Goal: Complete application form: Complete application form

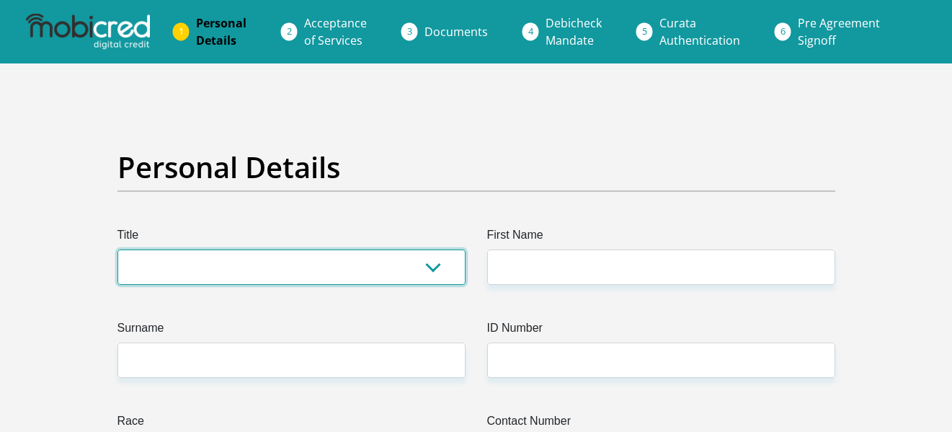
click at [360, 279] on select "Mr Ms Mrs Dr Other" at bounding box center [292, 266] width 348 height 35
select select "Mr"
click at [118, 249] on select "Mr Ms Mrs Dr Other" at bounding box center [292, 266] width 348 height 35
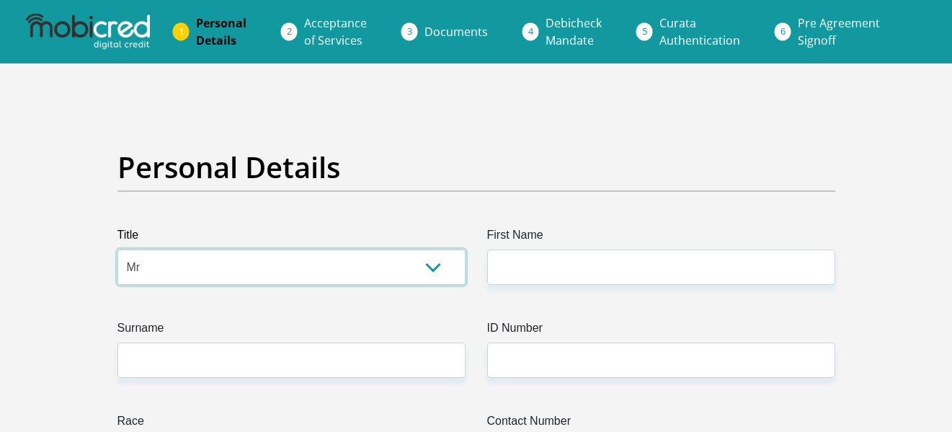
click at [284, 254] on select "Mr Ms Mrs Dr [PERSON_NAME]" at bounding box center [292, 266] width 348 height 35
click at [271, 268] on select "Mr Ms Mrs Dr Other" at bounding box center [292, 266] width 348 height 35
click at [329, 276] on select "Mr Ms Mrs Dr Other" at bounding box center [292, 266] width 348 height 35
click at [450, 274] on select "Mr Ms Mrs Dr Other" at bounding box center [292, 266] width 348 height 35
click at [437, 269] on select "Mr Ms Mrs Dr Other" at bounding box center [292, 266] width 348 height 35
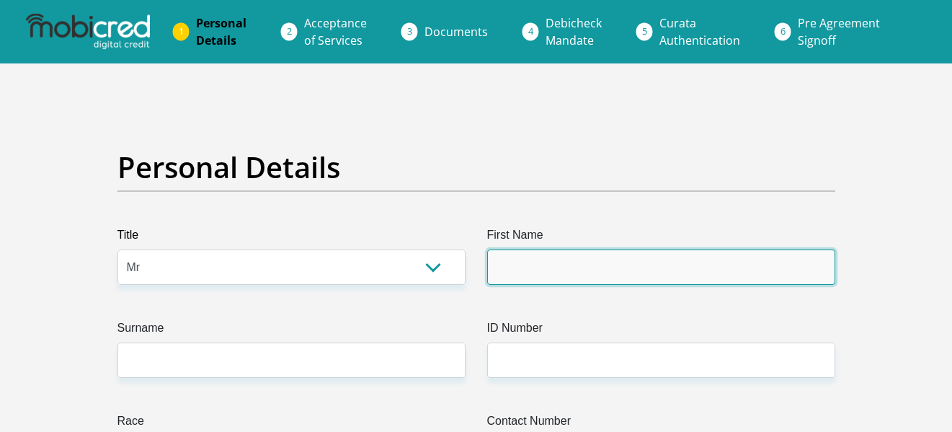
click at [527, 273] on input "First Name" at bounding box center [661, 266] width 348 height 35
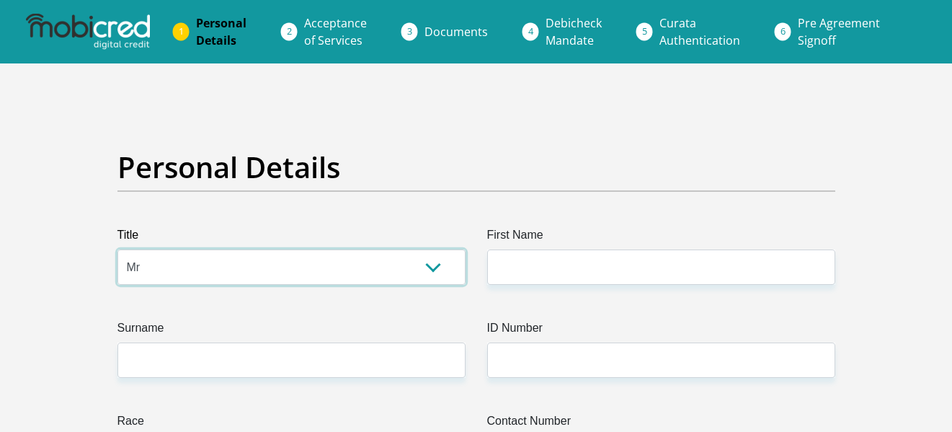
click at [430, 267] on select "Mr Ms Mrs Dr Other" at bounding box center [292, 266] width 348 height 35
click at [430, 280] on select "Mr Ms Mrs Dr Other" at bounding box center [292, 266] width 348 height 35
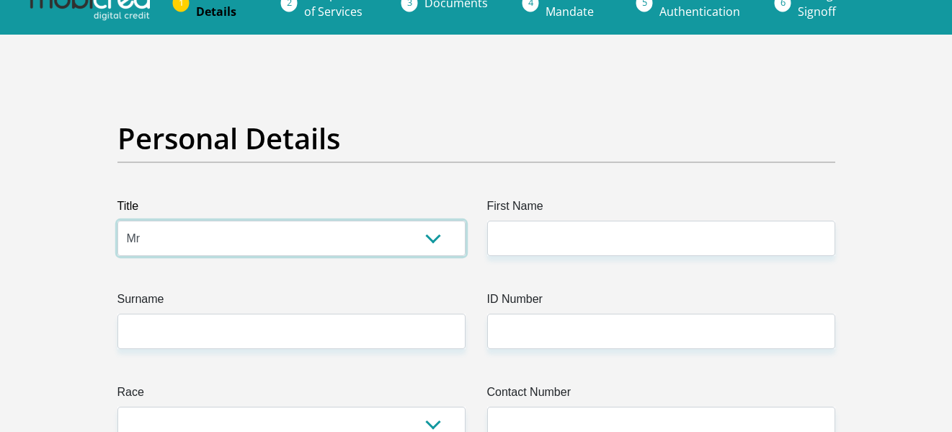
click at [118, 221] on select "Mr Ms Mrs Dr Other" at bounding box center [292, 238] width 348 height 35
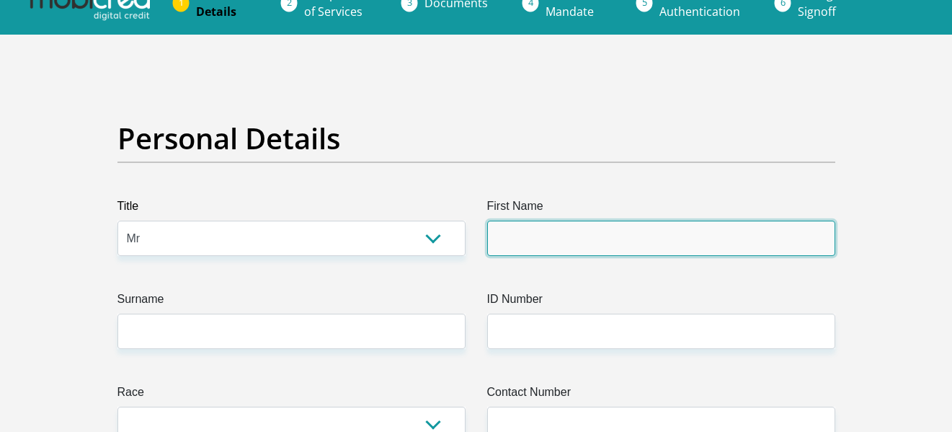
click at [541, 247] on input "First Name" at bounding box center [661, 238] width 348 height 35
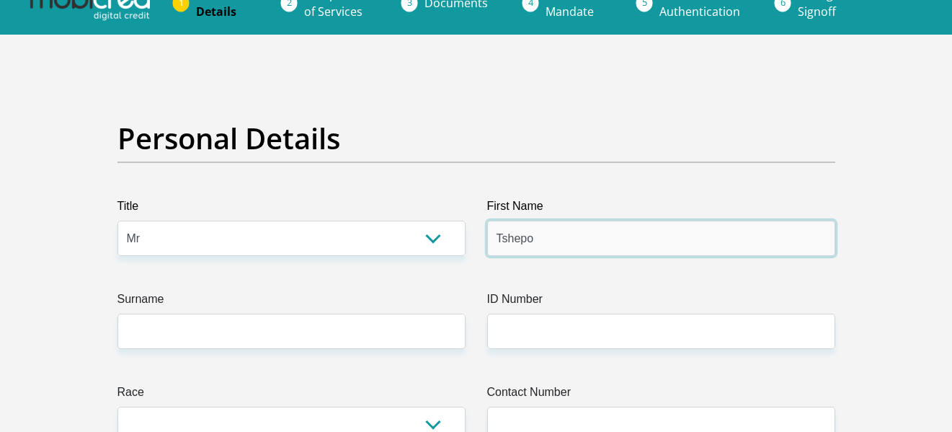
type input "Tshepo"
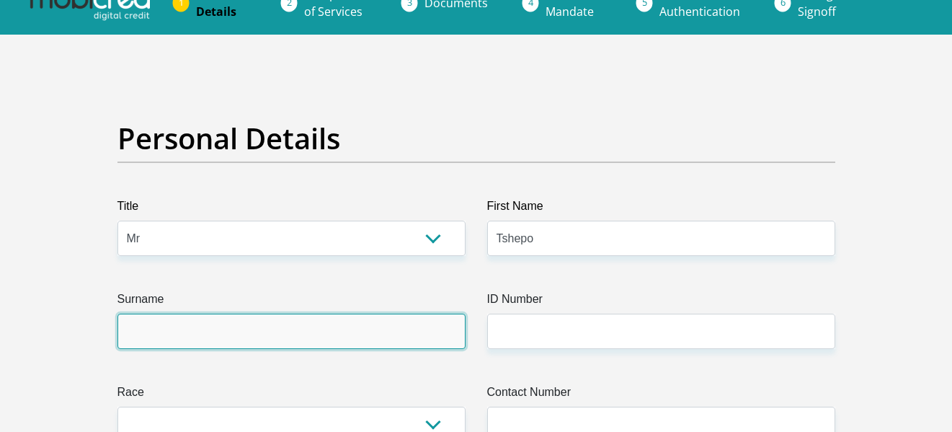
click at [347, 330] on input "Surname" at bounding box center [292, 331] width 348 height 35
type input "Masiteng"
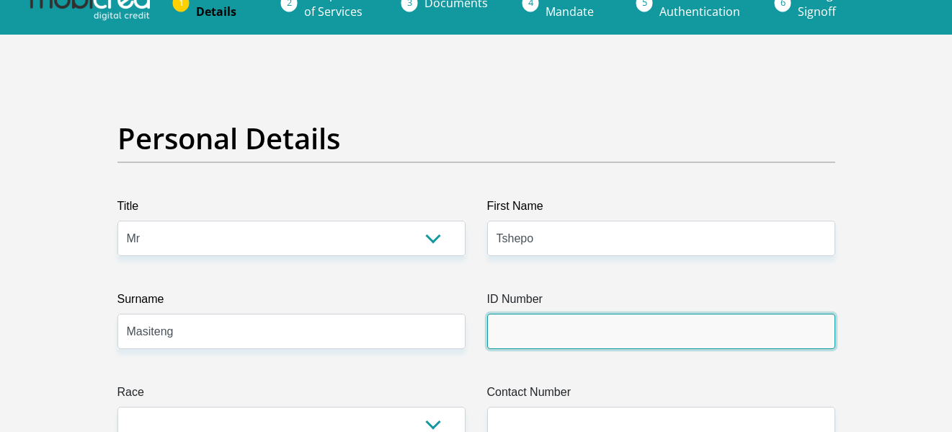
click at [504, 332] on input "ID Number" at bounding box center [661, 331] width 348 height 35
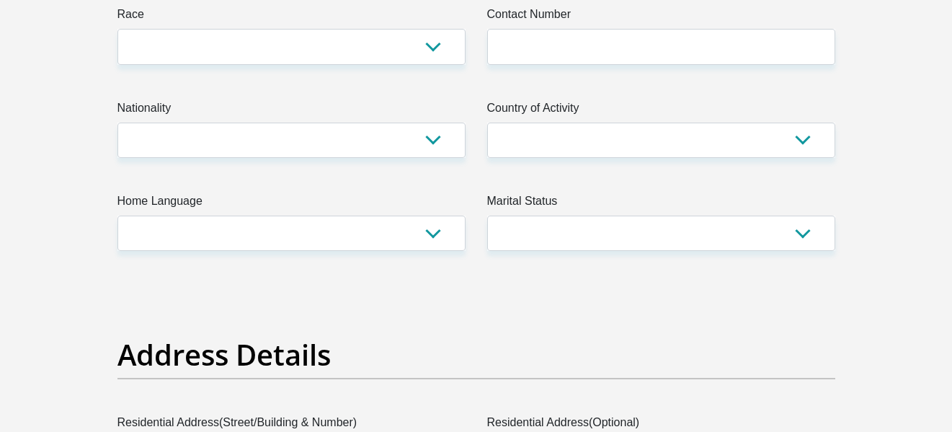
type input "9710265256086"
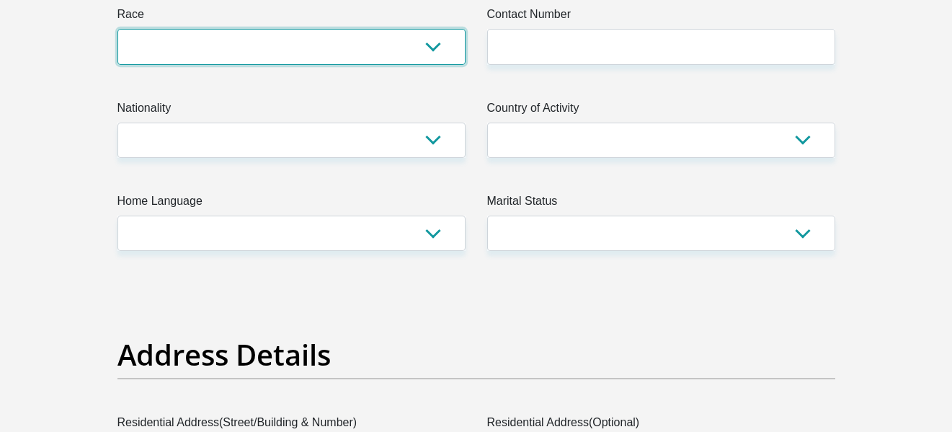
click at [351, 57] on select "Black Coloured Indian White Other" at bounding box center [292, 46] width 348 height 35
select select "1"
click at [118, 29] on select "Black Coloured Indian White Other" at bounding box center [292, 46] width 348 height 35
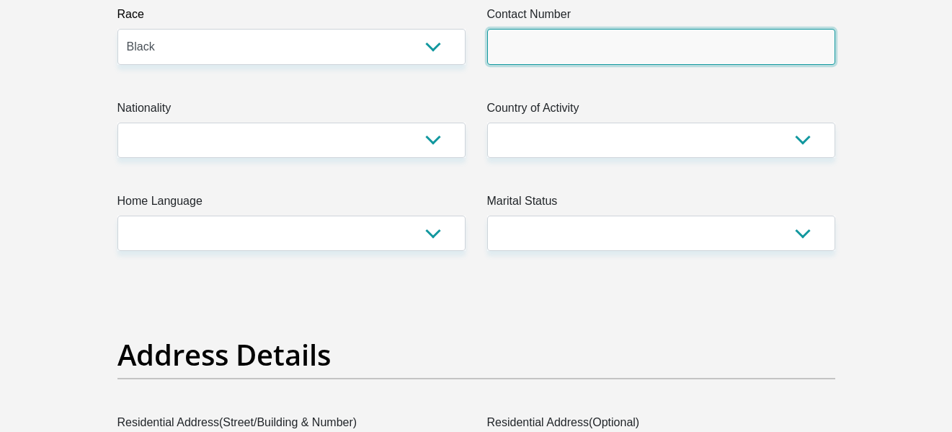
click at [521, 42] on input "Contact Number" at bounding box center [661, 46] width 348 height 35
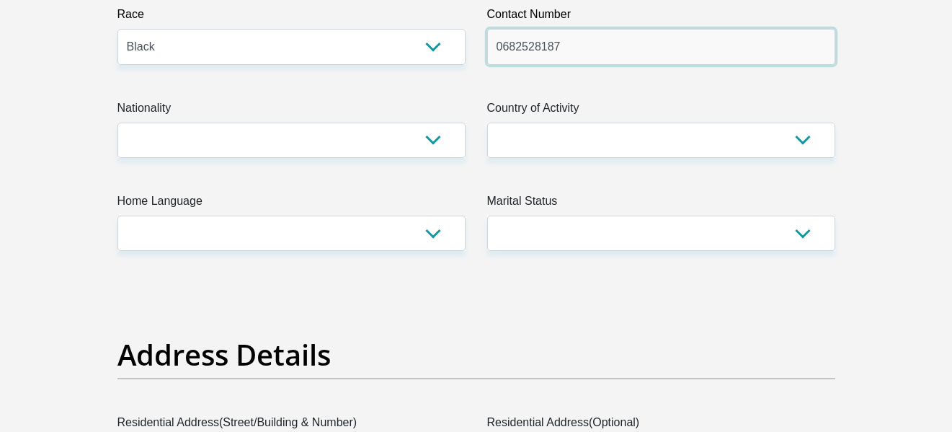
type input "0682528187"
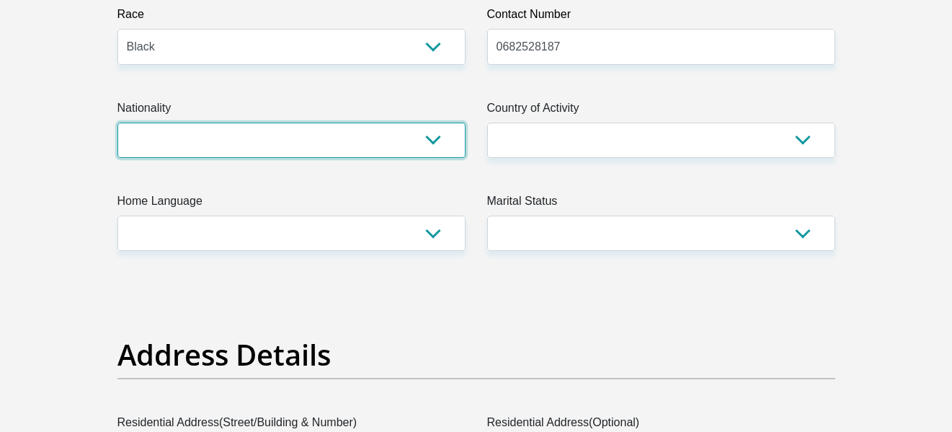
click at [425, 133] on select "South Africa Afghanistan Aland Islands Albania Algeria America Samoa American V…" at bounding box center [292, 140] width 348 height 35
select select "ZAF"
click at [118, 123] on select "South Africa Afghanistan Aland Islands Albania Algeria America Samoa American V…" at bounding box center [292, 140] width 348 height 35
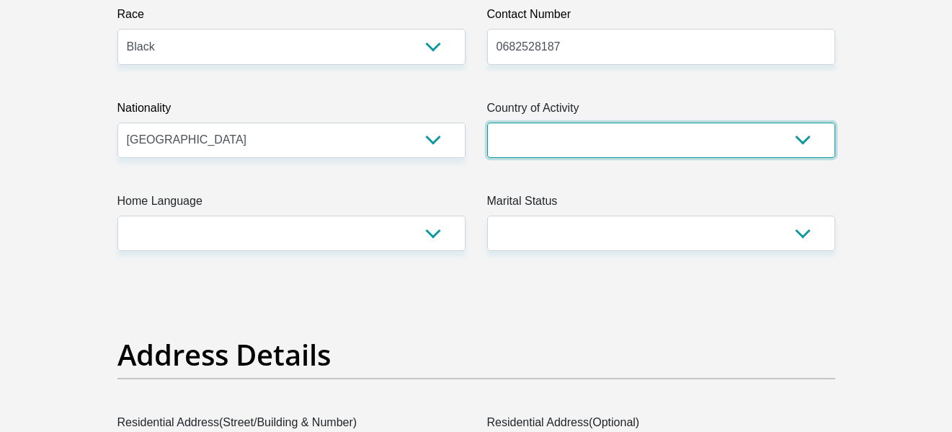
click at [522, 138] on select "South Africa Afghanistan Aland Islands Albania Algeria America Samoa American V…" at bounding box center [661, 140] width 348 height 35
select select "ZAF"
click at [487, 123] on select "South Africa Afghanistan Aland Islands Albania Algeria America Samoa American V…" at bounding box center [661, 140] width 348 height 35
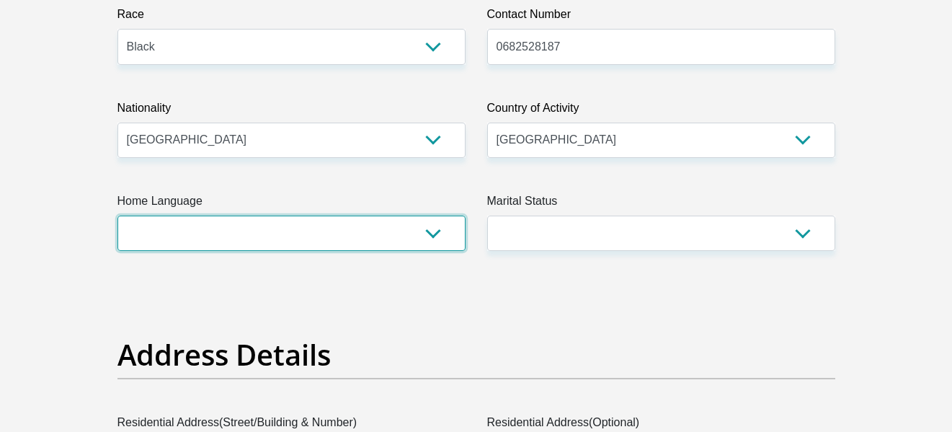
click at [430, 241] on select "Afrikaans English Sepedi South Ndebele Southern Sotho Swati Tsonga Tswana Venda…" at bounding box center [292, 233] width 348 height 35
select select "eng"
click at [118, 216] on select "Afrikaans English Sepedi South Ndebele Southern Sotho Swati Tsonga Tswana Venda…" at bounding box center [292, 233] width 348 height 35
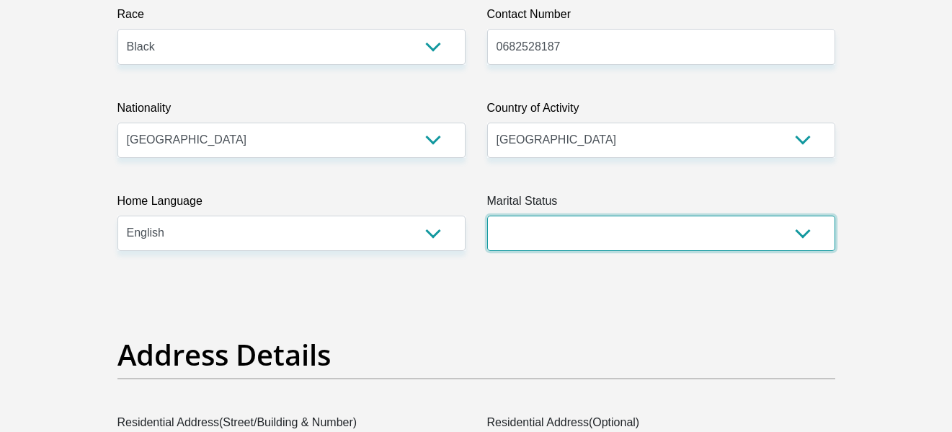
click at [518, 226] on select "Married ANC Single Divorced Widowed Married COP or Customary Law" at bounding box center [661, 233] width 348 height 35
select select "2"
click at [487, 216] on select "Married ANC Single Divorced Widowed Married COP or Customary Law" at bounding box center [661, 233] width 348 height 35
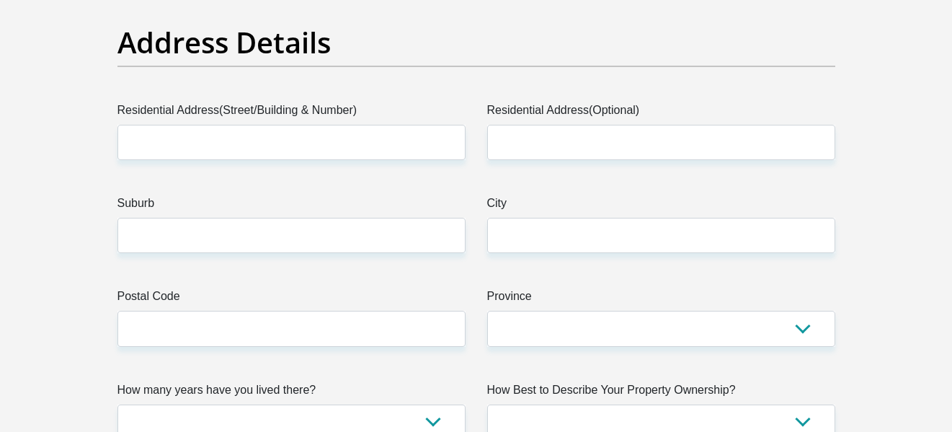
scroll to position [724, 0]
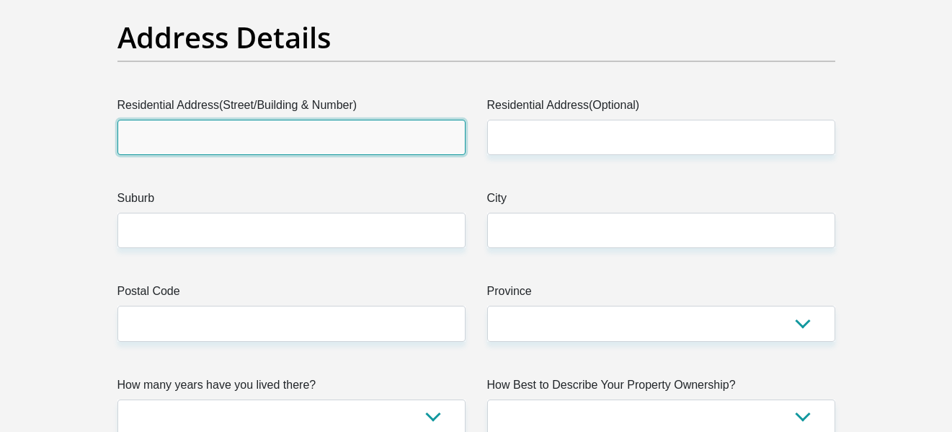
click at [355, 144] on input "Residential Address(Street/Building & Number)" at bounding box center [292, 137] width 348 height 35
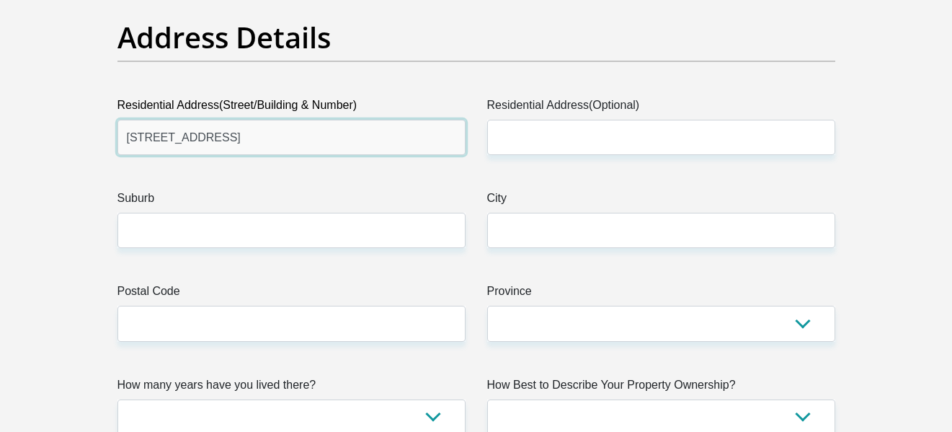
type input "6577 unit 12 matazima street"
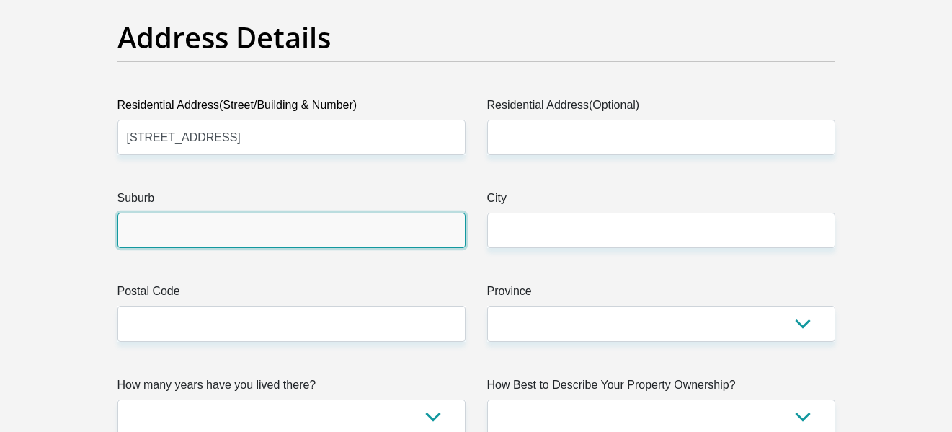
click at [270, 245] on input "Suburb" at bounding box center [292, 230] width 348 height 35
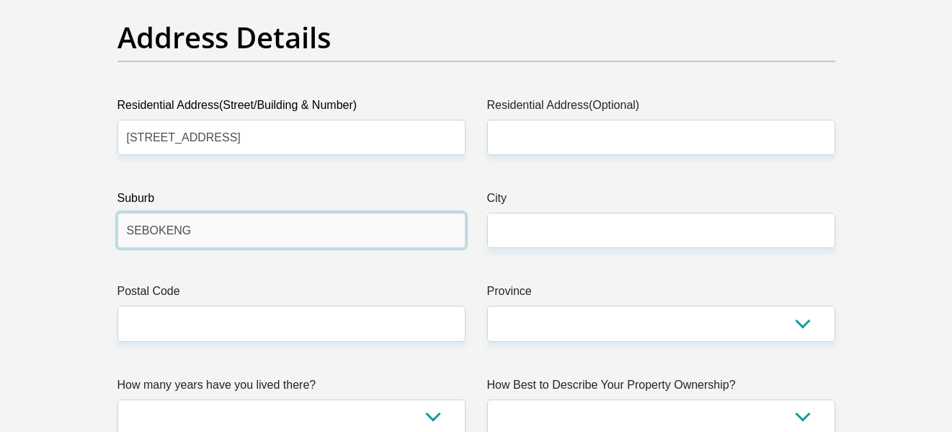
type input "SEBOKENG"
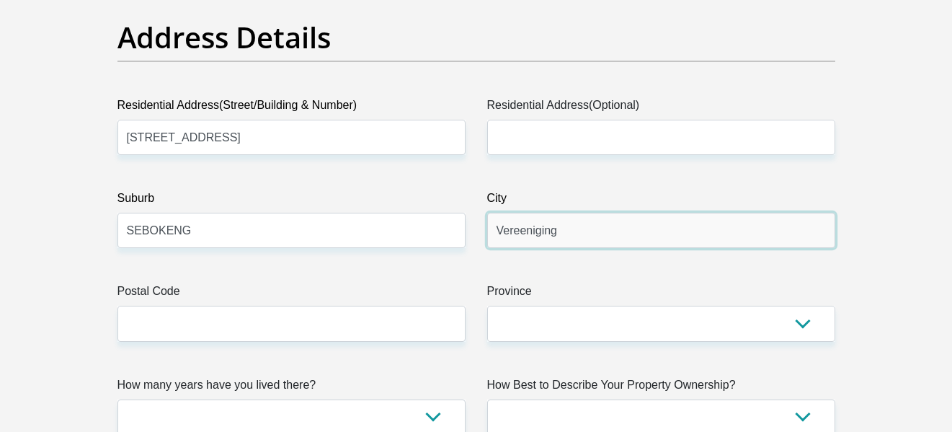
type input "Vereeniging"
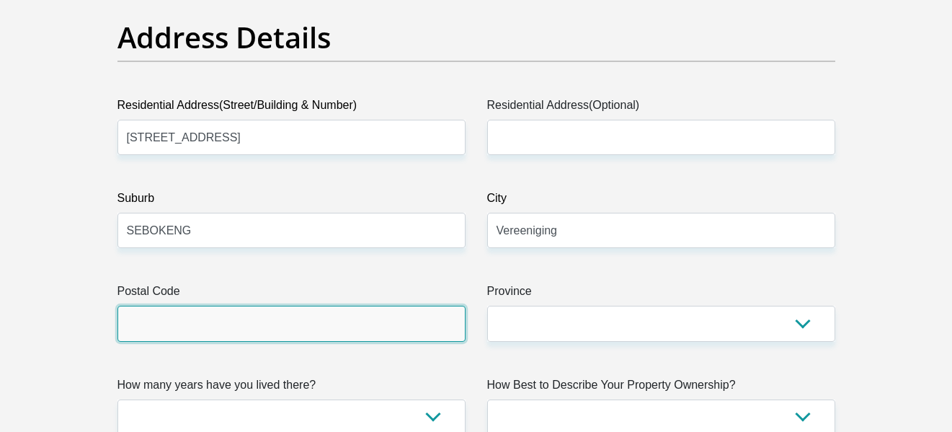
click at [301, 326] on input "Postal Code" at bounding box center [292, 323] width 348 height 35
type input "1983"
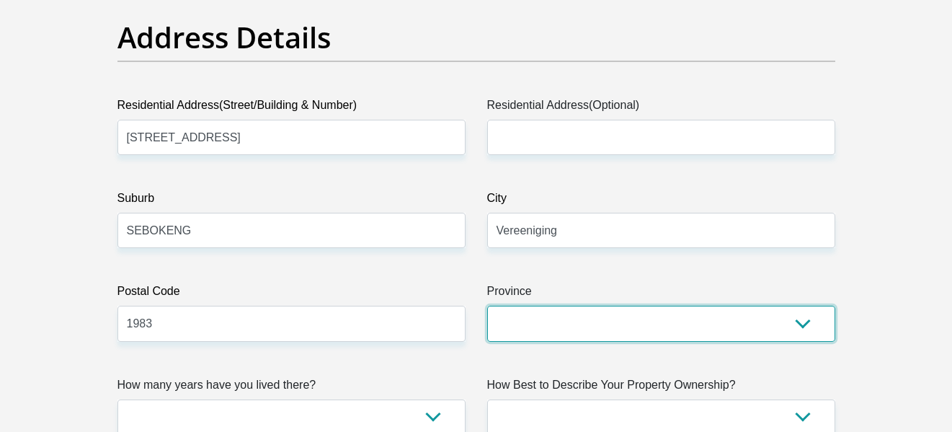
click at [556, 327] on select "Eastern Cape Free State Gauteng KwaZulu-Natal Limpopo Mpumalanga Northern Cape …" at bounding box center [661, 323] width 348 height 35
select select "Gauteng"
click at [487, 306] on select "Eastern Cape Free State Gauteng KwaZulu-Natal Limpopo Mpumalanga Northern Cape …" at bounding box center [661, 323] width 348 height 35
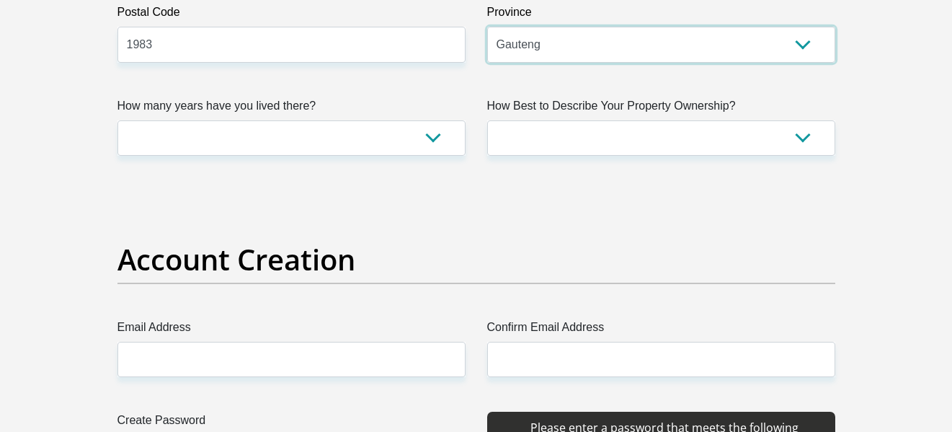
scroll to position [1012, 0]
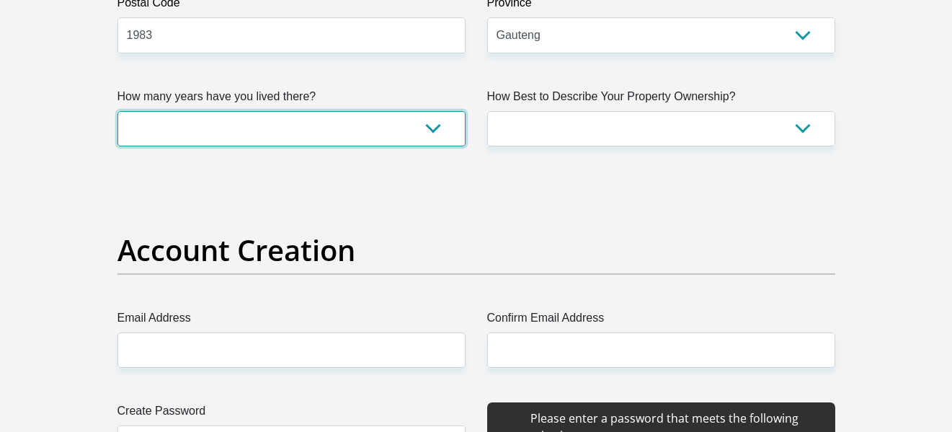
click at [218, 145] on select "less than 1 year 1-3 years 3-5 years 5+ years" at bounding box center [292, 128] width 348 height 35
select select "5"
click at [118, 111] on select "less than 1 year 1-3 years 3-5 years 5+ years" at bounding box center [292, 128] width 348 height 35
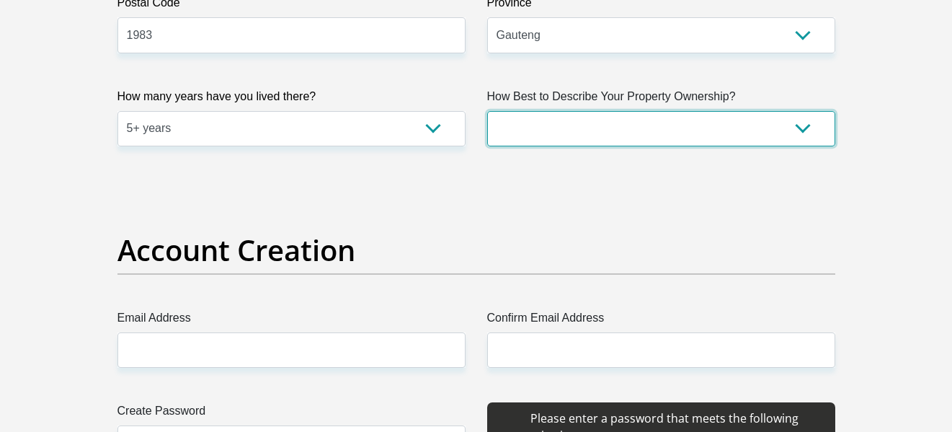
click at [510, 121] on select "Owned Rented Family Owned Company Dwelling" at bounding box center [661, 128] width 348 height 35
select select "parents"
click at [487, 111] on select "Owned Rented Family Owned Company Dwelling" at bounding box center [661, 128] width 348 height 35
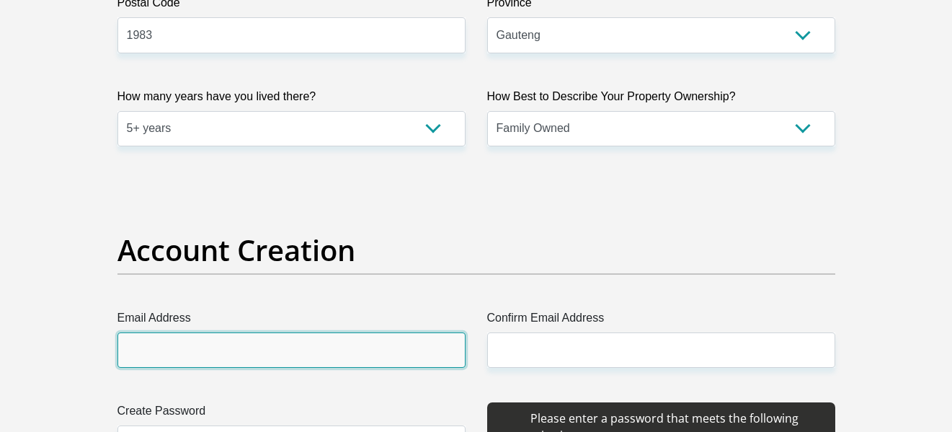
click at [376, 340] on input "Email Address" at bounding box center [292, 349] width 348 height 35
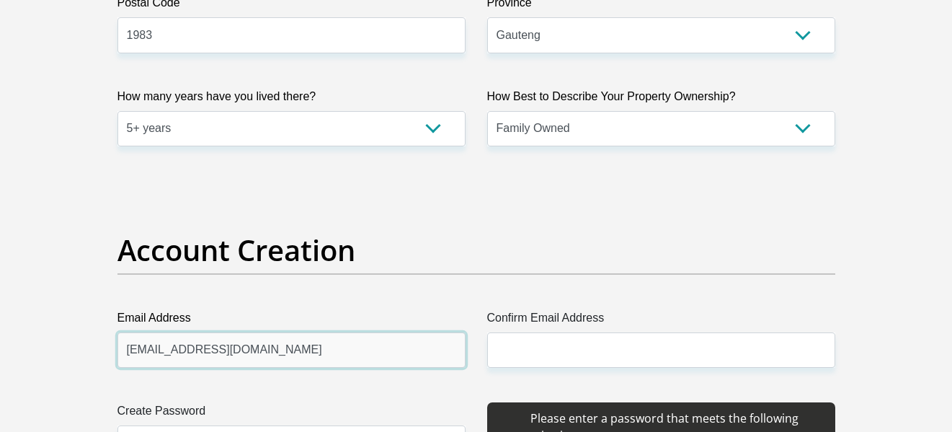
type input "tpmasiteng1997@gmail.com"
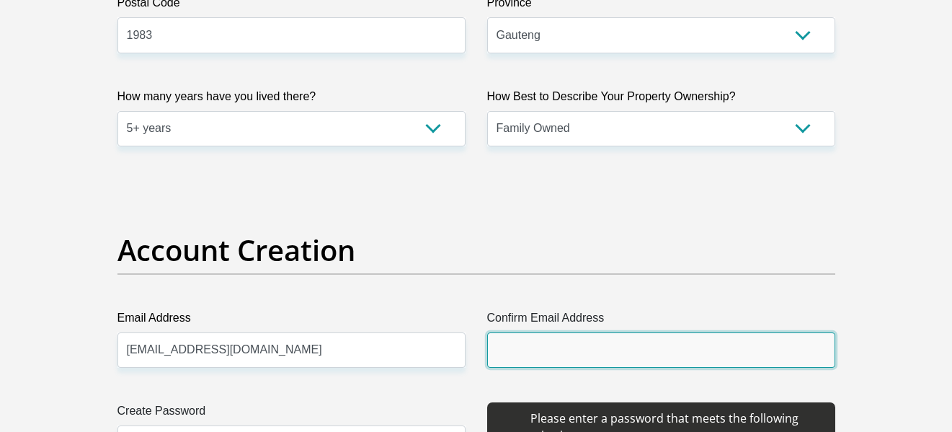
click at [524, 345] on input "Confirm Email Address" at bounding box center [661, 349] width 348 height 35
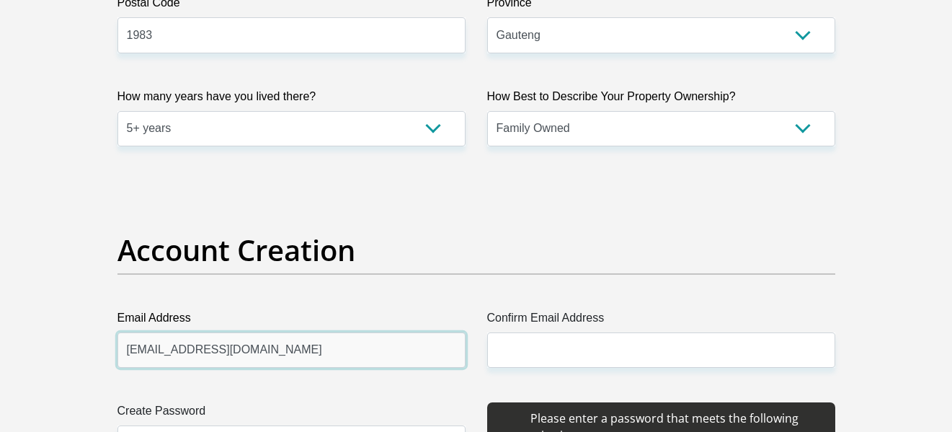
drag, startPoint x: 323, startPoint y: 343, endPoint x: 123, endPoint y: 340, distance: 199.7
click at [123, 340] on input "tpmasiteng1997@gmail.com" at bounding box center [292, 349] width 348 height 35
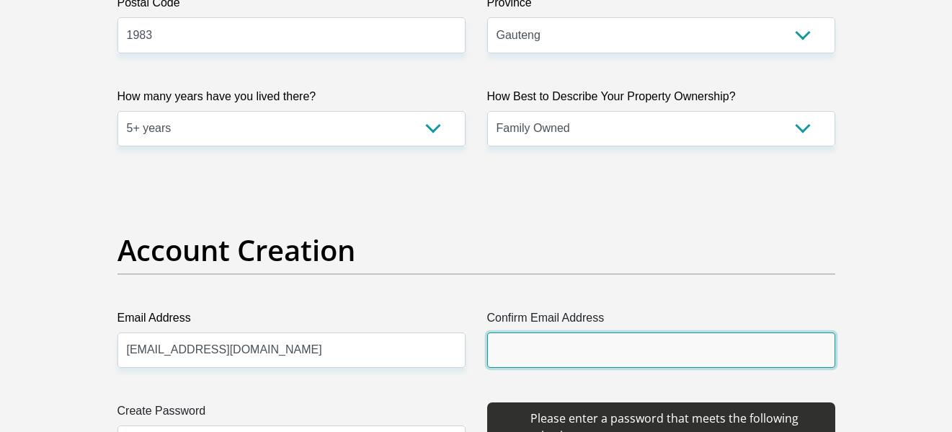
click at [527, 343] on input "Confirm Email Address" at bounding box center [661, 349] width 348 height 35
paste input "tpmasiteng1997@gmail.com"
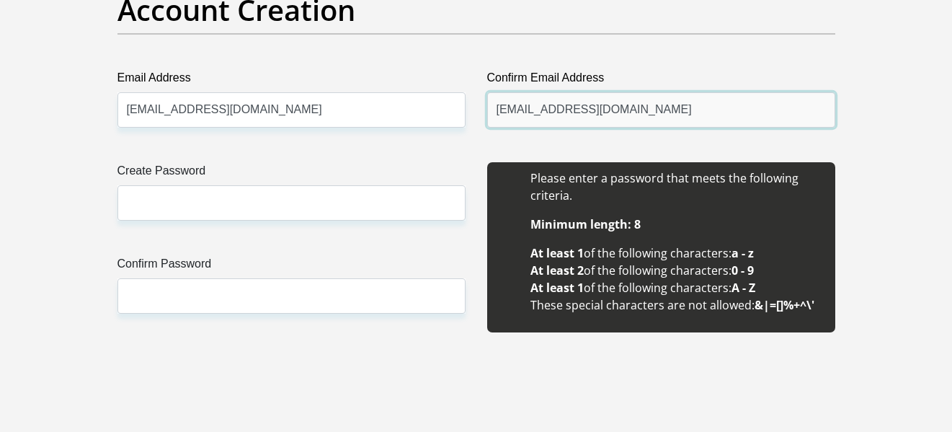
scroll to position [1300, 0]
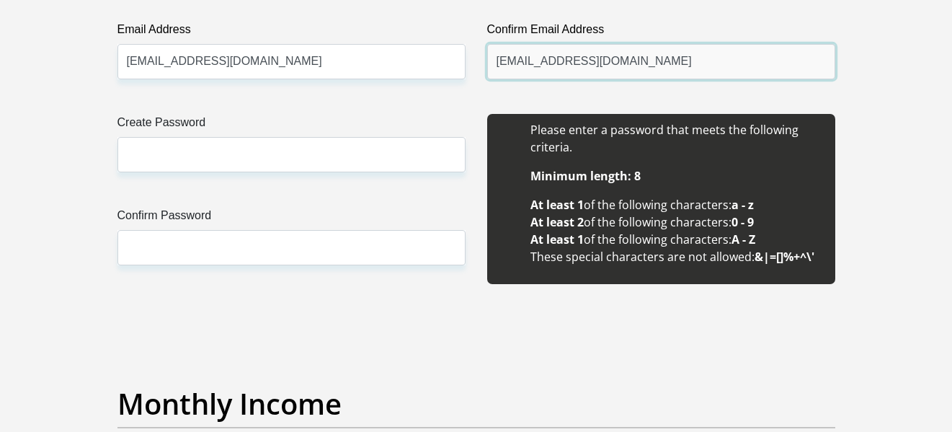
type input "tpmasiteng1997@gmail.com"
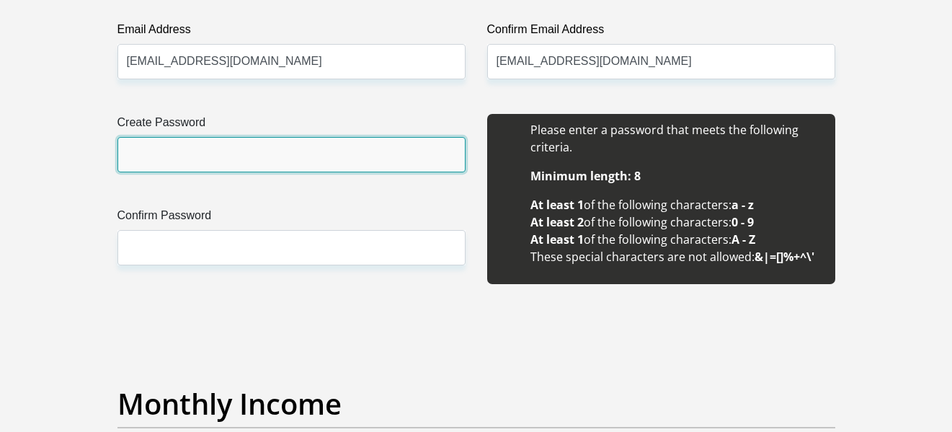
click at [247, 168] on input "Create Password" at bounding box center [292, 154] width 348 height 35
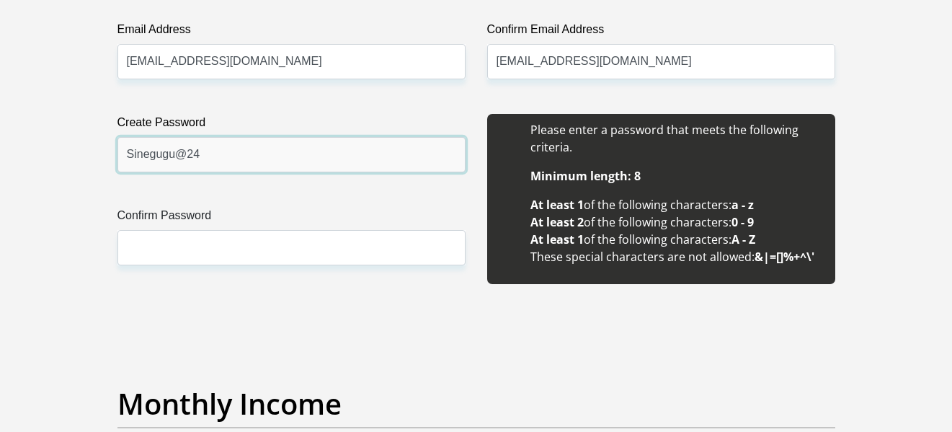
type input "Sinegugu@24"
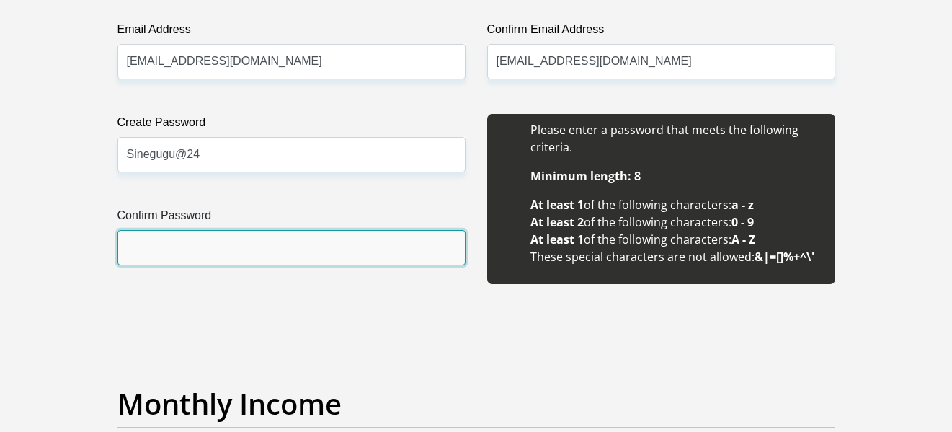
click at [216, 239] on input "Confirm Password" at bounding box center [292, 247] width 348 height 35
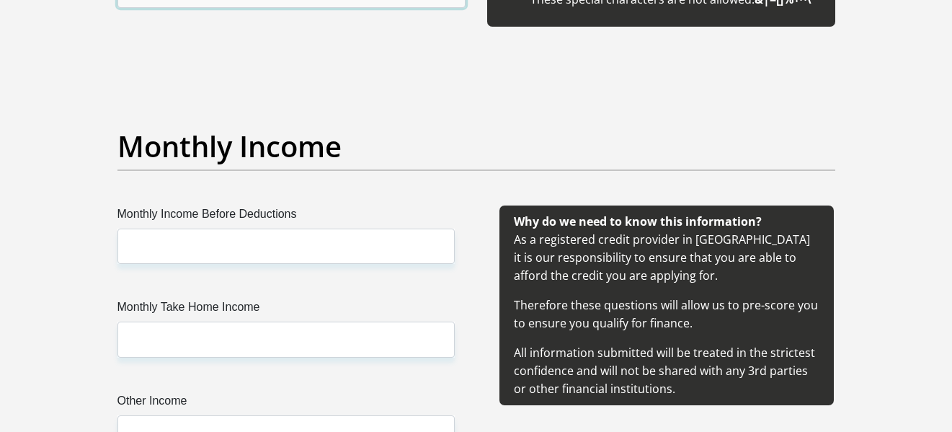
scroll to position [1604, 0]
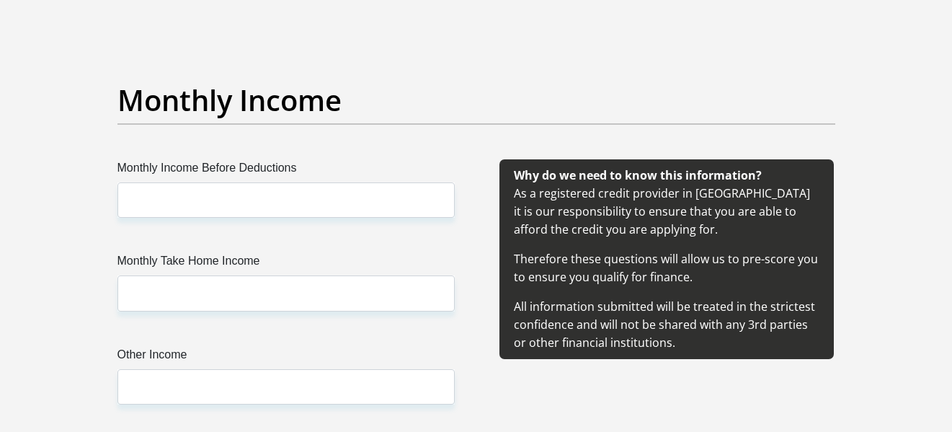
type input "Sinegugu@24"
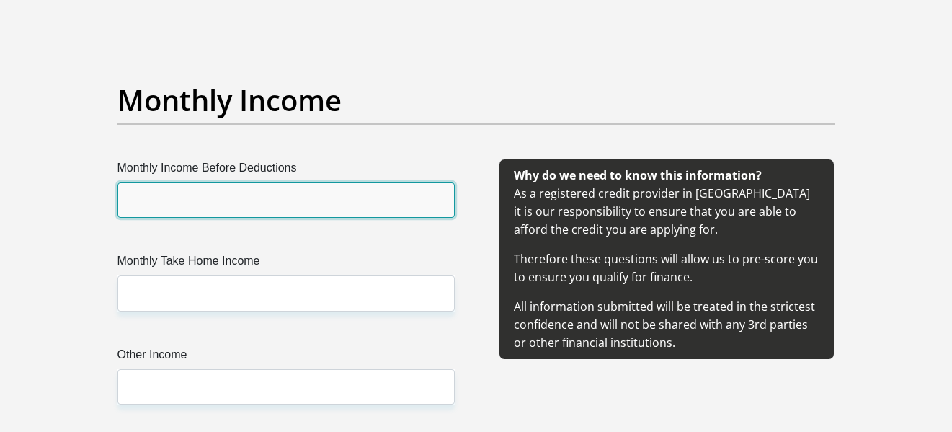
click at [338, 213] on input "Monthly Income Before Deductions" at bounding box center [286, 199] width 337 height 35
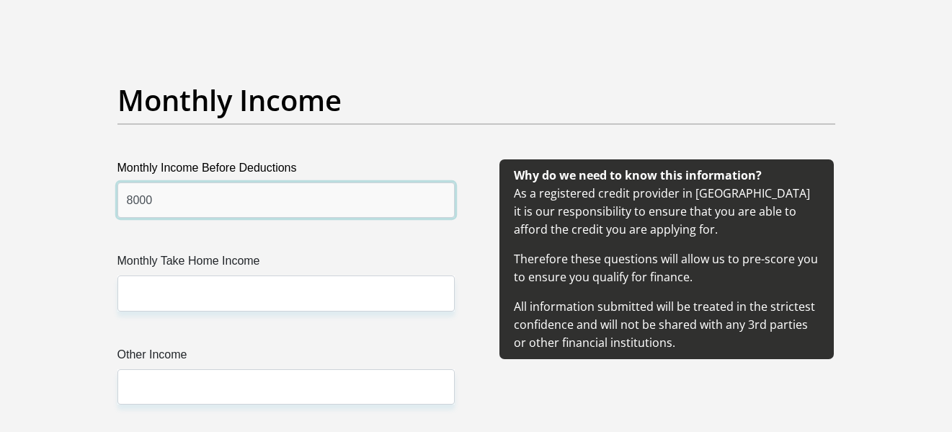
type input "8000"
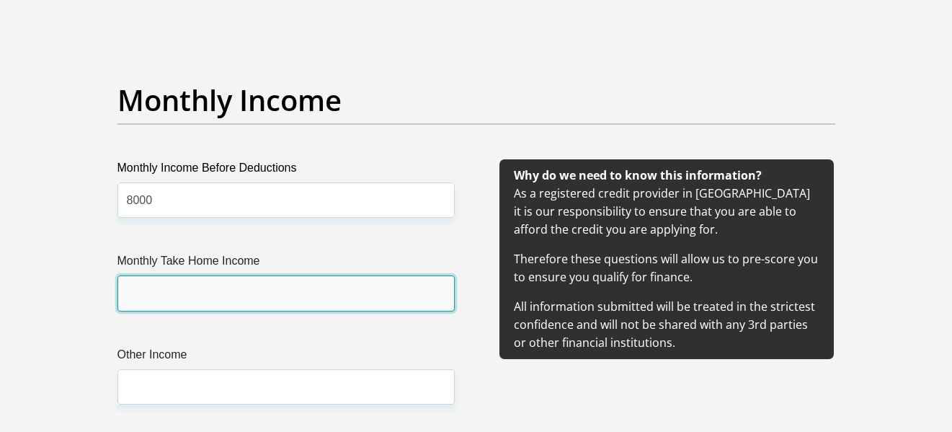
click at [214, 296] on input "Monthly Take Home Income" at bounding box center [286, 292] width 337 height 35
type input "8000"
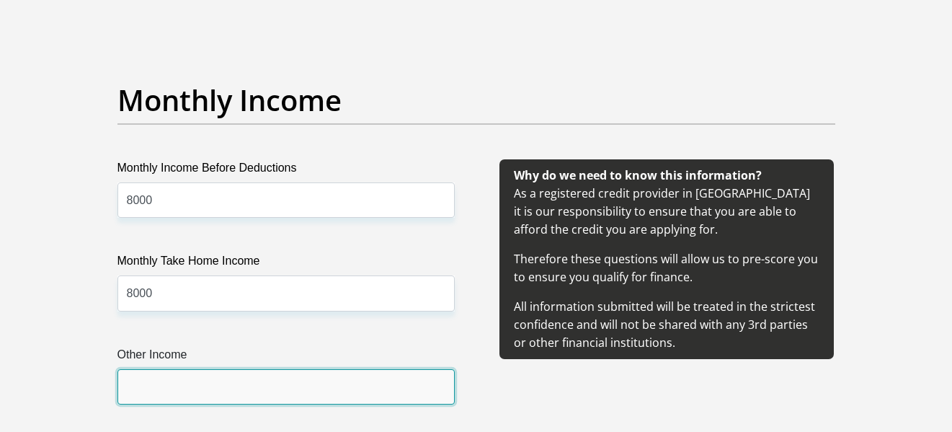
click at [192, 389] on input "Other Income" at bounding box center [286, 386] width 337 height 35
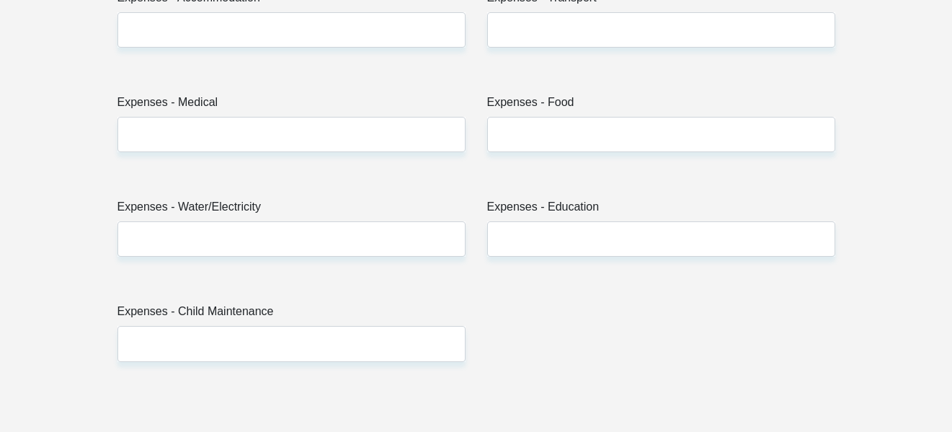
scroll to position [2155, 0]
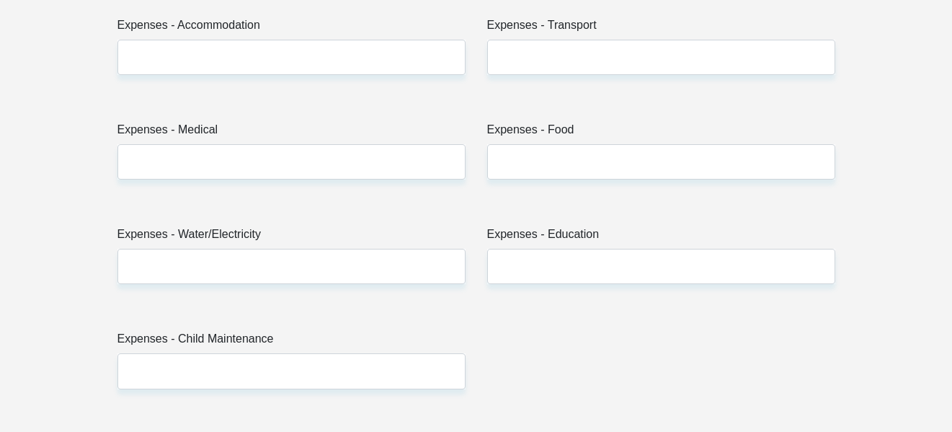
type input "1500"
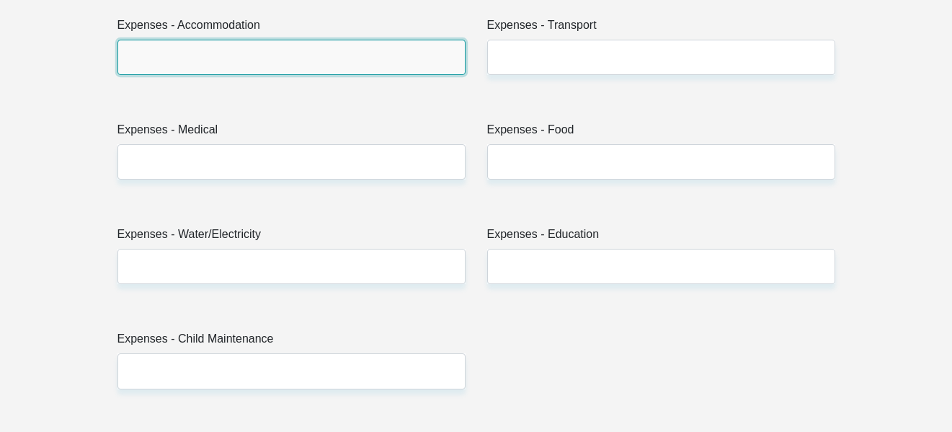
click at [355, 71] on input "Expenses - Accommodation" at bounding box center [292, 57] width 348 height 35
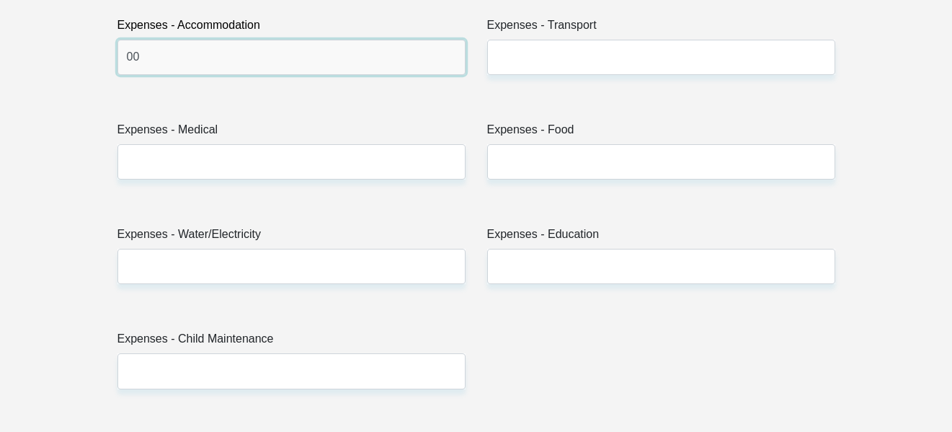
type input "00"
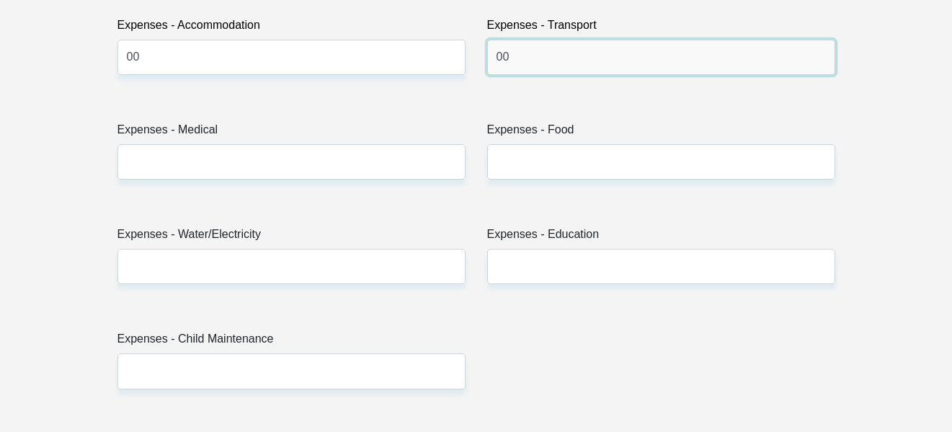
type input "00"
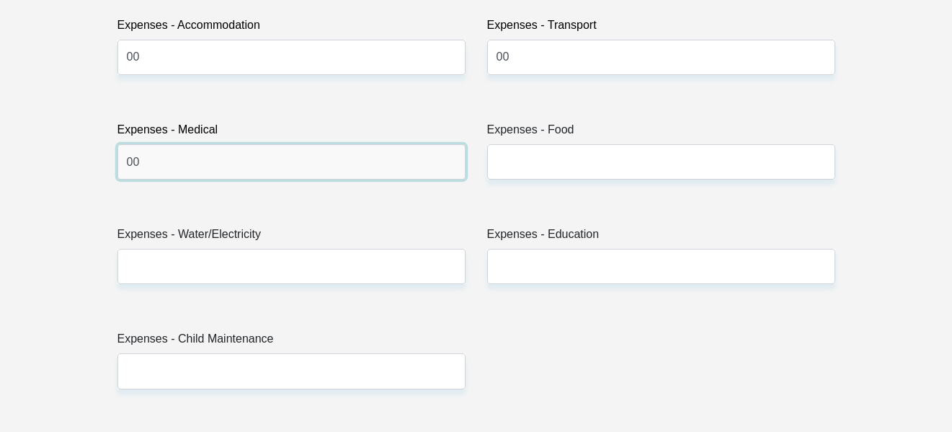
type input "00"
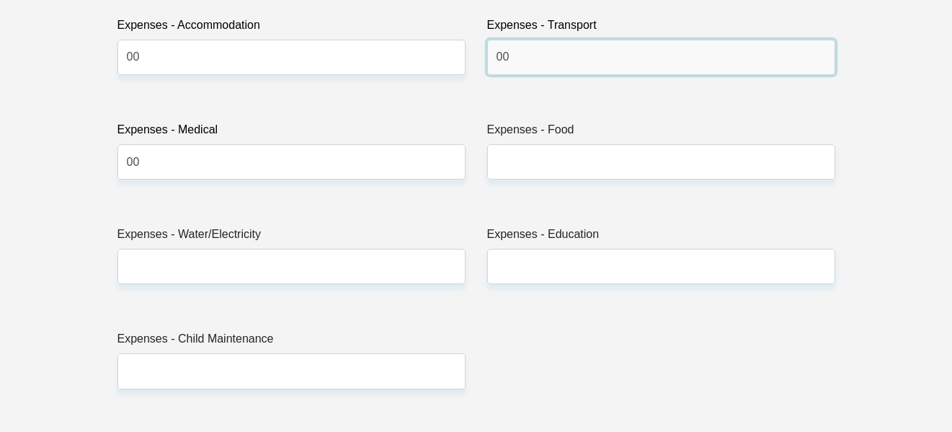
click at [562, 68] on input "00" at bounding box center [661, 57] width 348 height 35
type input "0"
type input "1000"
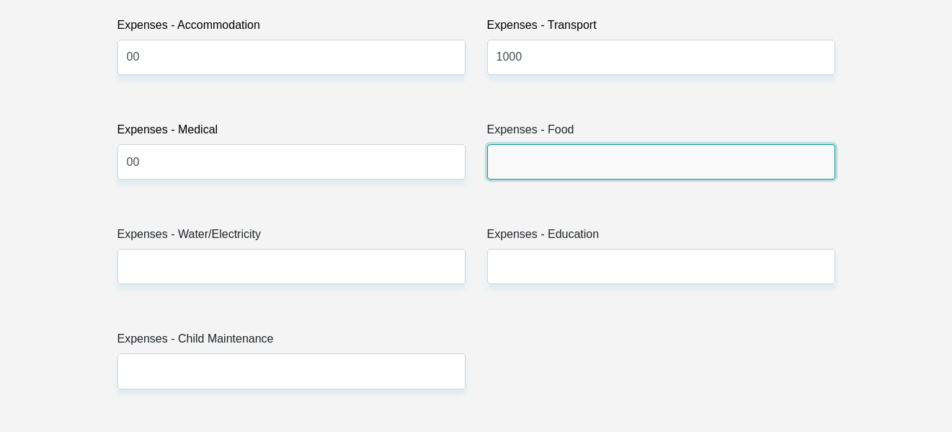
click at [514, 160] on input "Expenses - Food" at bounding box center [661, 161] width 348 height 35
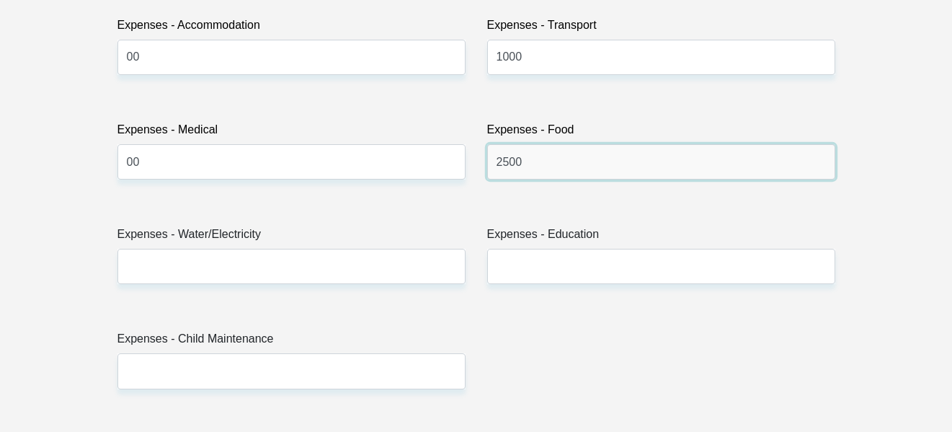
type input "2500"
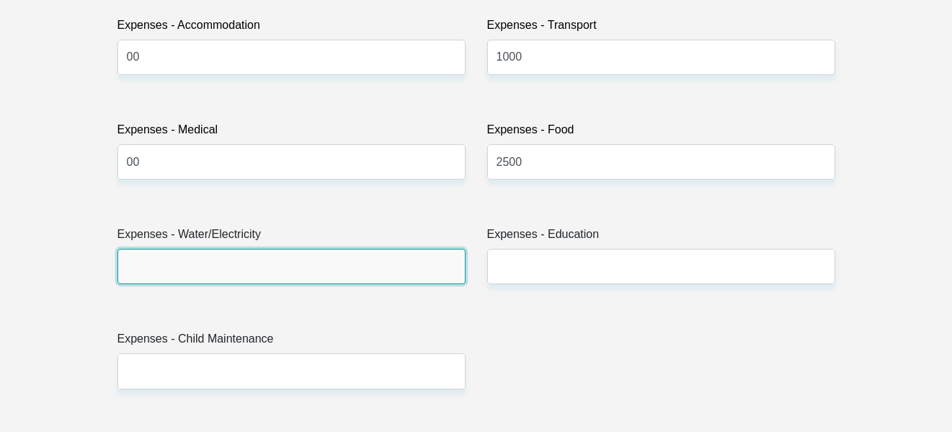
click at [192, 279] on input "Expenses - Water/Electricity" at bounding box center [292, 266] width 348 height 35
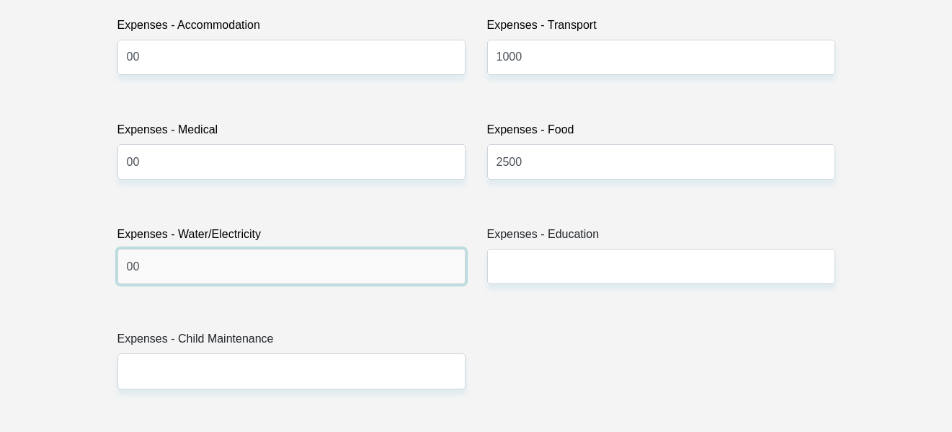
type input "00"
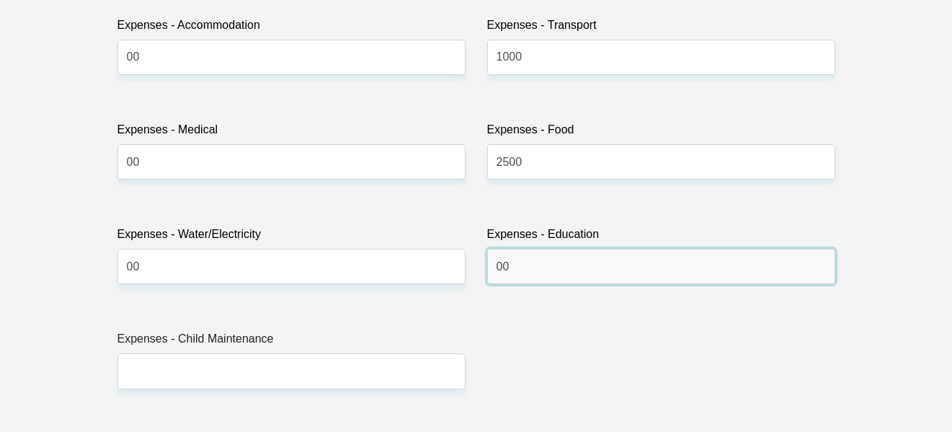
type input "00"
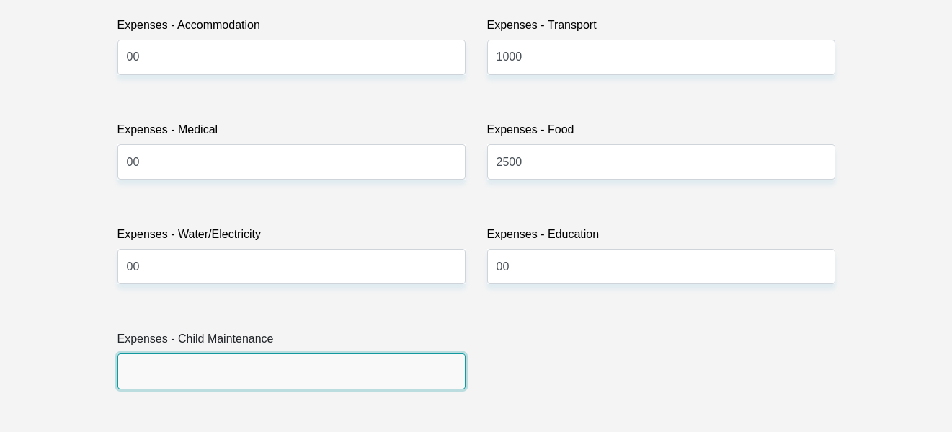
click at [176, 376] on input "Expenses - Child Maintenance" at bounding box center [292, 370] width 348 height 35
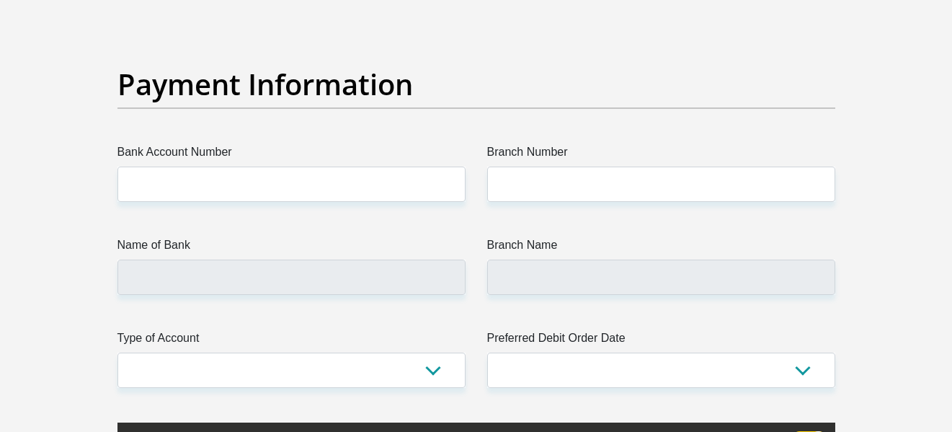
scroll to position [3268, 0]
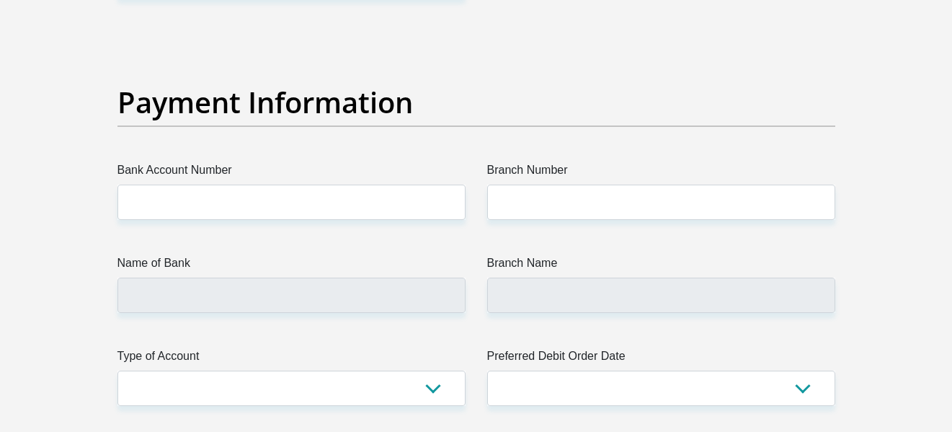
type input "00"
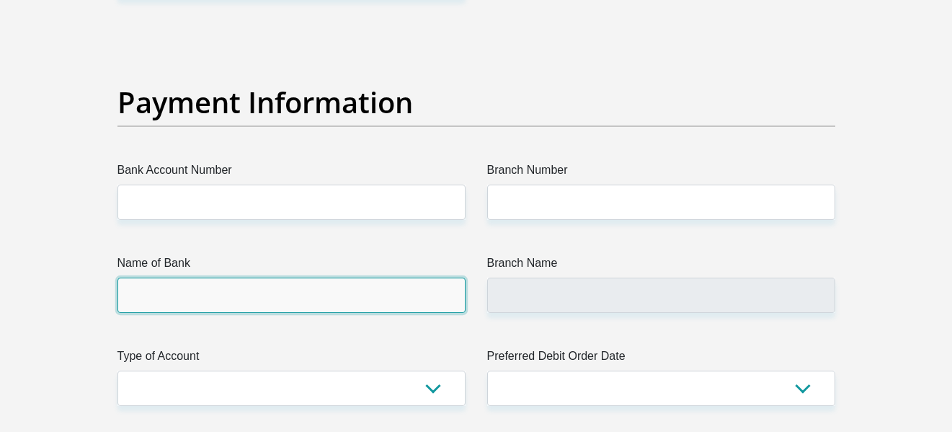
click at [451, 301] on input "Name of Bank" at bounding box center [292, 295] width 348 height 35
click at [387, 300] on input "Name of Bank" at bounding box center [292, 295] width 348 height 35
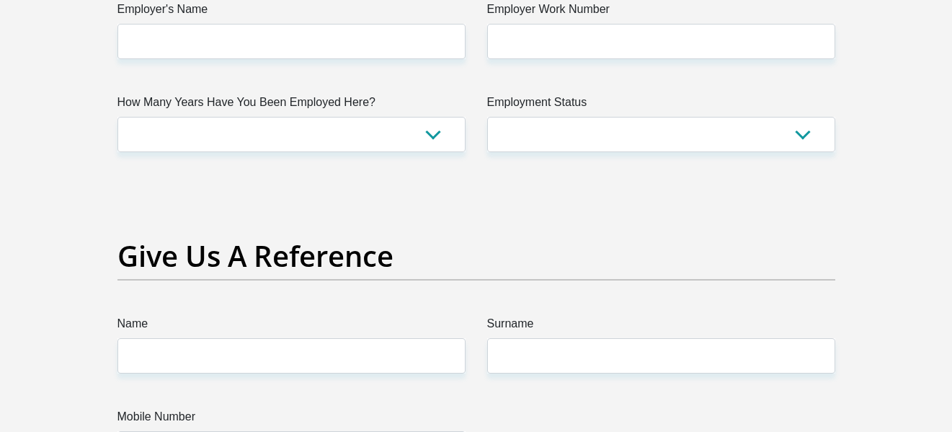
scroll to position [2661, 0]
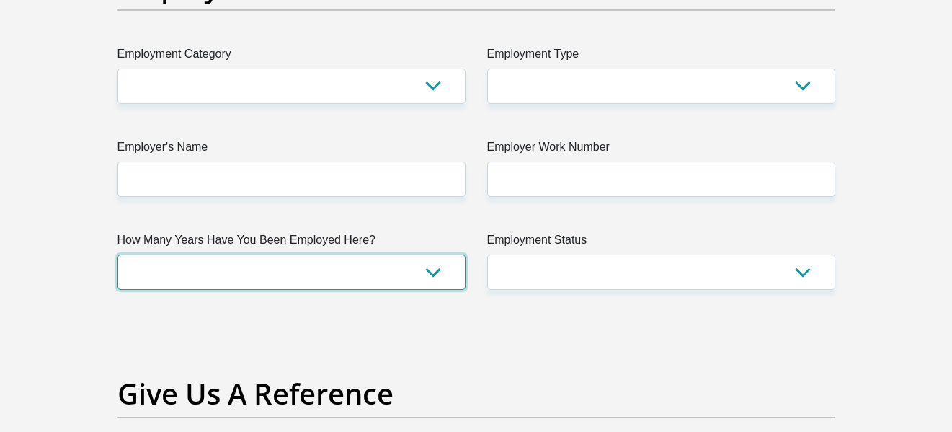
click at [431, 264] on select "less than 1 year 1-3 years 3-5 years 5+ years" at bounding box center [292, 271] width 348 height 35
select select "6"
click at [118, 254] on select "less than 1 year 1-3 years 3-5 years 5+ years" at bounding box center [292, 271] width 348 height 35
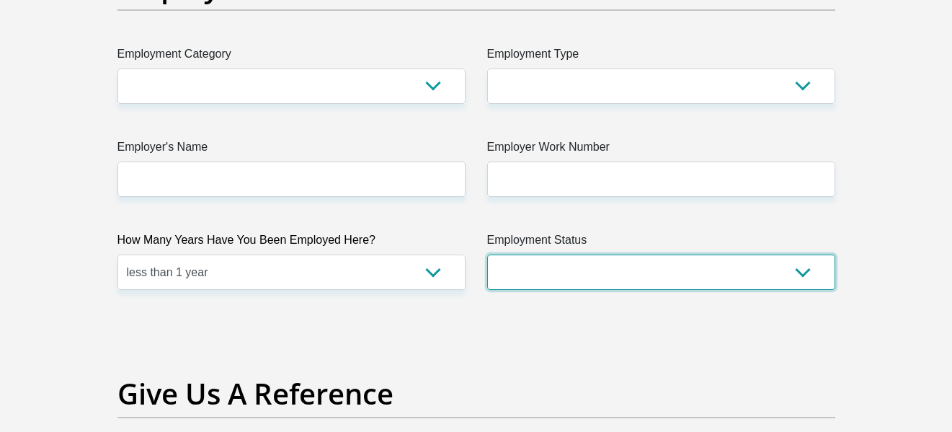
click at [532, 265] on select "Permanent/Full-time Part-time/Casual Contract Worker Self-Employed Housewife Re…" at bounding box center [661, 271] width 348 height 35
select select "3"
click at [487, 254] on select "Permanent/Full-time Part-time/Casual Contract Worker Self-Employed Housewife Re…" at bounding box center [661, 271] width 348 height 35
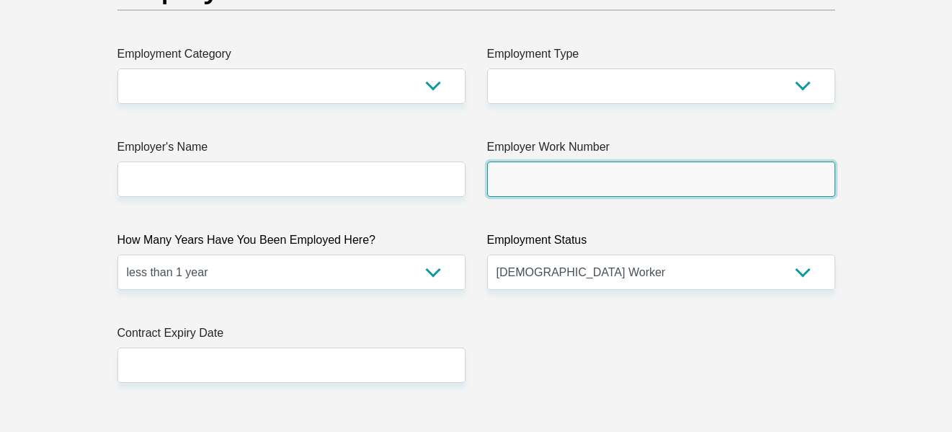
click at [524, 169] on input "Employer Work Number" at bounding box center [661, 178] width 348 height 35
type input "0115537084"
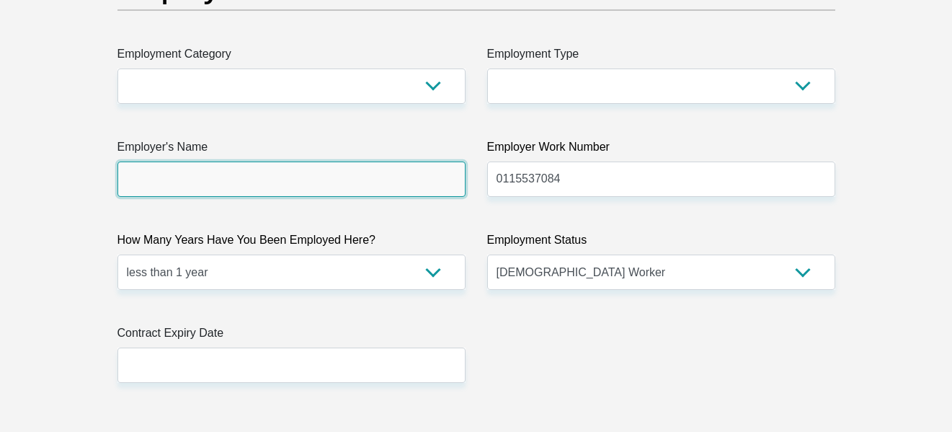
click at [451, 187] on input "Employer's Name" at bounding box center [292, 178] width 348 height 35
type input "FSE"
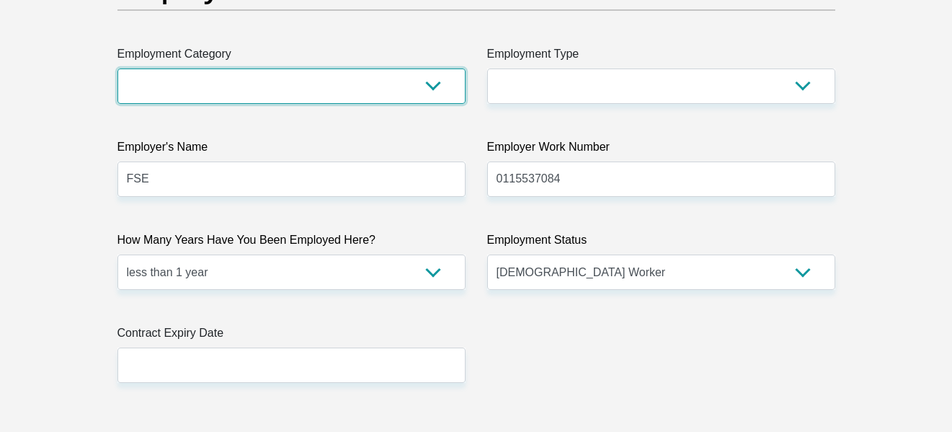
click at [369, 89] on select "AGRICULTURE ALCOHOL & TOBACCO CONSTRUCTION MATERIALS METALLURGY EQUIPMENT FOR R…" at bounding box center [292, 85] width 348 height 35
select select "7"
click at [118, 68] on select "AGRICULTURE ALCOHOL & TOBACCO CONSTRUCTION MATERIALS METALLURGY EQUIPMENT FOR R…" at bounding box center [292, 85] width 348 height 35
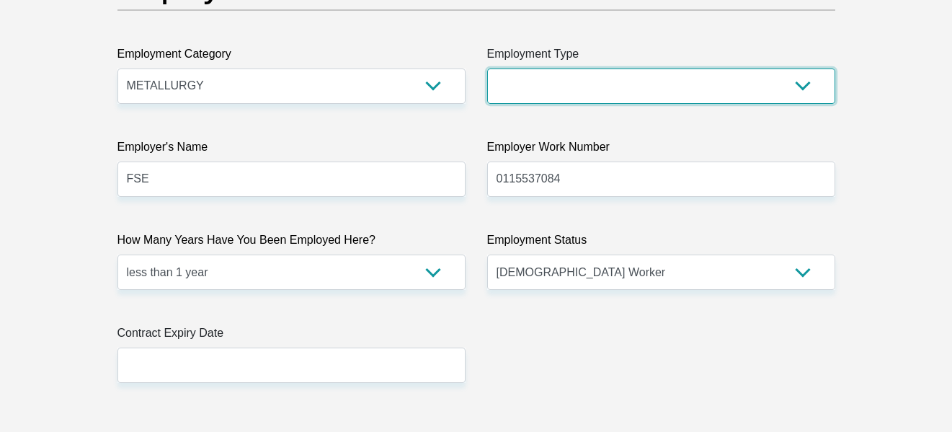
click at [617, 74] on select "College/Lecturer Craft Seller Creative Driver Executive Farmer Forces - Non Com…" at bounding box center [661, 85] width 348 height 35
select select "Labourer"
click at [487, 68] on select "College/Lecturer Craft Seller Creative Driver Executive Farmer Forces - Non Com…" at bounding box center [661, 85] width 348 height 35
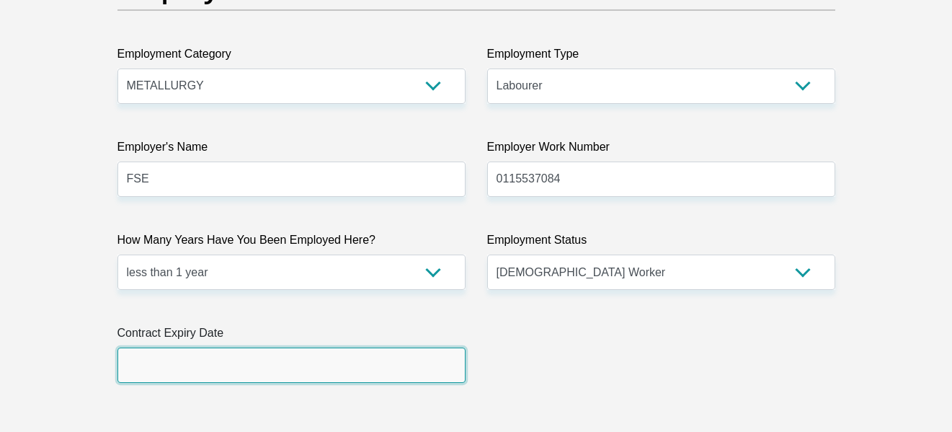
click at [337, 373] on input "text" at bounding box center [292, 364] width 348 height 35
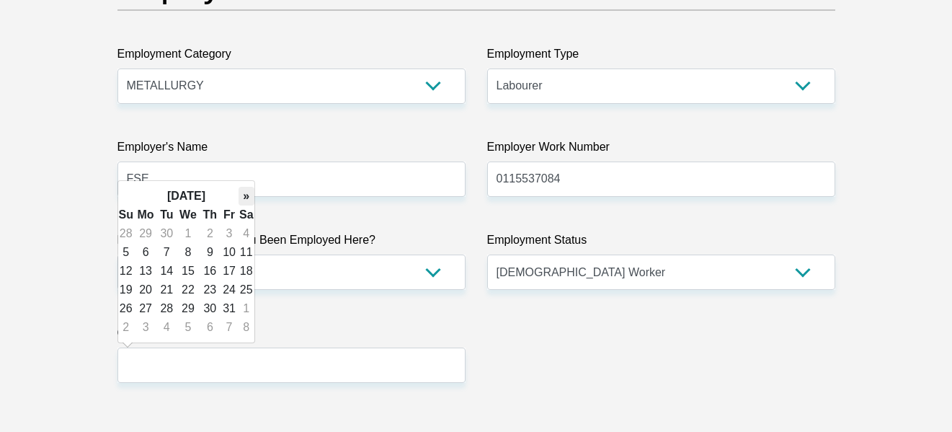
click at [239, 198] on th "»" at bounding box center [247, 196] width 16 height 19
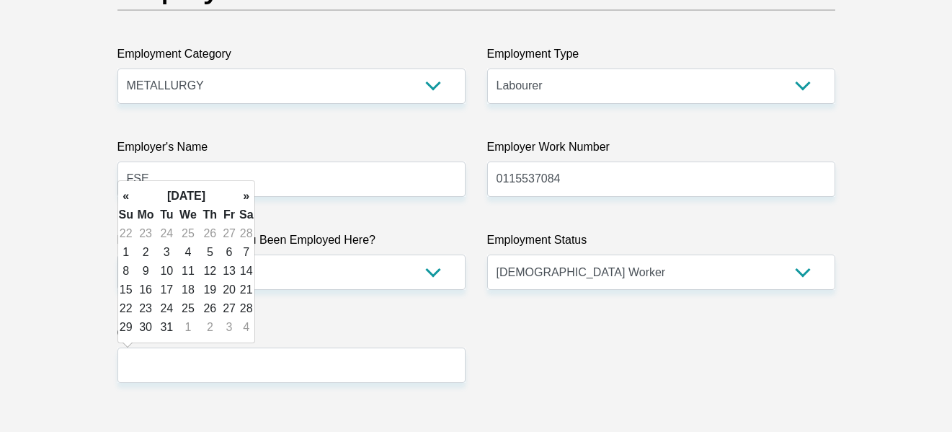
click at [239, 198] on th "»" at bounding box center [247, 196] width 16 height 19
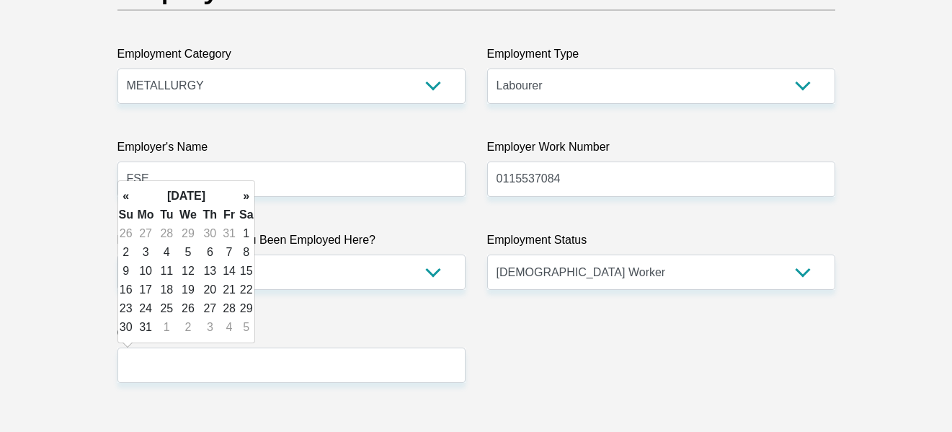
click at [239, 198] on th "»" at bounding box center [247, 196] width 16 height 19
click at [194, 311] on td "30" at bounding box center [188, 308] width 24 height 19
type input "2026/09/30"
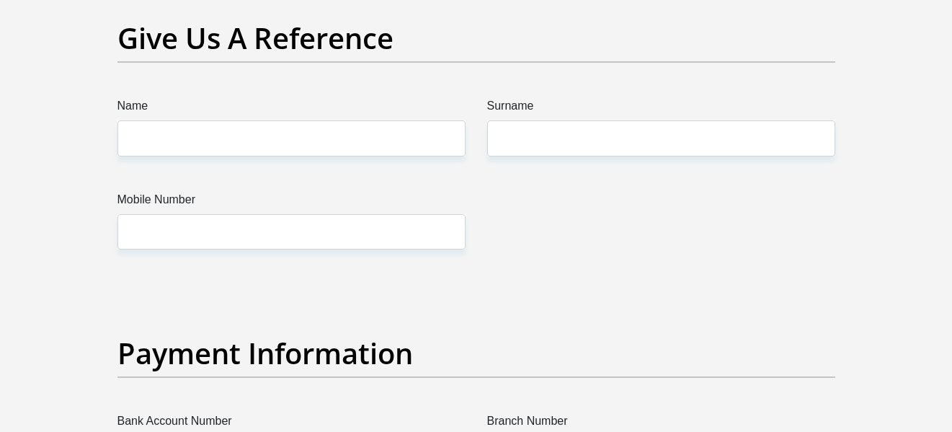
scroll to position [3129, 0]
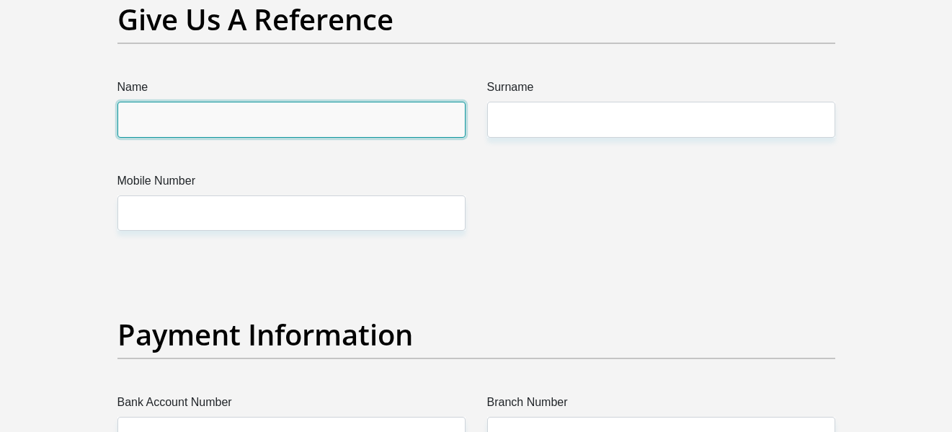
click at [337, 124] on input "Name" at bounding box center [292, 119] width 348 height 35
type input "Tshepo"
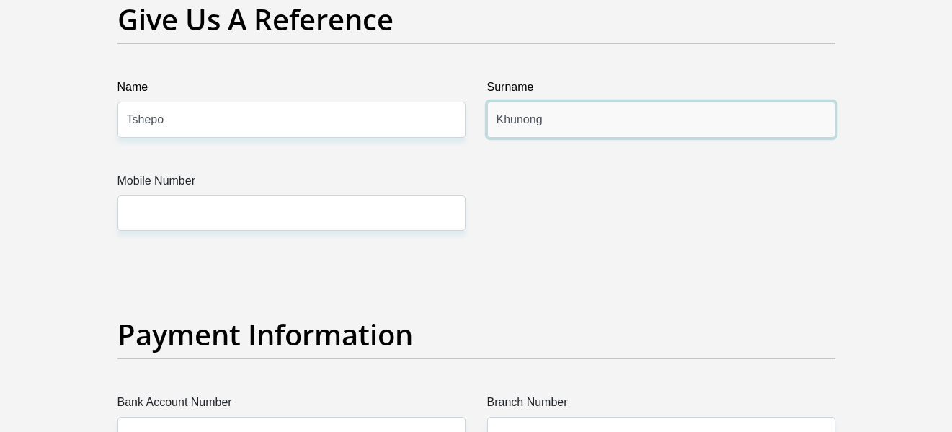
type input "Khunong"
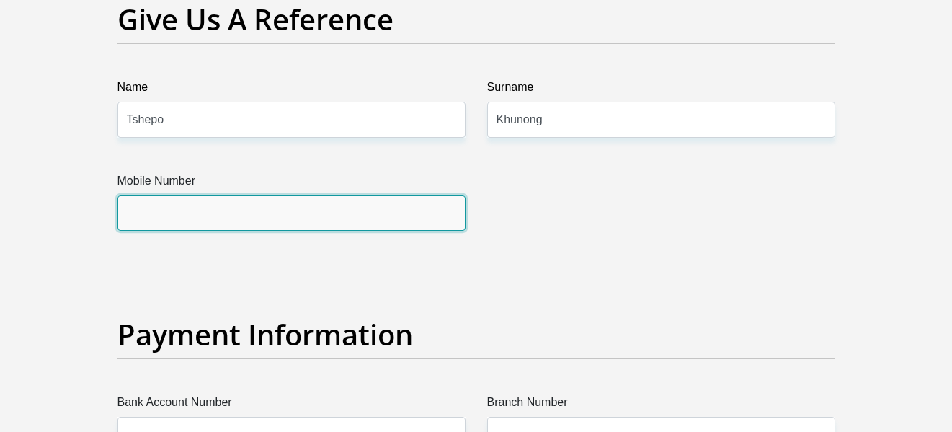
click at [280, 226] on input "Mobile Number" at bounding box center [292, 212] width 348 height 35
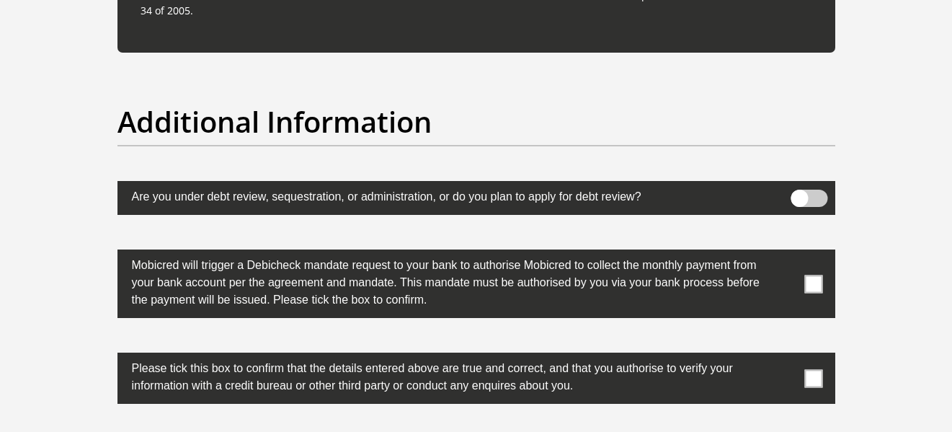
scroll to position [4554, 0]
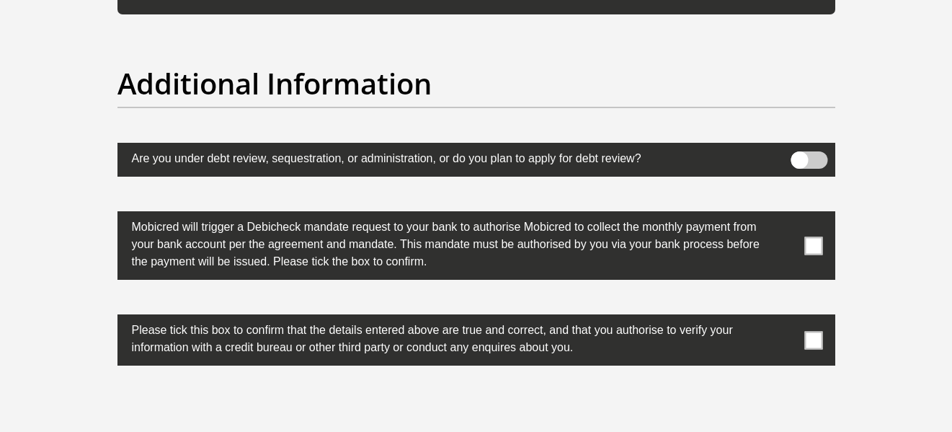
type input "0633020394"
click at [807, 156] on span at bounding box center [809, 159] width 37 height 17
click at [799, 155] on input "checkbox" at bounding box center [799, 155] width 0 height 0
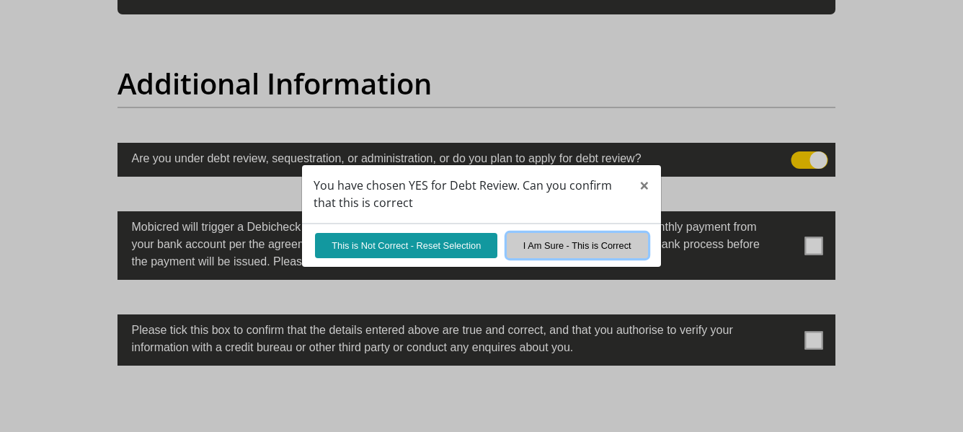
click at [559, 243] on button "I Am Sure - This is Correct" at bounding box center [577, 245] width 141 height 25
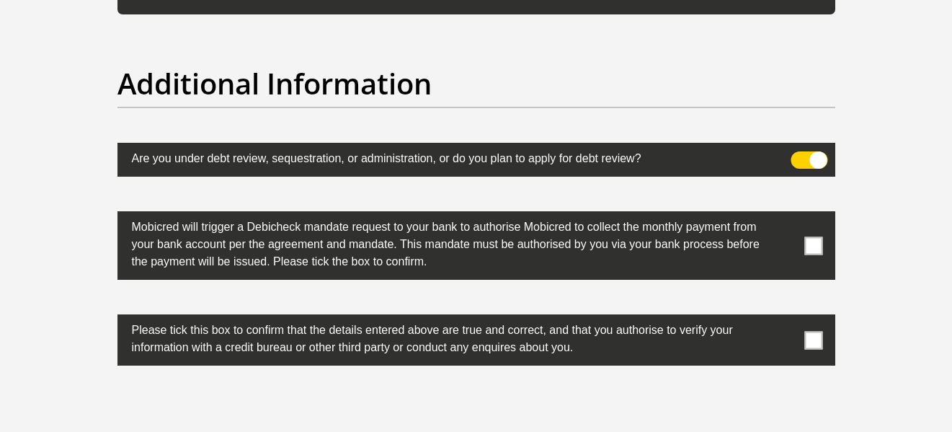
click at [811, 239] on span at bounding box center [814, 245] width 18 height 18
click at [785, 215] on input "checkbox" at bounding box center [785, 215] width 0 height 0
click at [814, 337] on span at bounding box center [814, 340] width 18 height 18
click at [785, 318] on input "checkbox" at bounding box center [785, 318] width 0 height 0
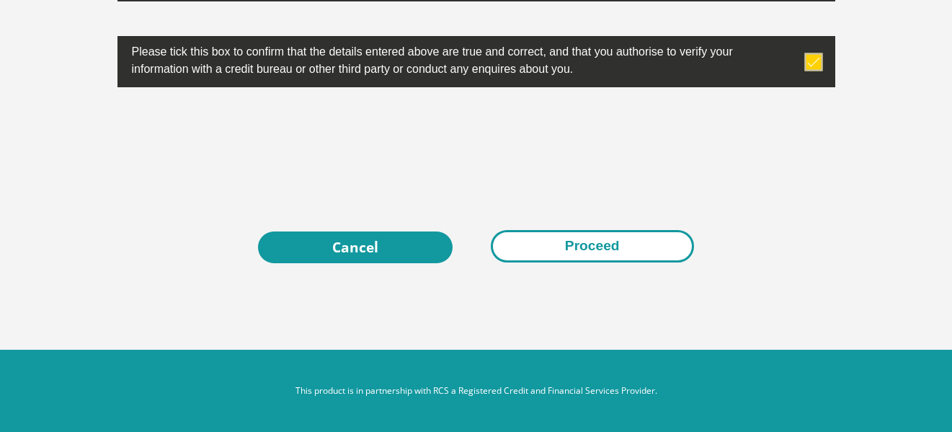
click at [535, 244] on button "Proceed" at bounding box center [592, 246] width 203 height 32
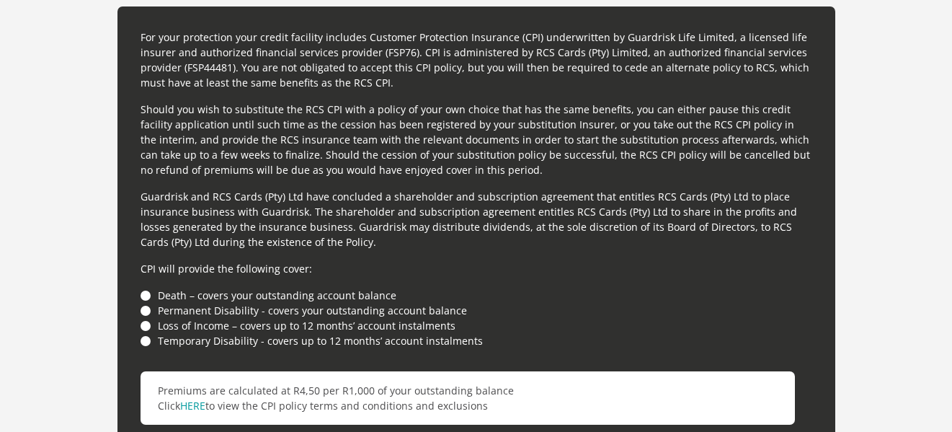
scroll to position [3364, 0]
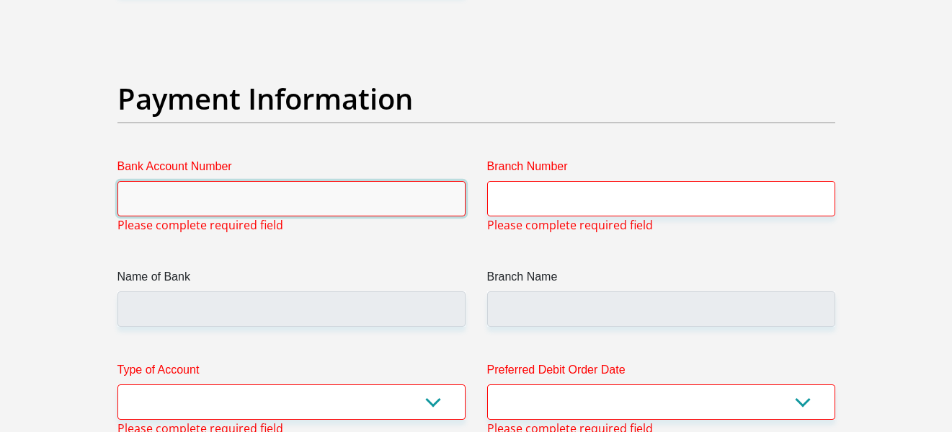
click at [332, 206] on input "Bank Account Number" at bounding box center [292, 198] width 348 height 35
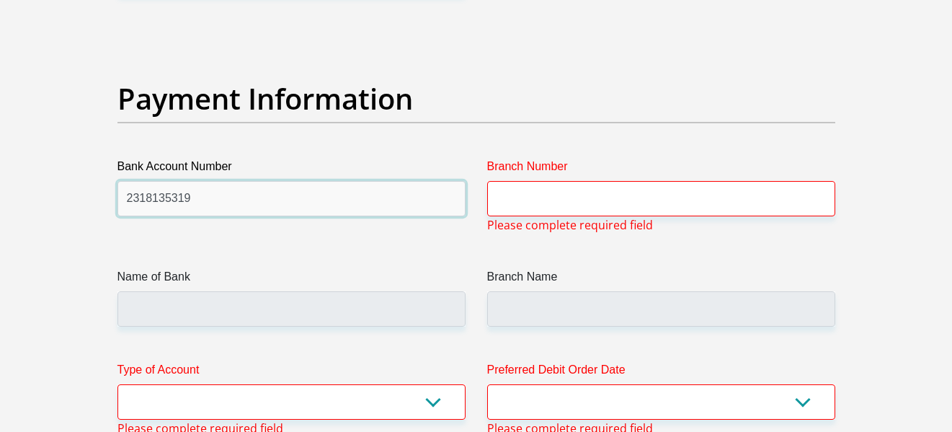
type input "2318135319"
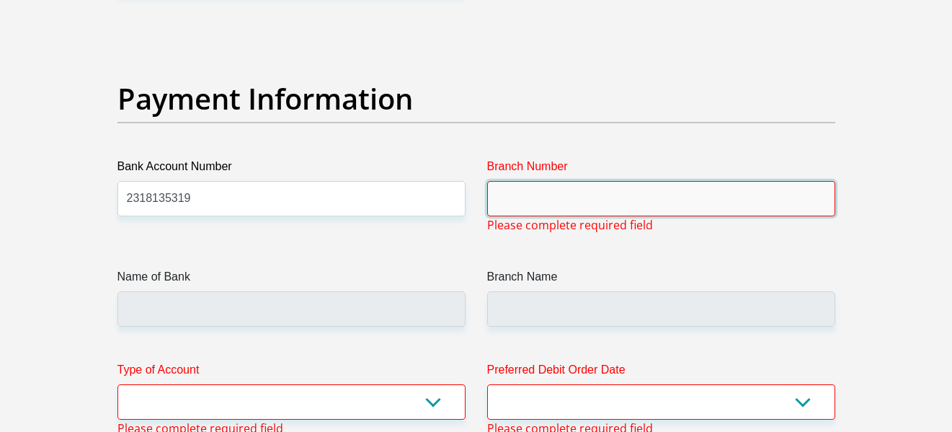
click at [618, 203] on input "Branch Number" at bounding box center [661, 198] width 348 height 35
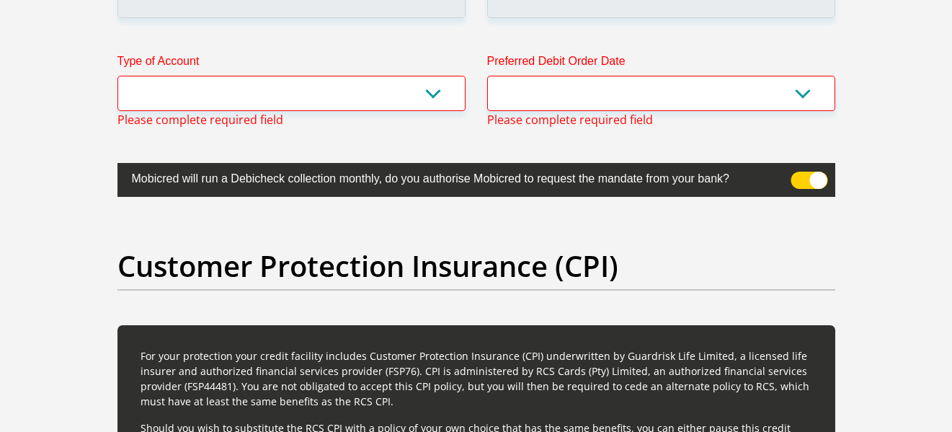
scroll to position [3295, 0]
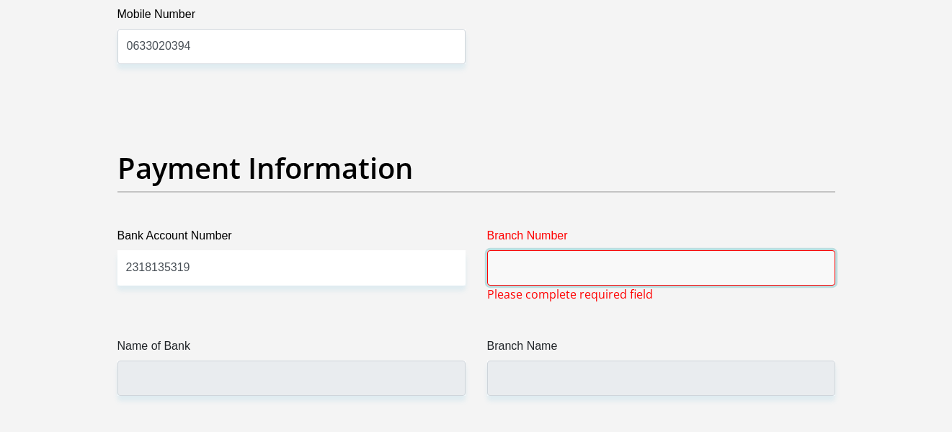
click at [617, 265] on input "Branch Number" at bounding box center [661, 267] width 348 height 35
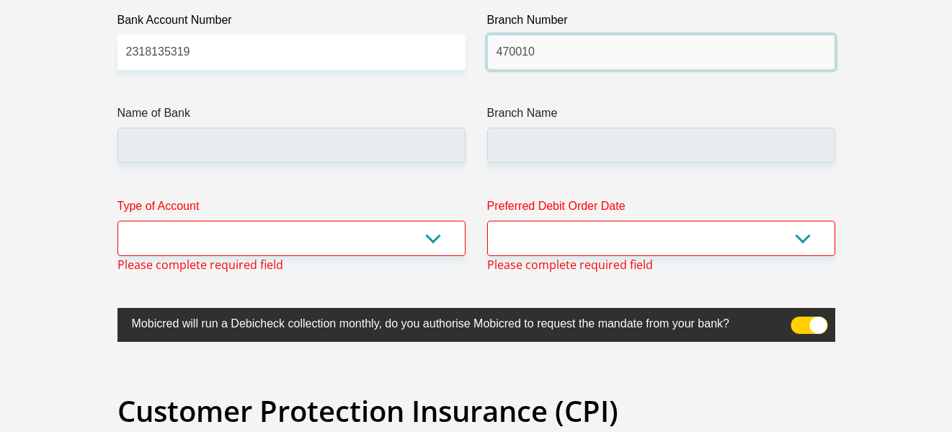
scroll to position [3586, 0]
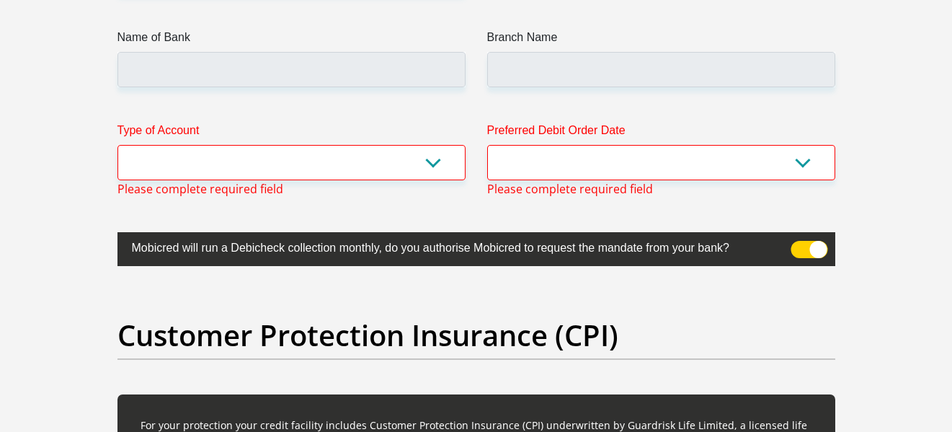
type input "470010"
click at [453, 173] on select "Cheque Savings" at bounding box center [292, 162] width 348 height 35
type input "CAPITEC BANK LIMITED"
type input "CAPITEC BANK CPC"
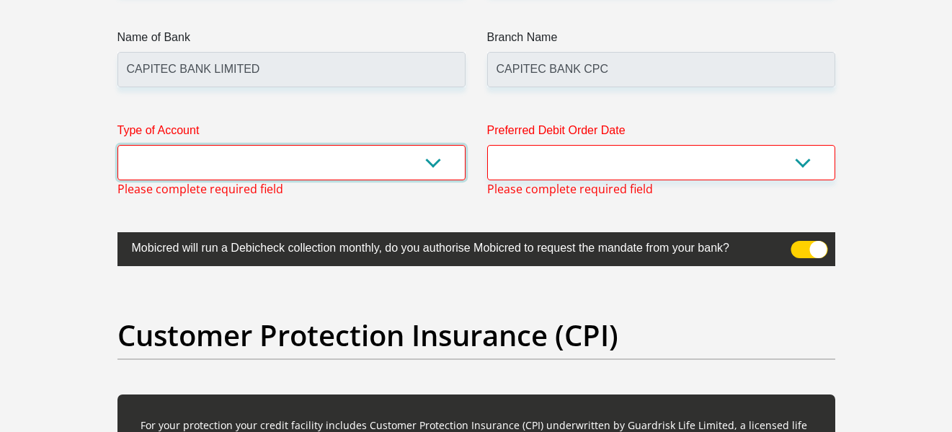
select select "SAV"
click at [118, 145] on select "Cheque Savings" at bounding box center [292, 162] width 348 height 35
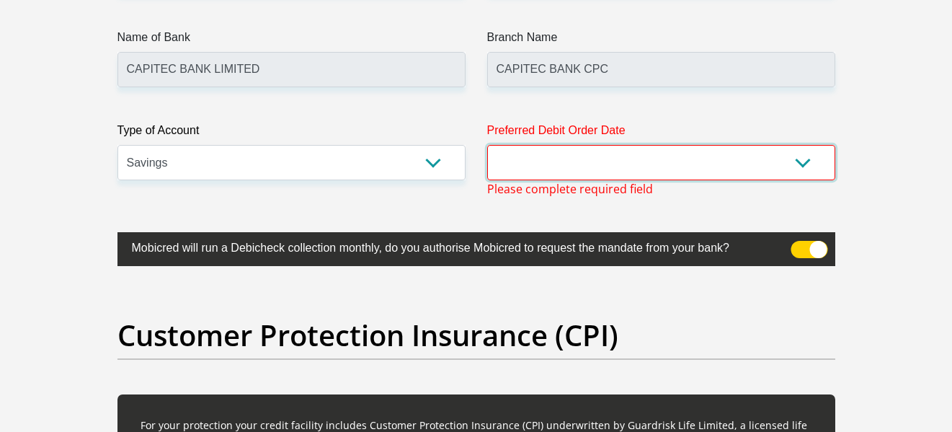
click at [572, 168] on select "1st 2nd 3rd 4th 5th 7th 18th 19th 20th 21st 22nd 23rd 24th 25th 26th 27th 28th …" at bounding box center [661, 162] width 348 height 35
select select "30"
click at [487, 145] on select "1st 2nd 3rd 4th 5th 7th 18th 19th 20th 21st 22nd 23rd 24th 25th 26th 27th 28th …" at bounding box center [661, 162] width 348 height 35
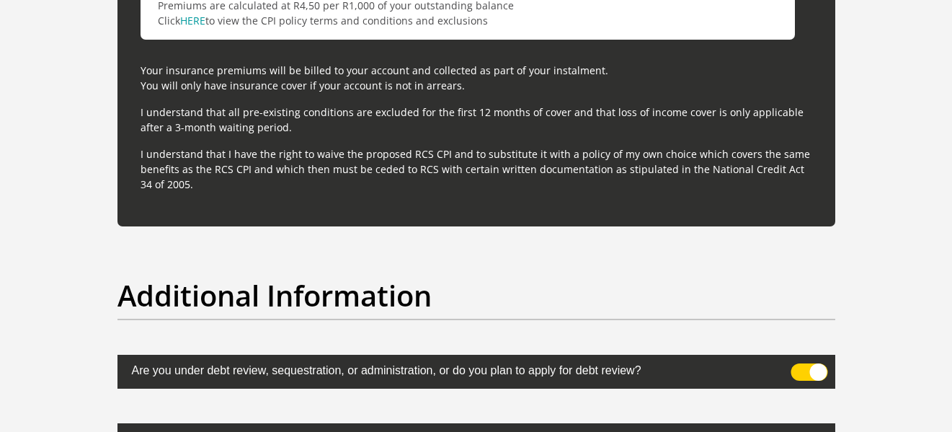
scroll to position [4720, 0]
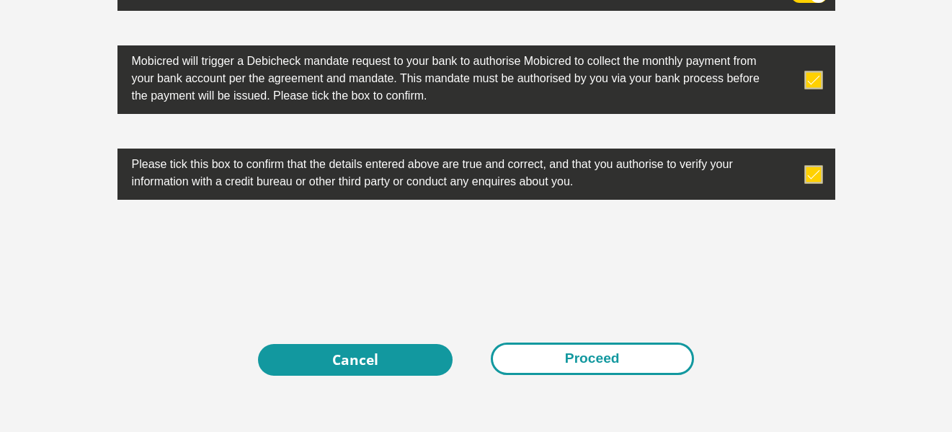
click at [577, 354] on button "Proceed" at bounding box center [592, 358] width 203 height 32
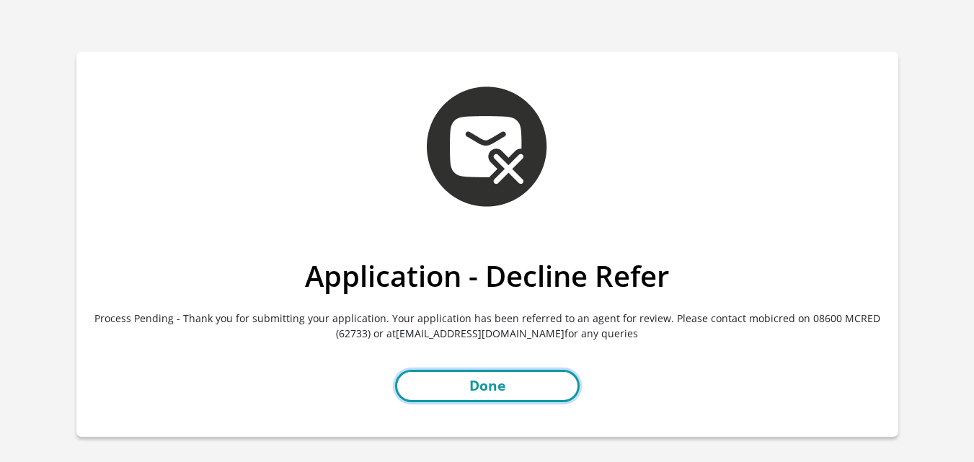
click at [435, 395] on link "Done" at bounding box center [487, 386] width 185 height 32
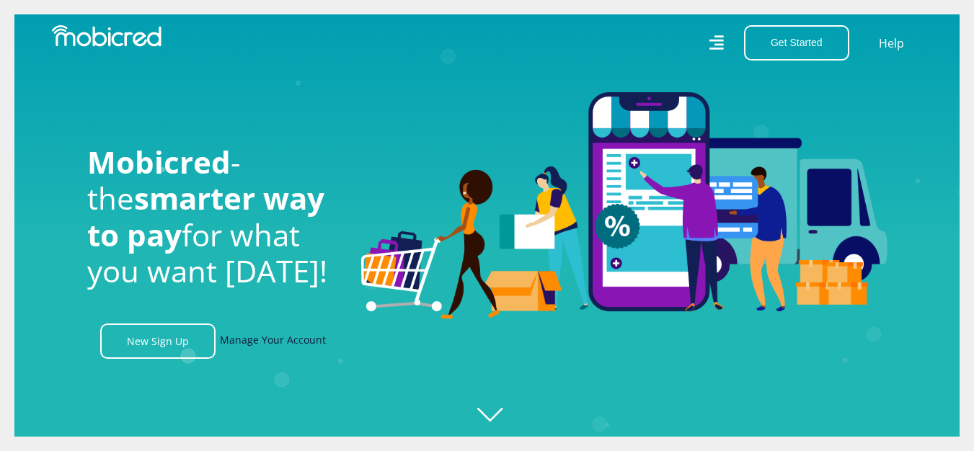
scroll to position [0, 1027]
click at [289, 344] on link "Manage Your Account" at bounding box center [273, 341] width 106 height 35
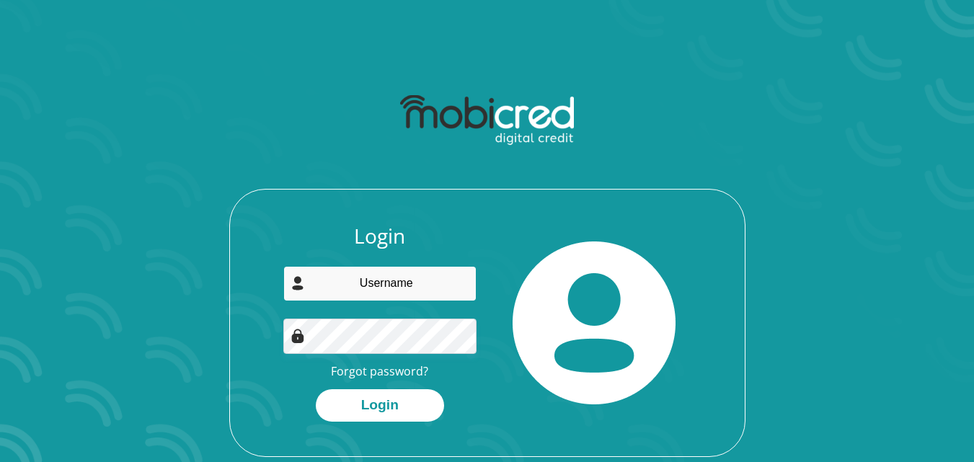
click at [346, 297] on input "email" at bounding box center [379, 283] width 193 height 35
click at [363, 282] on input "email" at bounding box center [379, 283] width 193 height 35
type input "tpmasiteng1997@gmail.com"
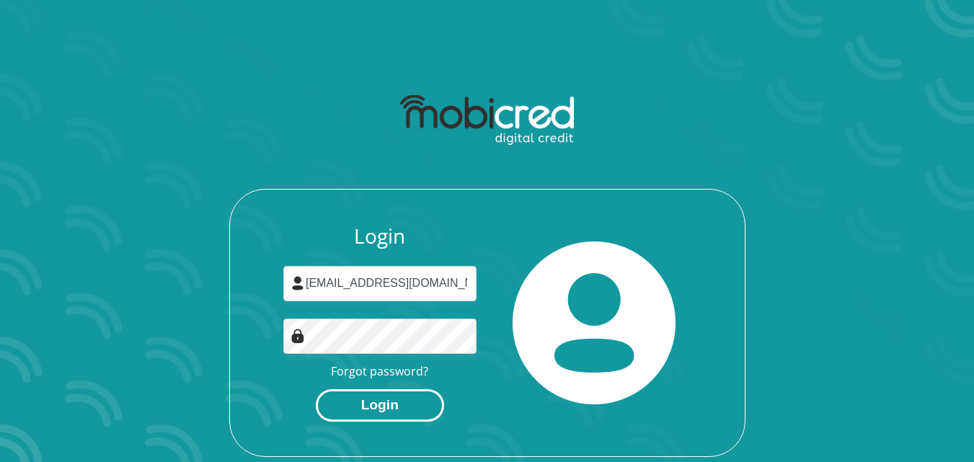
click at [401, 407] on button "Login" at bounding box center [380, 405] width 128 height 32
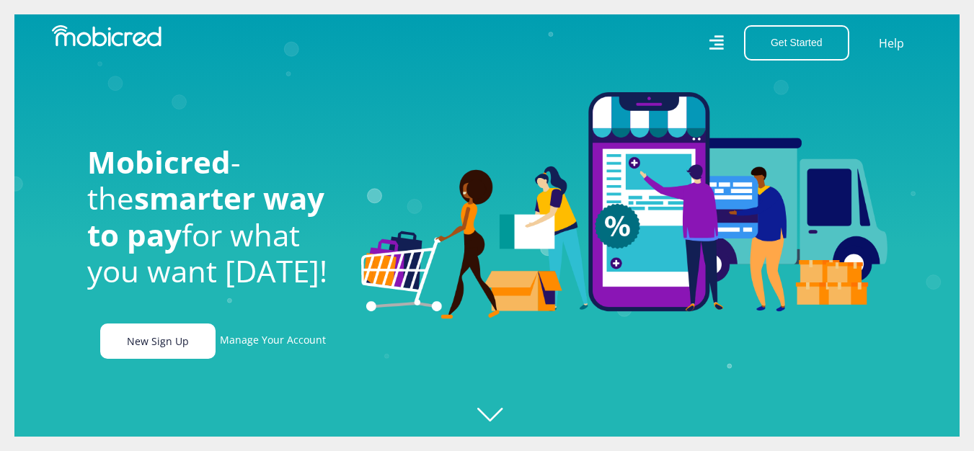
click at [184, 342] on link "New Sign Up" at bounding box center [157, 341] width 115 height 35
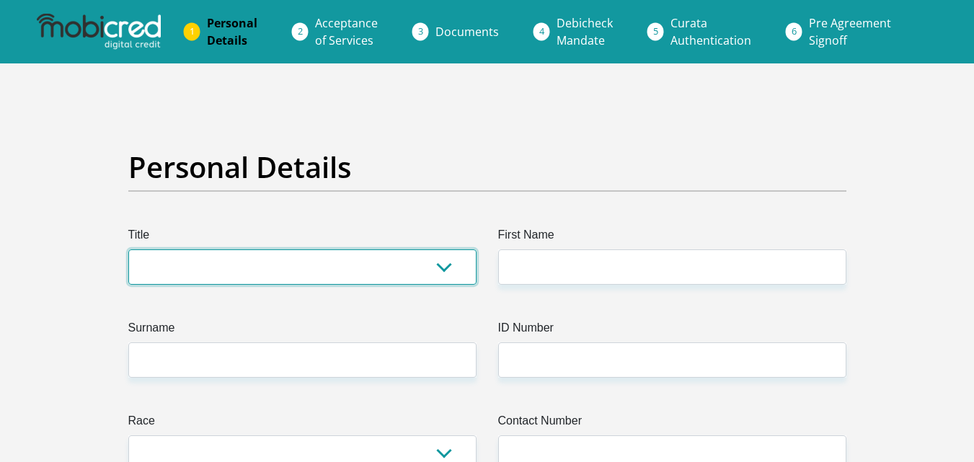
click at [372, 270] on select "Mr Ms Mrs Dr Other" at bounding box center [302, 266] width 348 height 35
select select "Mr"
click at [128, 249] on select "Mr Ms Mrs Dr Other" at bounding box center [302, 266] width 348 height 35
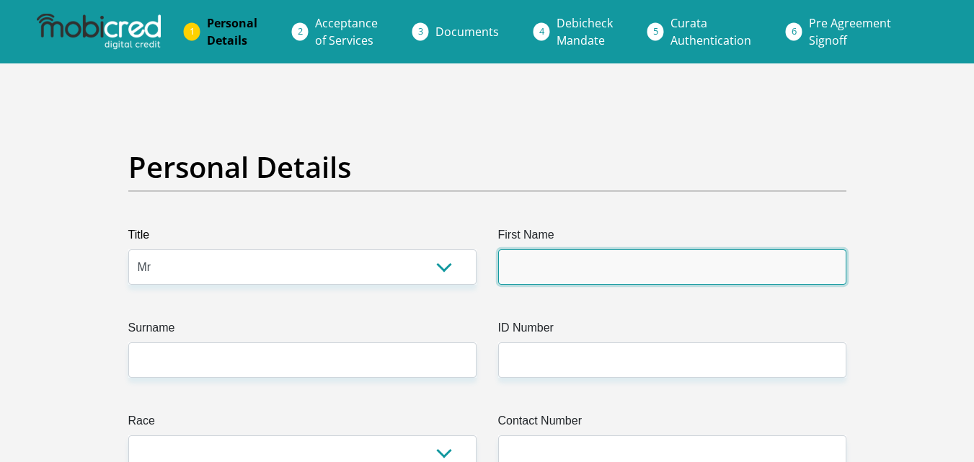
click at [556, 267] on input "First Name" at bounding box center [672, 266] width 348 height 35
type input "Tshepo"
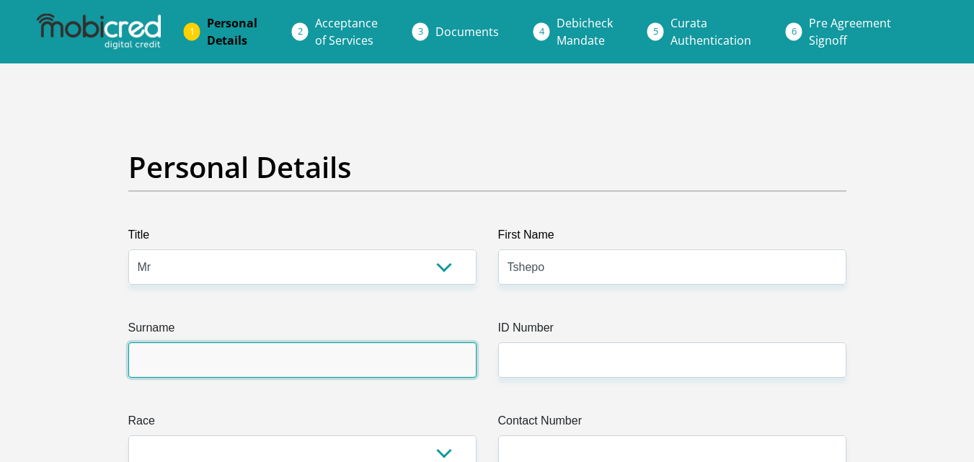
click at [321, 373] on input "Surname" at bounding box center [302, 359] width 348 height 35
type input "Masiteng"
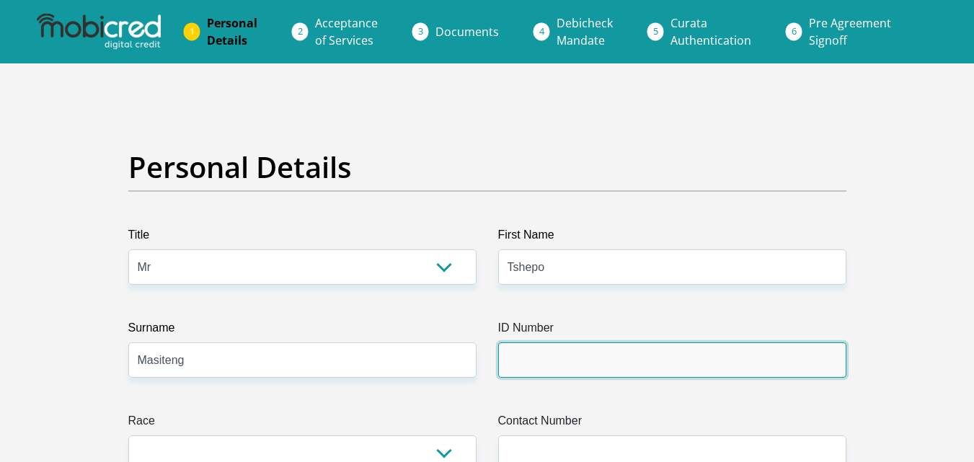
click at [646, 359] on input "ID Number" at bounding box center [672, 359] width 348 height 35
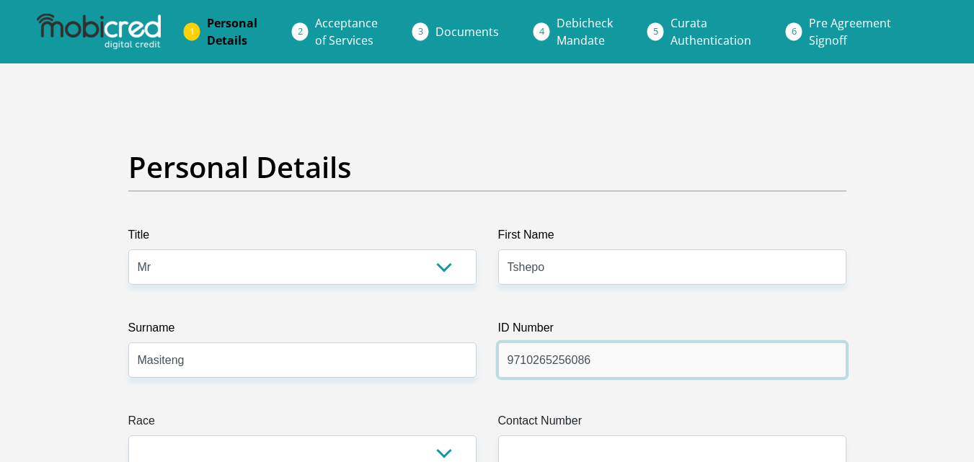
type input "9710265256086"
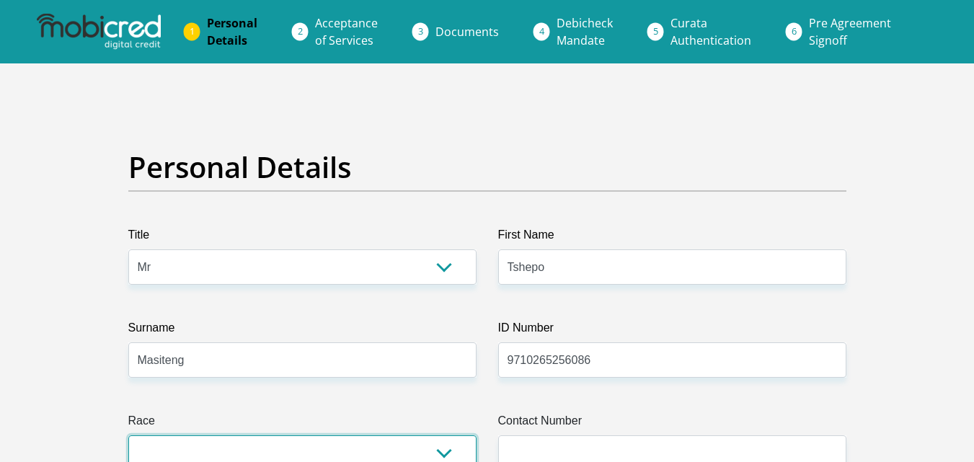
scroll to position [9, 0]
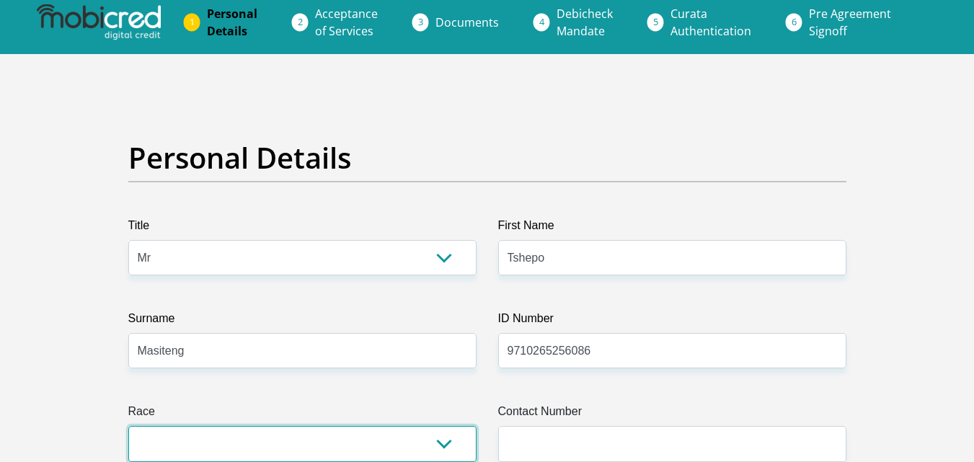
click at [428, 439] on select "Black Coloured Indian White Other" at bounding box center [302, 443] width 348 height 35
select select "1"
click at [128, 426] on select "Black Coloured Indian White Other" at bounding box center [302, 443] width 348 height 35
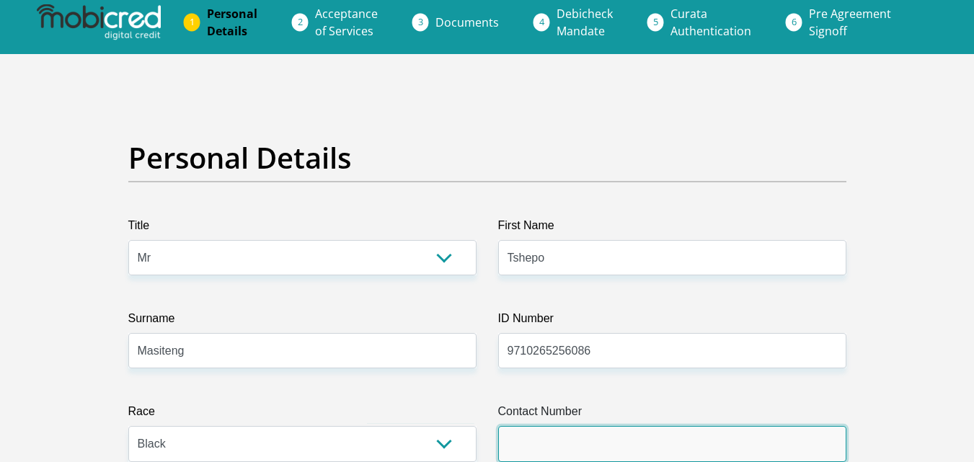
click at [538, 448] on input "Contact Number" at bounding box center [672, 443] width 348 height 35
type input "0682528187"
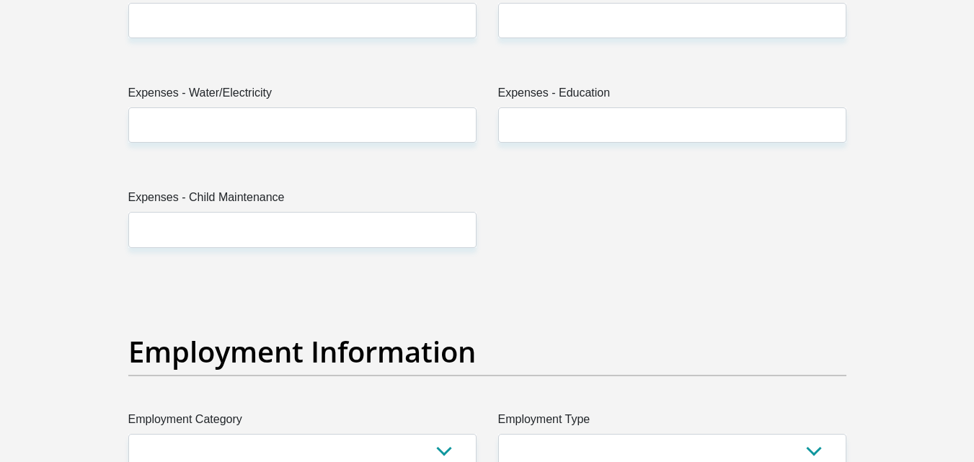
scroll to position [2699, 0]
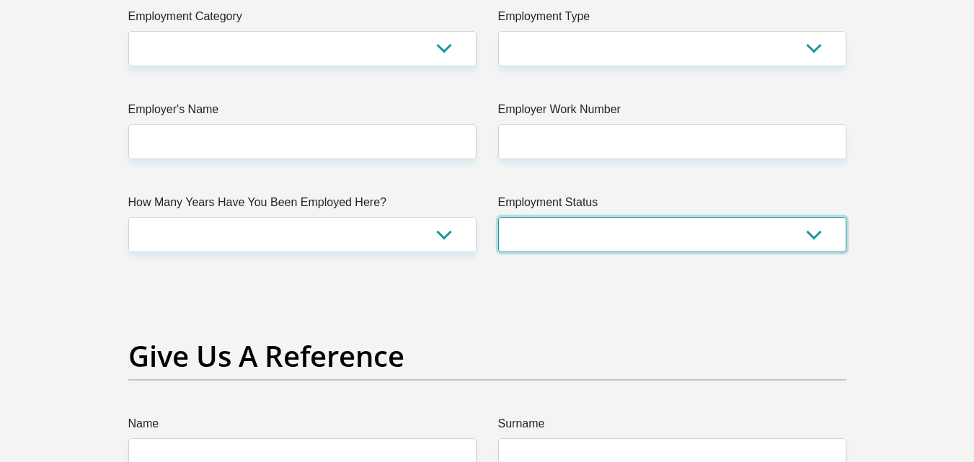
click at [727, 229] on select "Permanent/Full-time Part-time/Casual Contract Worker Self-Employed Housewife Re…" at bounding box center [672, 234] width 348 height 35
select select "3"
click at [498, 217] on select "Permanent/Full-time Part-time/Casual Contract Worker Self-Employed Housewife Re…" at bounding box center [672, 234] width 348 height 35
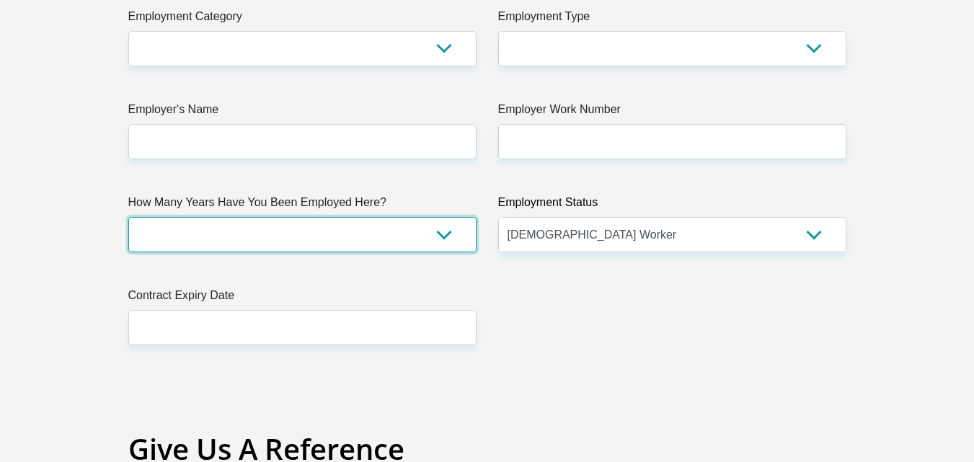
click at [325, 226] on select "less than 1 year 1-3 years 3-5 years 5+ years" at bounding box center [302, 234] width 348 height 35
select select "6"
click at [128, 217] on select "less than 1 year 1-3 years 3-5 years 5+ years" at bounding box center [302, 234] width 348 height 35
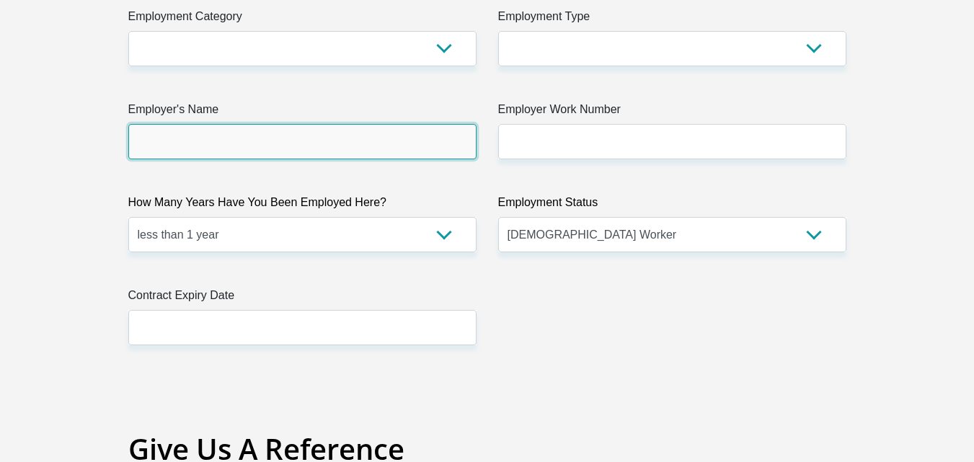
click at [316, 137] on input "Employer's Name" at bounding box center [302, 141] width 348 height 35
type input "f"
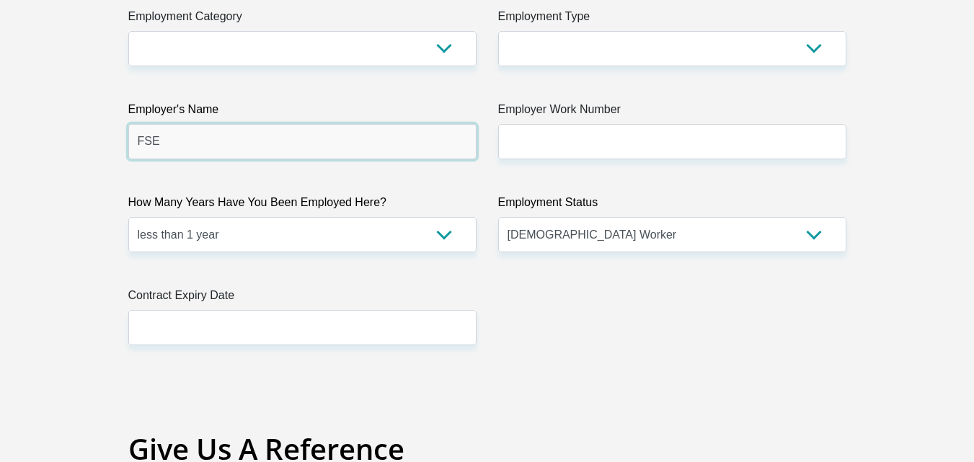
type input "FSE"
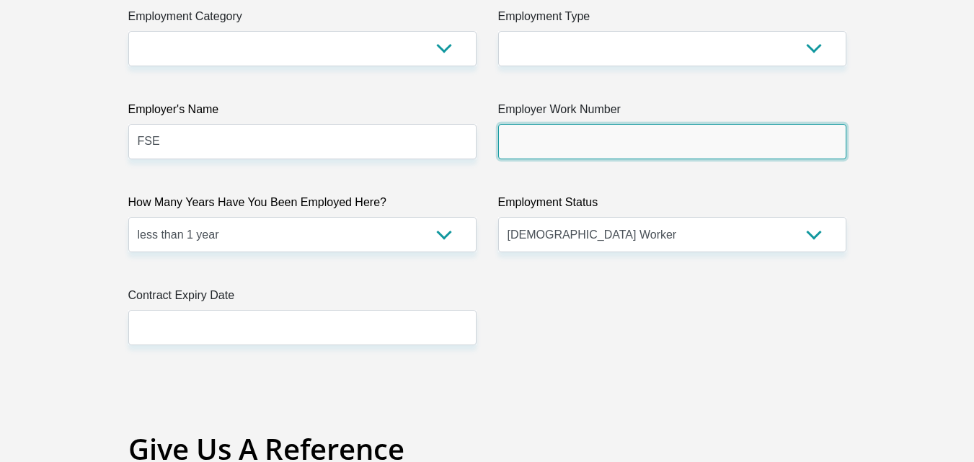
click at [588, 154] on input "Employer Work Number" at bounding box center [672, 141] width 348 height 35
type input "0115537084"
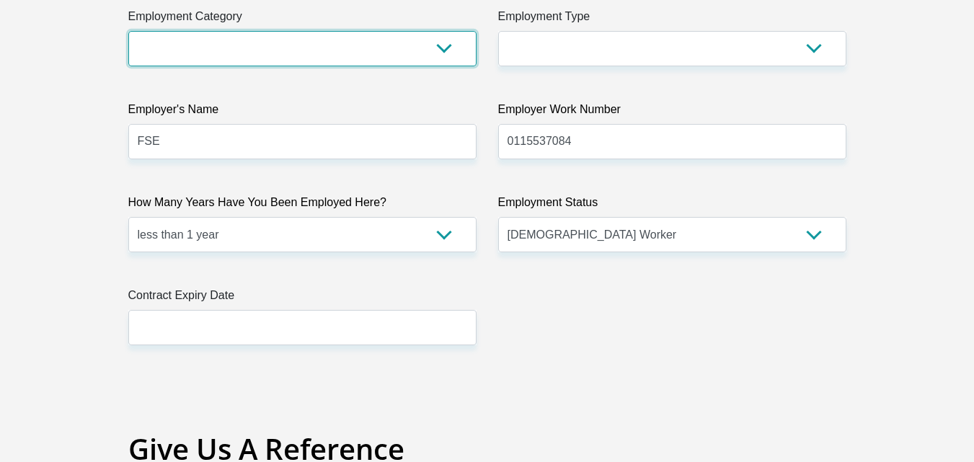
click at [427, 56] on select "AGRICULTURE ALCOHOL & TOBACCO CONSTRUCTION MATERIALS METALLURGY EQUIPMENT FOR R…" at bounding box center [302, 48] width 348 height 35
select select "7"
click at [128, 31] on select "AGRICULTURE ALCOHOL & TOBACCO CONSTRUCTION MATERIALS METALLURGY EQUIPMENT FOR R…" at bounding box center [302, 48] width 348 height 35
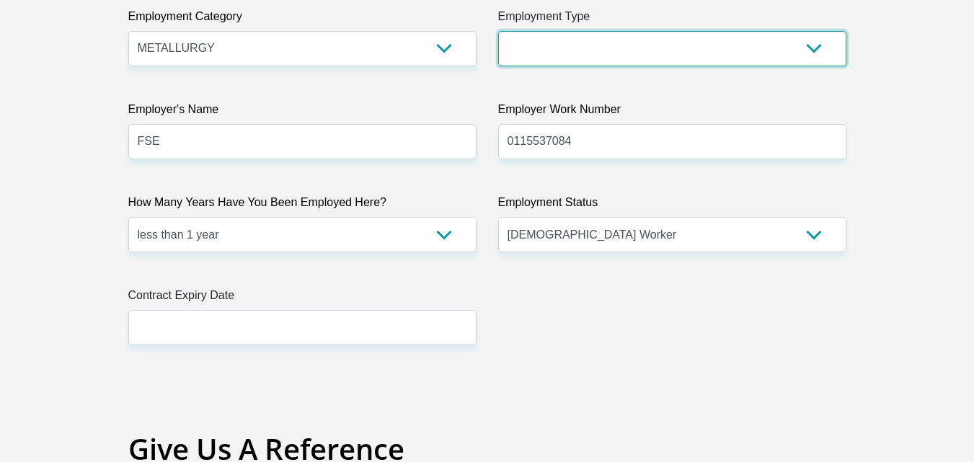
click at [589, 48] on select "College/Lecturer Craft Seller Creative Driver Executive Farmer Forces - Non Com…" at bounding box center [672, 48] width 348 height 35
select select "Labourer"
click at [498, 31] on select "College/Lecturer Craft Seller Creative Driver Executive Farmer Forces - Non Com…" at bounding box center [672, 48] width 348 height 35
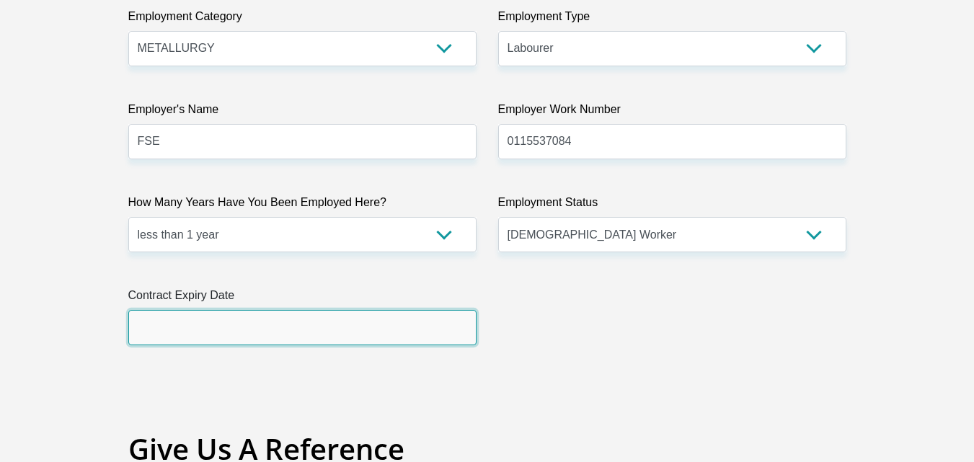
click at [413, 340] on input "text" at bounding box center [302, 327] width 348 height 35
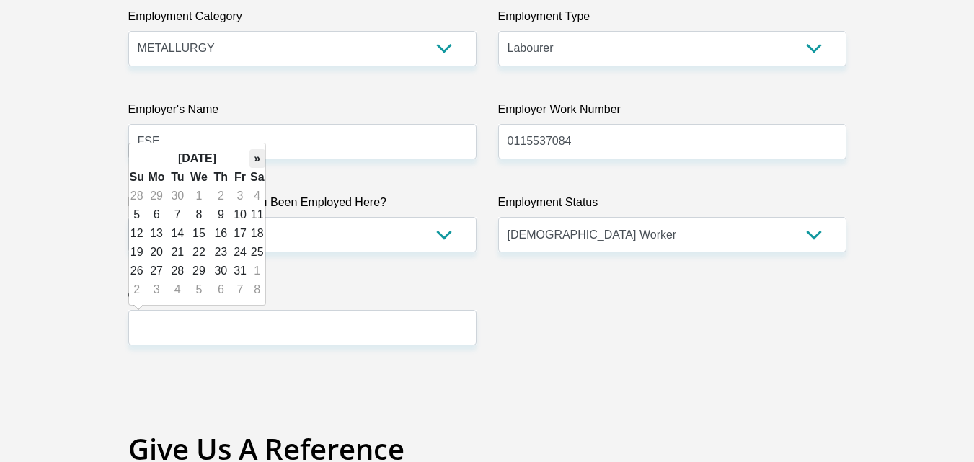
click at [254, 167] on th "»" at bounding box center [257, 158] width 16 height 19
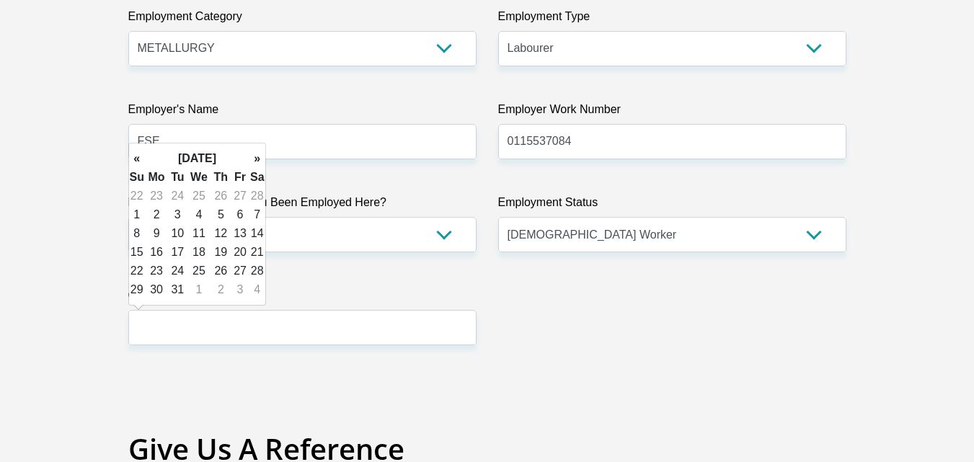
click at [254, 167] on th "»" at bounding box center [257, 158] width 16 height 19
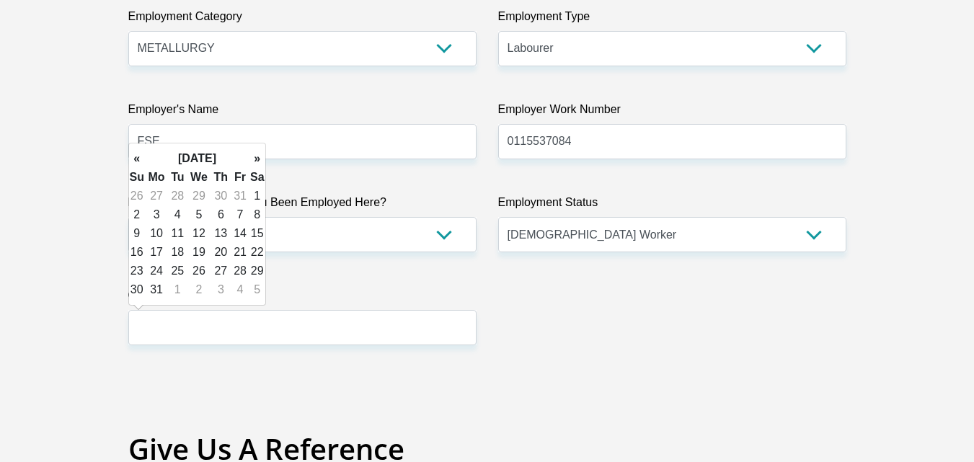
click at [254, 167] on th "»" at bounding box center [257, 158] width 16 height 19
click at [152, 298] on td "30" at bounding box center [156, 289] width 23 height 19
type input "2026/11/30"
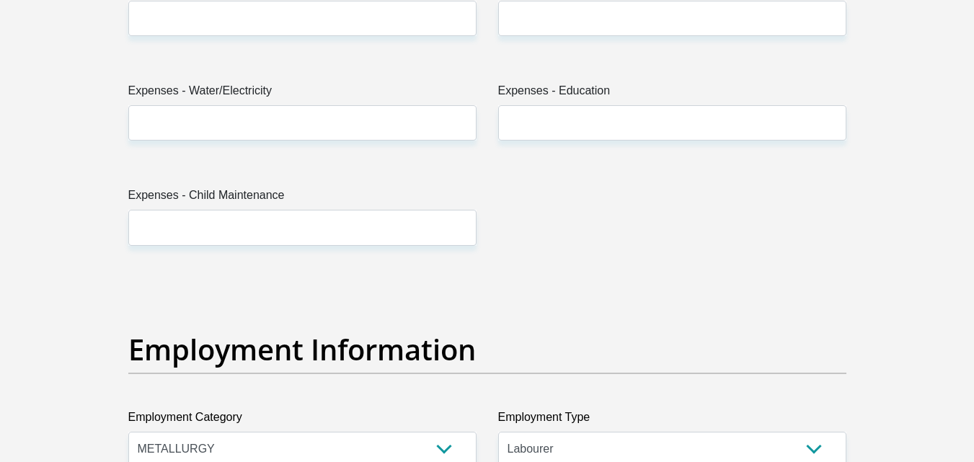
scroll to position [2295, 0]
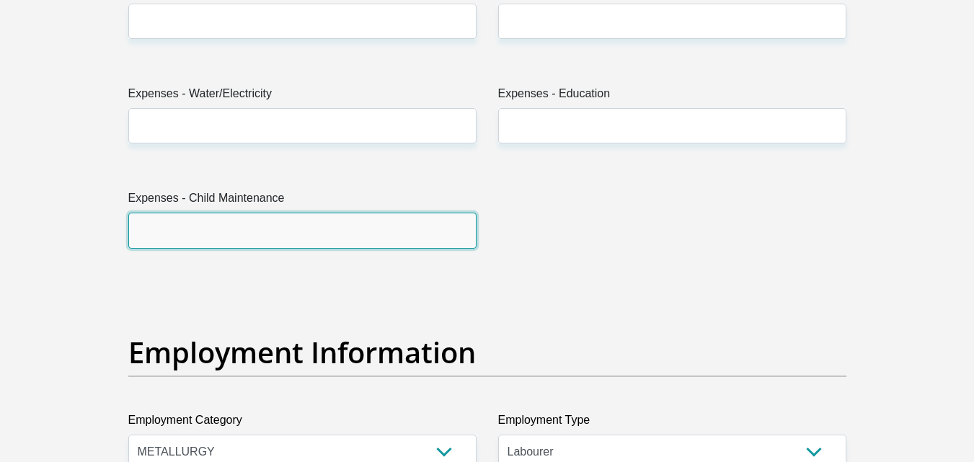
click at [368, 229] on input "Expenses - Child Maintenance" at bounding box center [302, 230] width 348 height 35
type input "00"
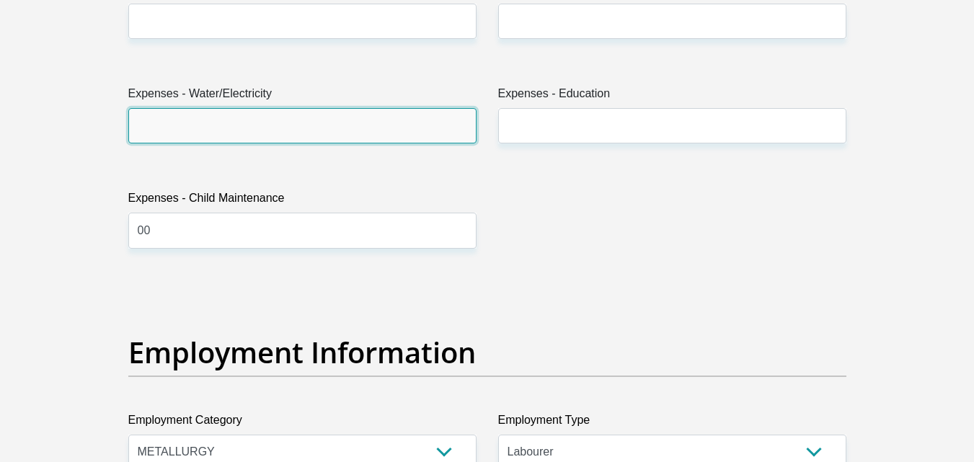
click at [262, 130] on input "Expenses - Water/Electricity" at bounding box center [302, 125] width 348 height 35
type input "00"
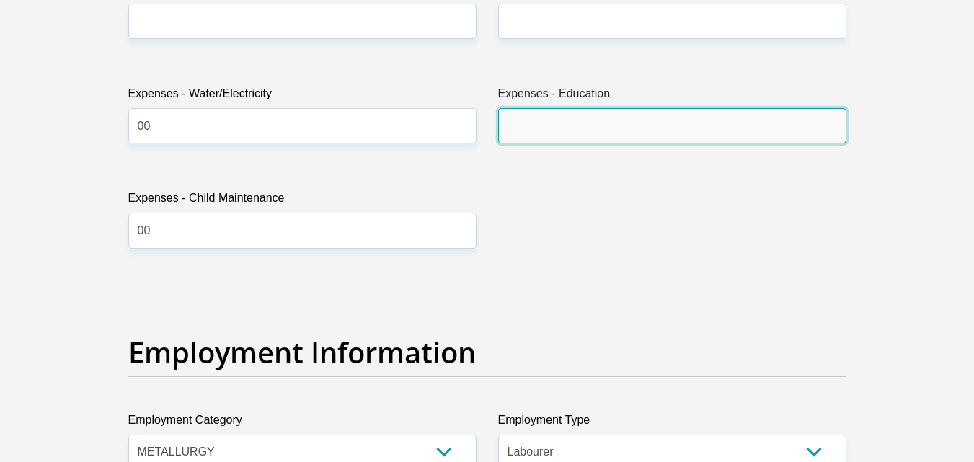
click at [580, 116] on input "Expenses - Education" at bounding box center [672, 125] width 348 height 35
type input "00"
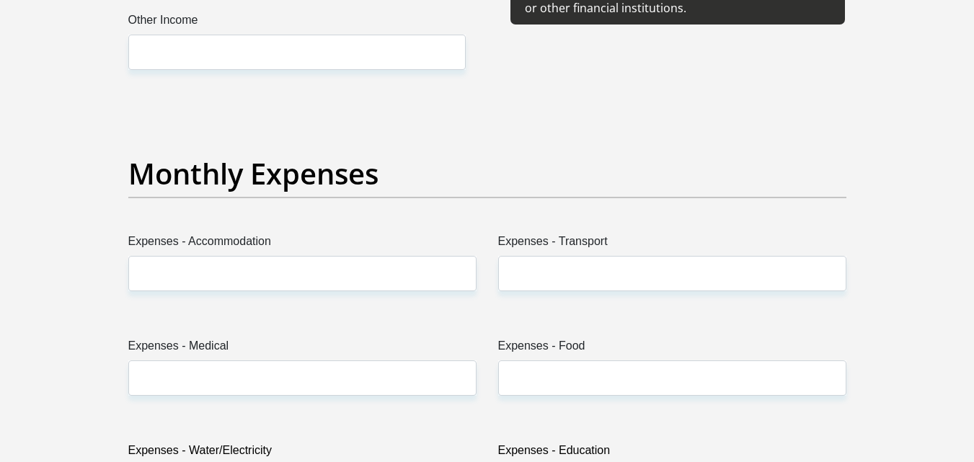
scroll to position [1892, 0]
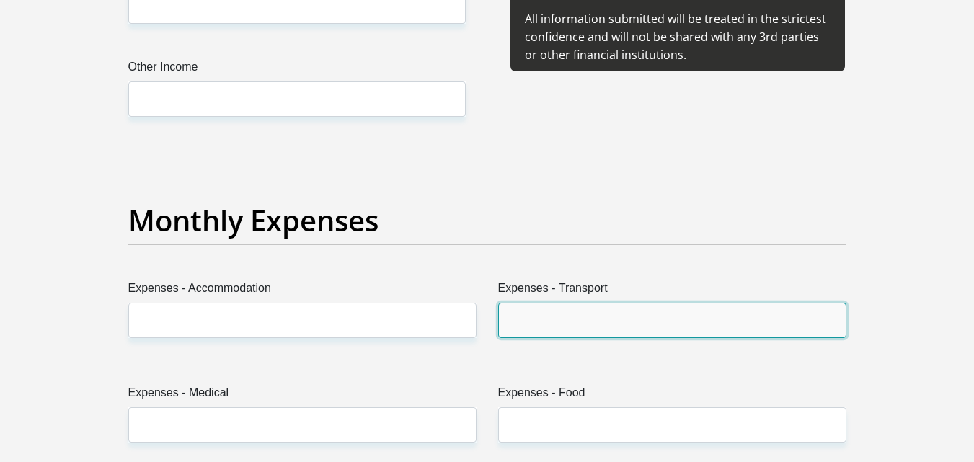
click at [517, 313] on input "Expenses - Transport" at bounding box center [672, 320] width 348 height 35
type input "1000"
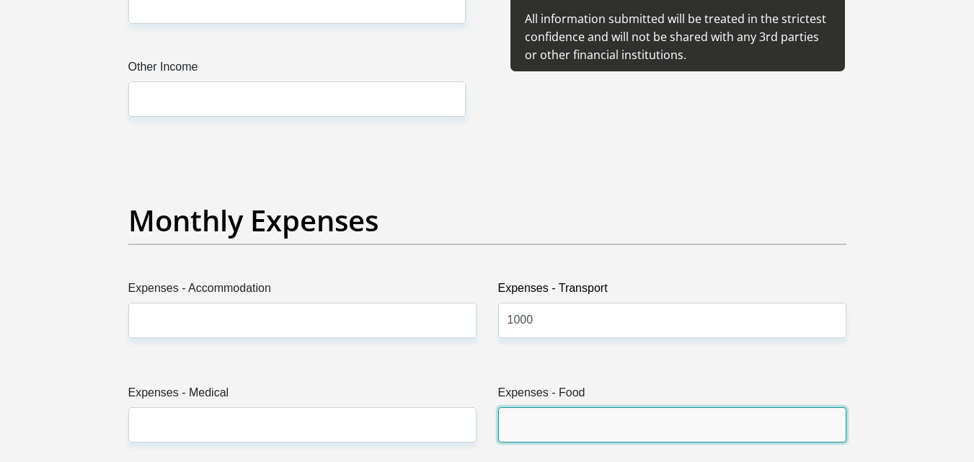
click at [551, 419] on input "Expenses - Food" at bounding box center [672, 424] width 348 height 35
type input "2500"
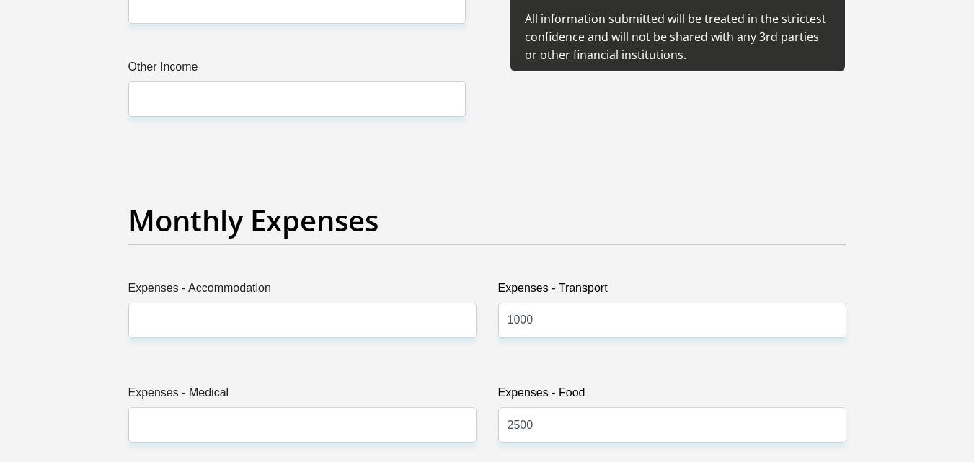
drag, startPoint x: 405, startPoint y: 405, endPoint x: 385, endPoint y: 416, distance: 22.9
click at [385, 416] on div "Expenses - Medical" at bounding box center [302, 413] width 348 height 58
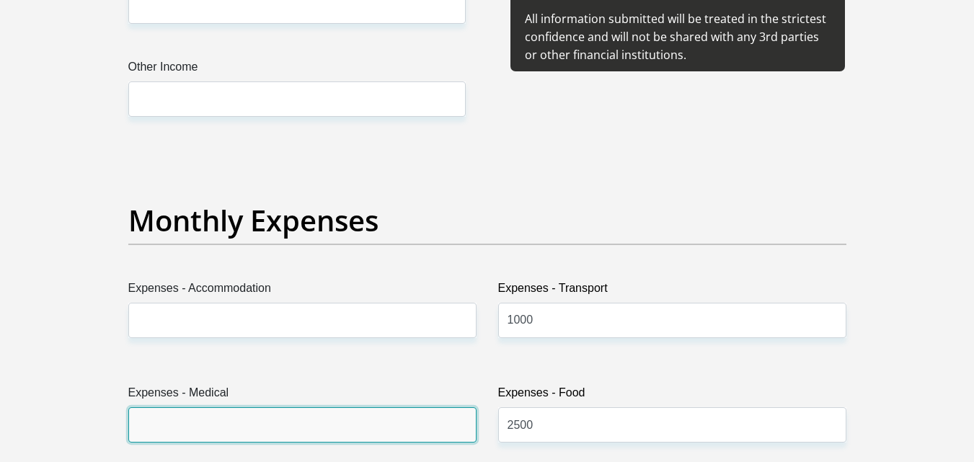
click at [385, 416] on input "Expenses - Medical" at bounding box center [302, 424] width 348 height 35
type input "00"
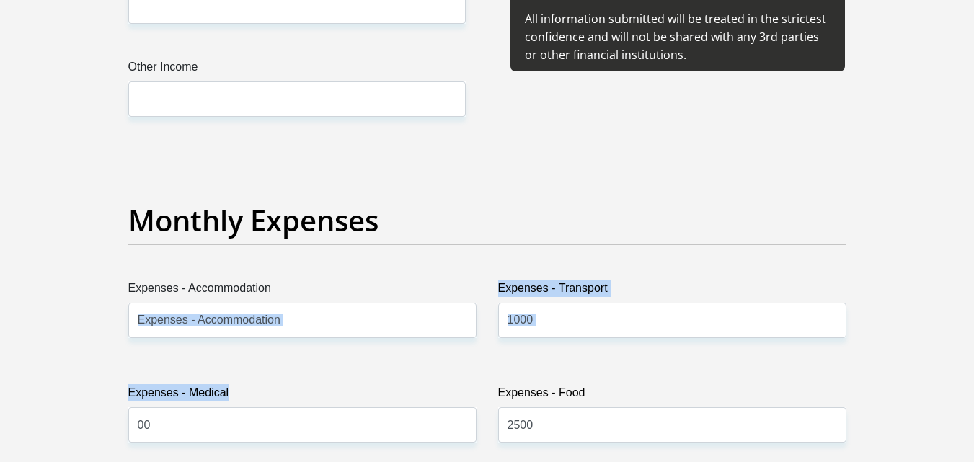
drag, startPoint x: 239, startPoint y: 373, endPoint x: 347, endPoint y: 306, distance: 127.0
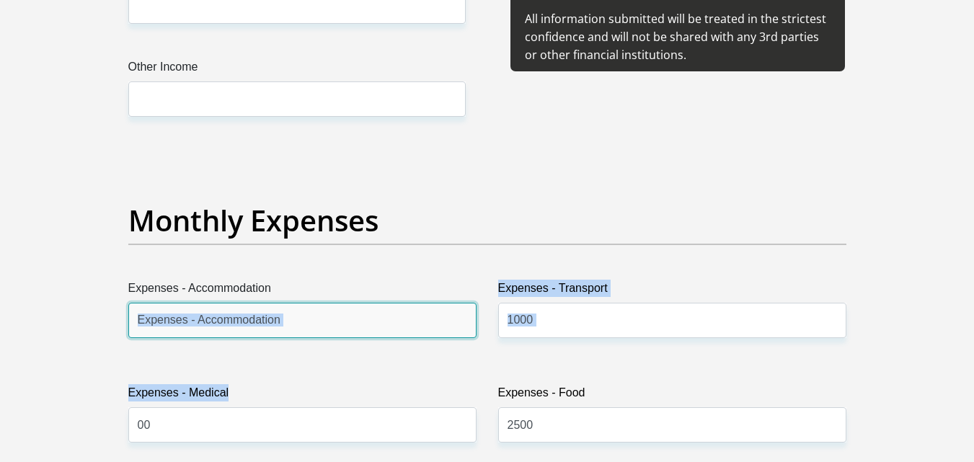
click at [347, 306] on input "Expenses - Accommodation" at bounding box center [302, 320] width 348 height 35
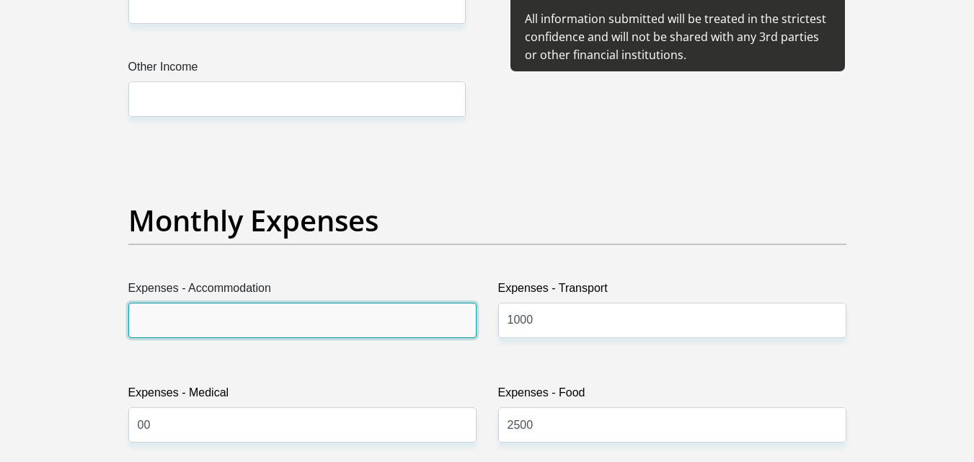
type input "00"
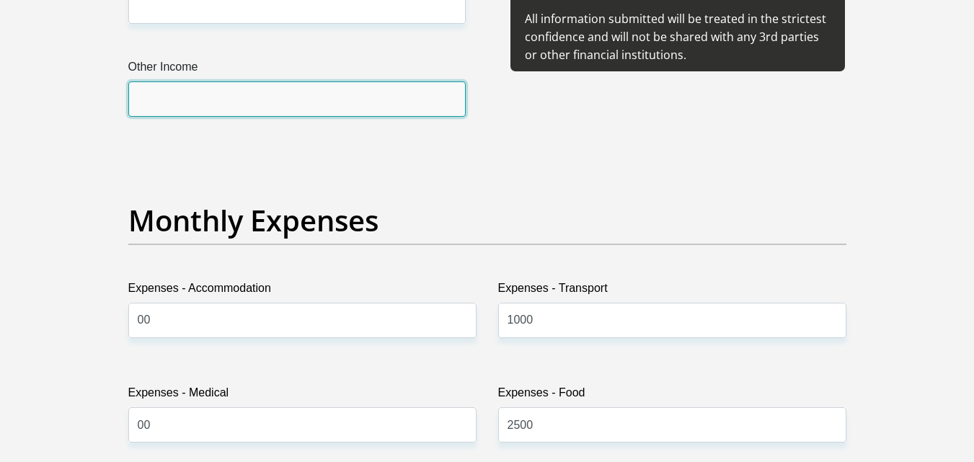
click at [260, 96] on input "Other Income" at bounding box center [296, 98] width 337 height 35
type input "1500"
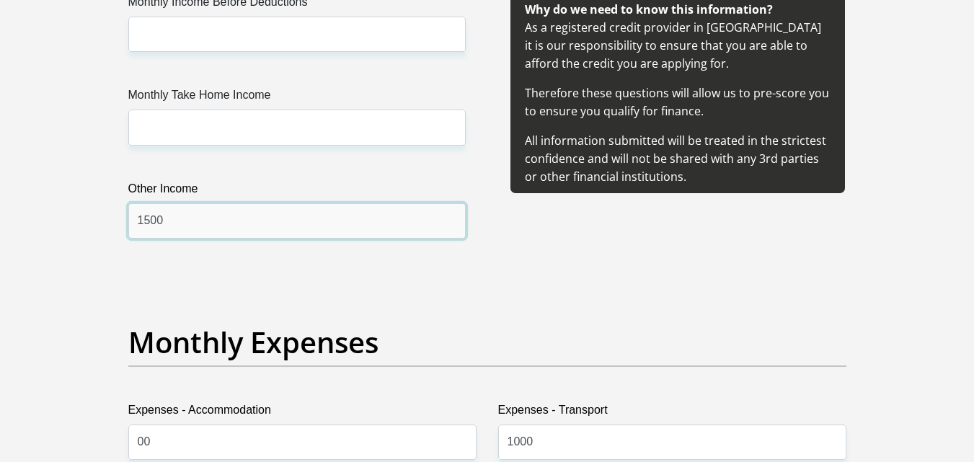
scroll to position [1691, 0]
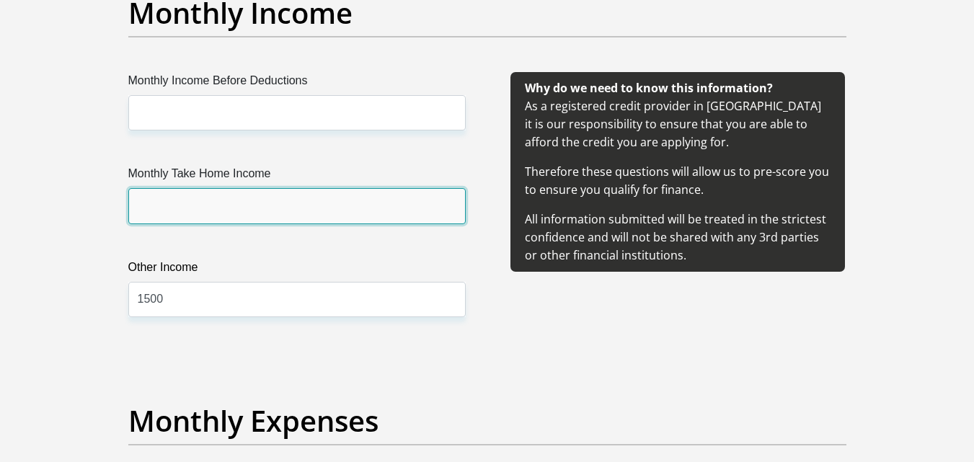
click at [313, 205] on input "Monthly Take Home Income" at bounding box center [296, 205] width 337 height 35
type input "8000"
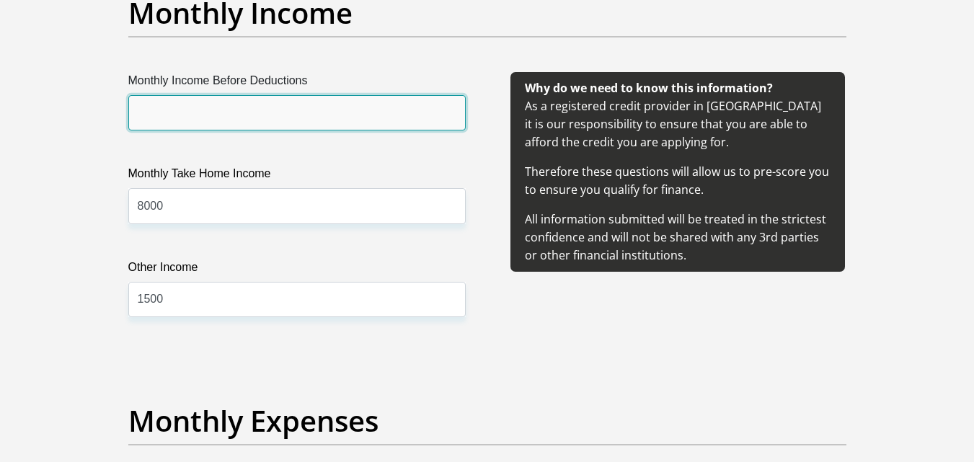
click at [248, 114] on input "Monthly Income Before Deductions" at bounding box center [296, 112] width 337 height 35
type input "8000"
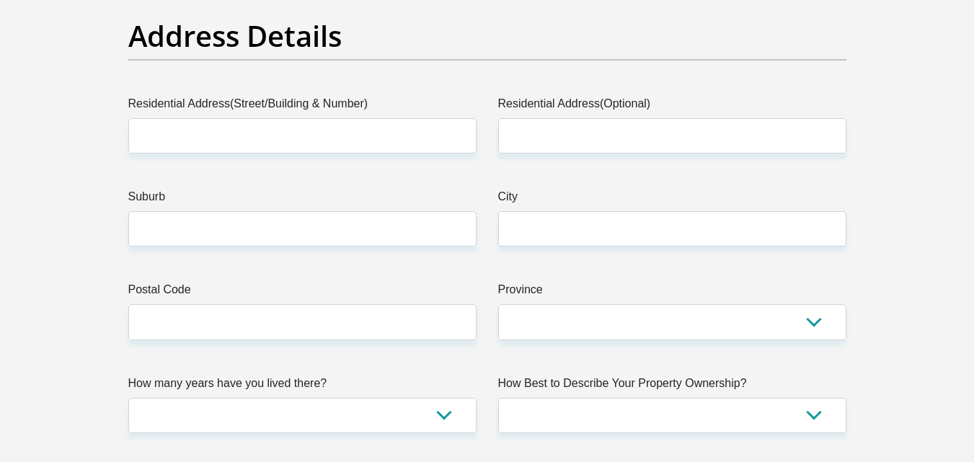
scroll to position [708, 0]
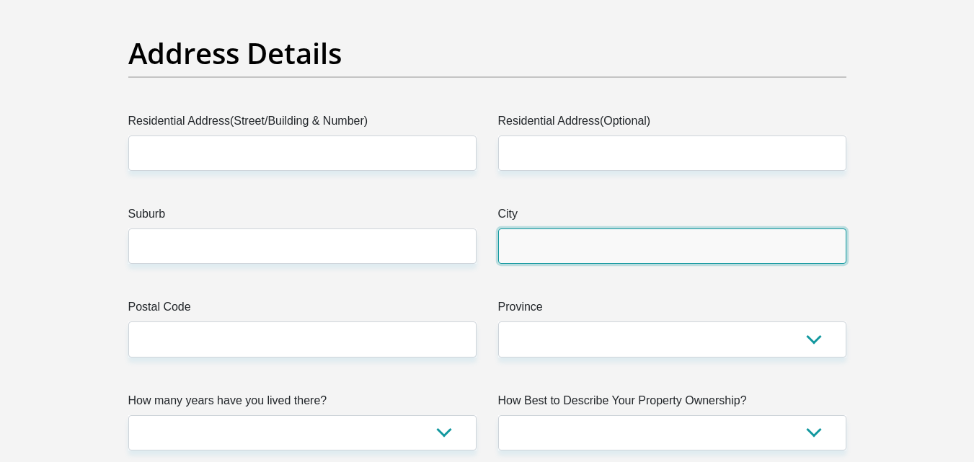
click at [519, 248] on input "City" at bounding box center [672, 246] width 348 height 35
type input "Vereeniging"
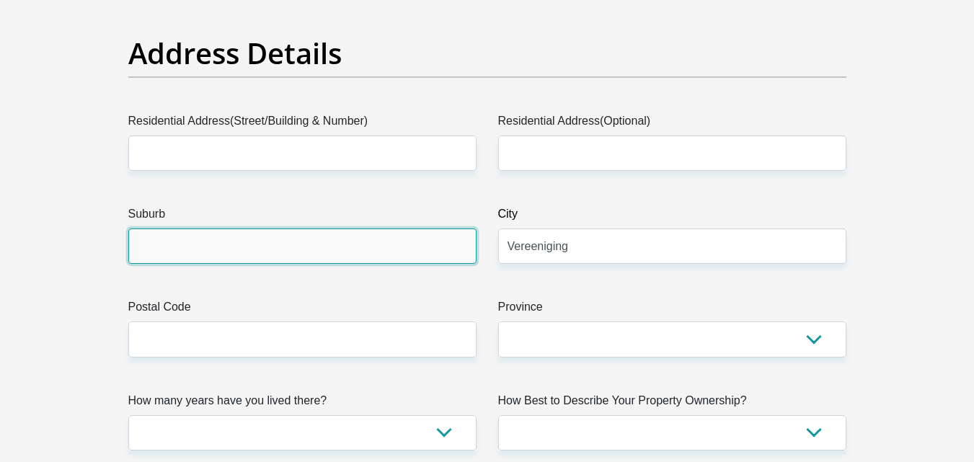
click at [388, 241] on input "Suburb" at bounding box center [302, 246] width 348 height 35
type input "SEBOKENG"
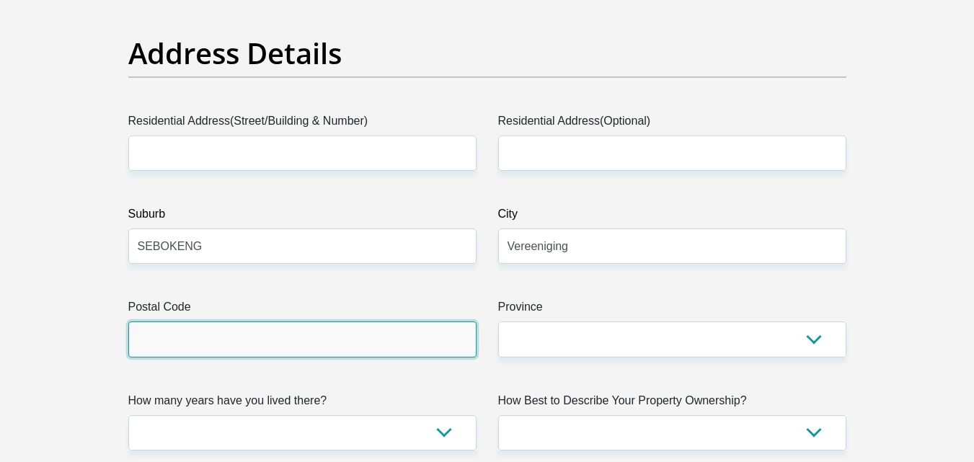
click at [221, 348] on input "Postal Code" at bounding box center [302, 339] width 348 height 35
type input "1983"
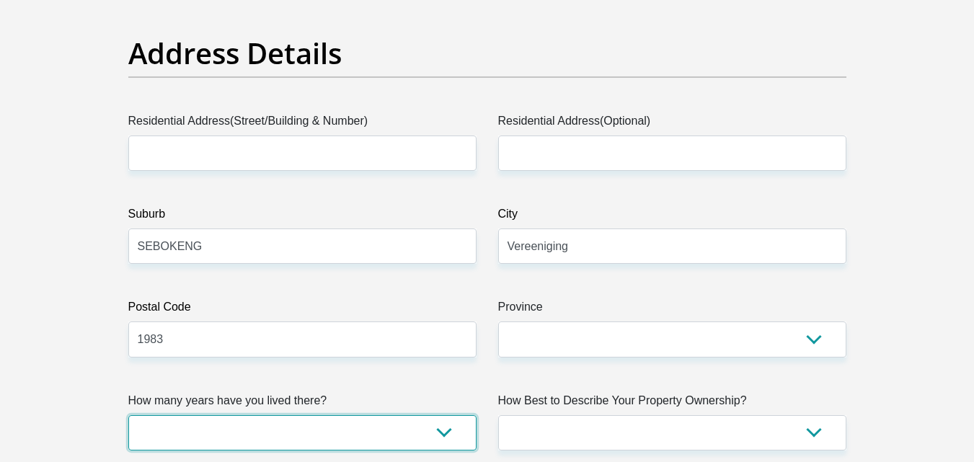
click at [384, 428] on select "less than 1 year 1-3 years 3-5 years 5+ years" at bounding box center [302, 432] width 348 height 35
select select "5"
click at [128, 415] on select "less than 1 year 1-3 years 3-5 years 5+ years" at bounding box center [302, 432] width 348 height 35
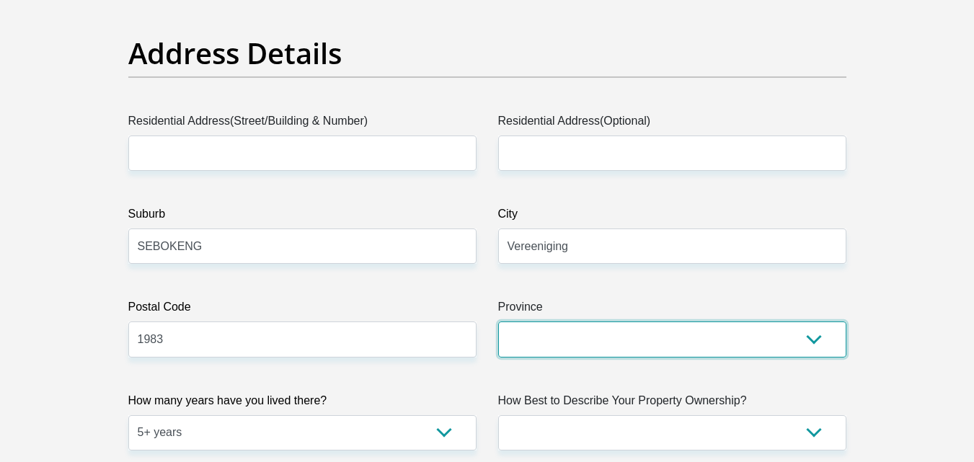
click at [545, 341] on select "Eastern Cape Free State Gauteng KwaZulu-Natal Limpopo Mpumalanga Northern Cape …" at bounding box center [672, 339] width 348 height 35
select select "Gauteng"
click at [498, 322] on select "Eastern Cape Free State Gauteng KwaZulu-Natal Limpopo Mpumalanga Northern Cape …" at bounding box center [672, 339] width 348 height 35
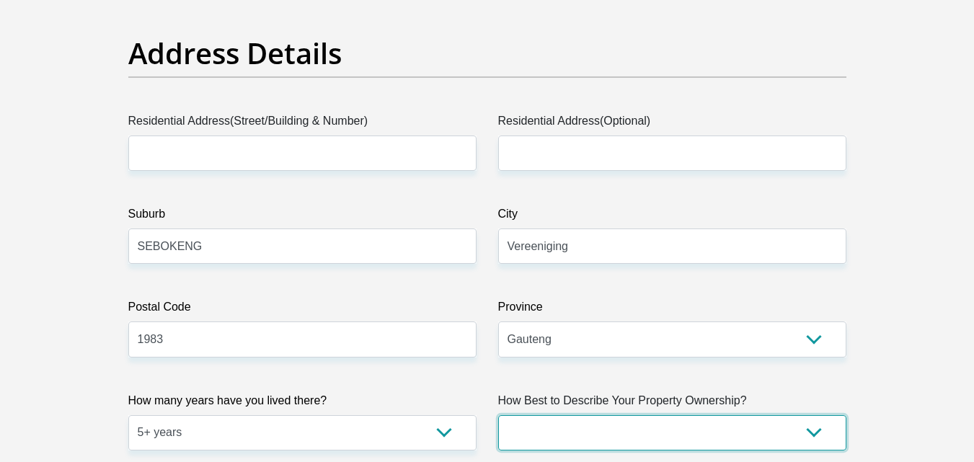
click at [744, 427] on select "Owned Rented Family Owned Company Dwelling" at bounding box center [672, 432] width 348 height 35
select select "parents"
click at [498, 415] on select "Owned Rented Family Owned Company Dwelling" at bounding box center [672, 432] width 348 height 35
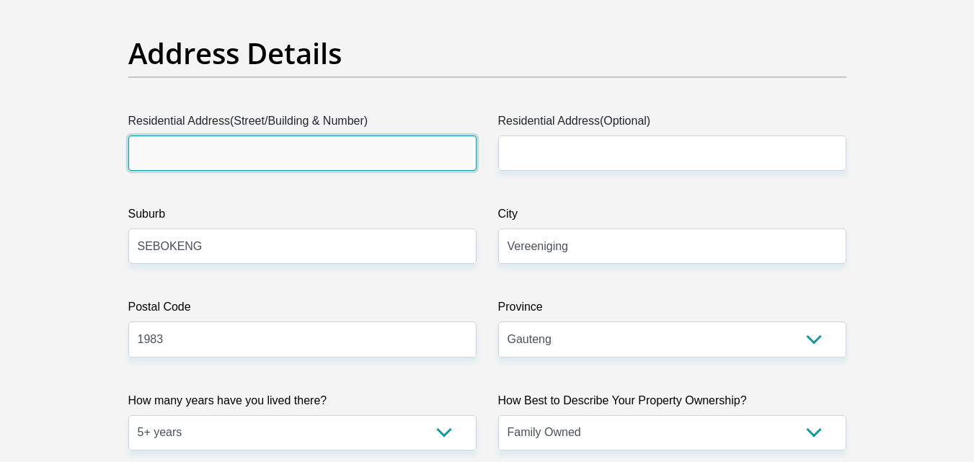
click at [365, 166] on input "Residential Address(Street/Building & Number)" at bounding box center [302, 153] width 348 height 35
type input "6577 unit 12 matazima street"
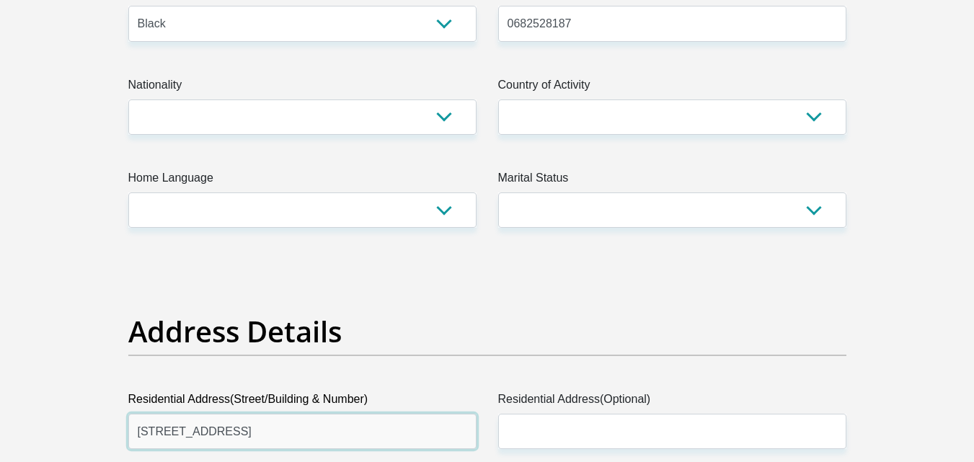
scroll to position [412, 0]
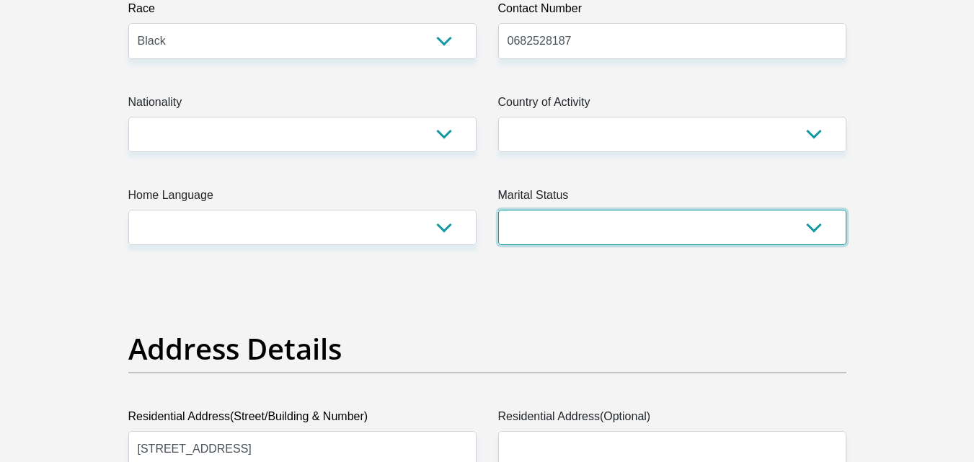
click at [817, 241] on select "Married ANC Single Divorced Widowed Married COP or Customary Law" at bounding box center [672, 227] width 348 height 35
select select "2"
click at [498, 210] on select "Married ANC Single Divorced Widowed Married COP or Customary Law" at bounding box center [672, 227] width 348 height 35
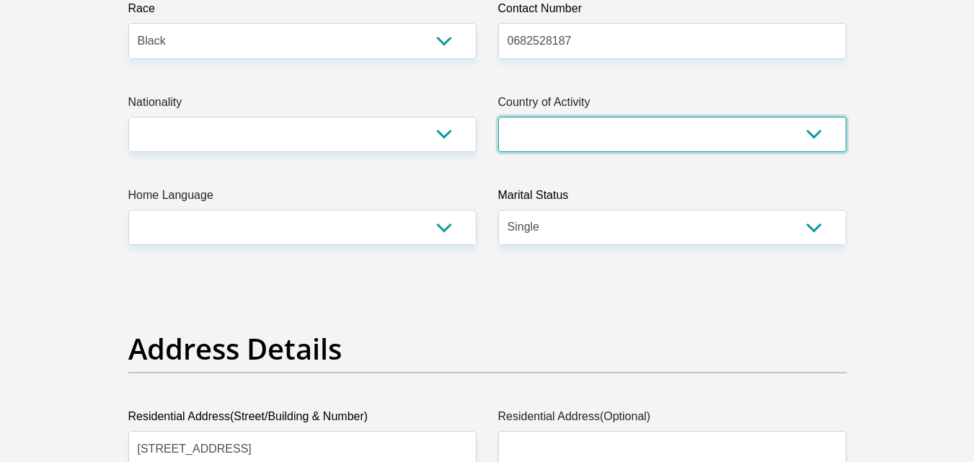
click at [541, 148] on select "South Africa Afghanistan Aland Islands Albania Algeria America Samoa American V…" at bounding box center [672, 134] width 348 height 35
select select "ZAF"
click at [498, 117] on select "South Africa Afghanistan Aland Islands Albania Algeria America Samoa American V…" at bounding box center [672, 134] width 348 height 35
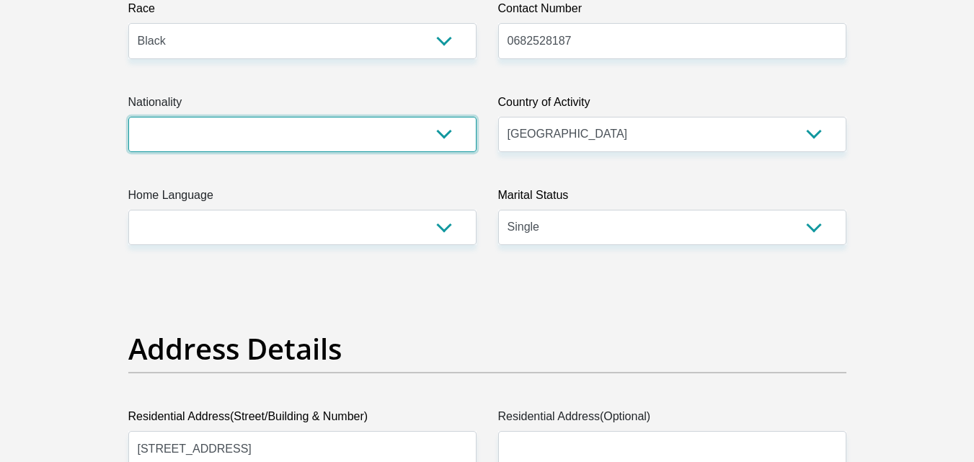
click at [373, 128] on select "South Africa Afghanistan Aland Islands Albania Algeria America Samoa American V…" at bounding box center [302, 134] width 348 height 35
select select "ZAF"
click at [128, 117] on select "South Africa Afghanistan Aland Islands Albania Algeria America Samoa American V…" at bounding box center [302, 134] width 348 height 35
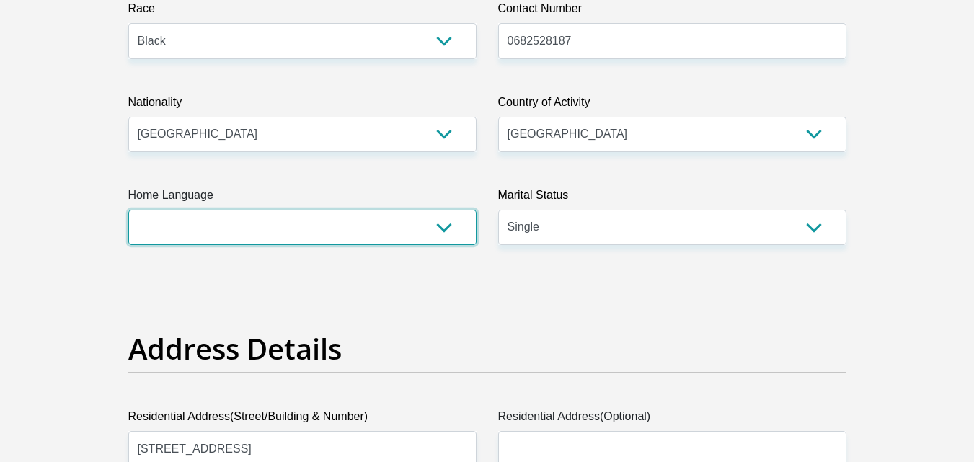
click at [305, 222] on select "Afrikaans English Sepedi South Ndebele Southern Sotho Swati Tsonga Tswana Venda…" at bounding box center [302, 227] width 348 height 35
select select "sot"
click at [128, 210] on select "Afrikaans English Sepedi South Ndebele Southern Sotho Swati Tsonga Tswana Venda…" at bounding box center [302, 227] width 348 height 35
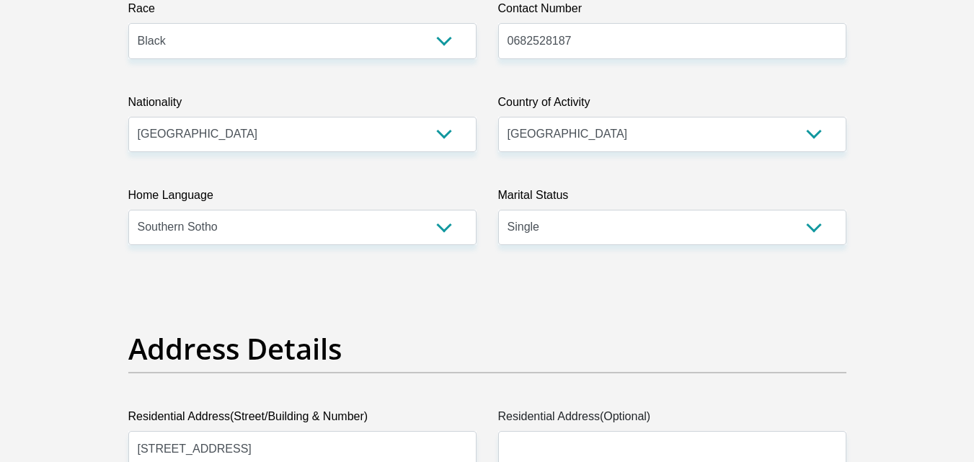
drag, startPoint x: 973, startPoint y: 79, endPoint x: 983, endPoint y: 83, distance: 10.0
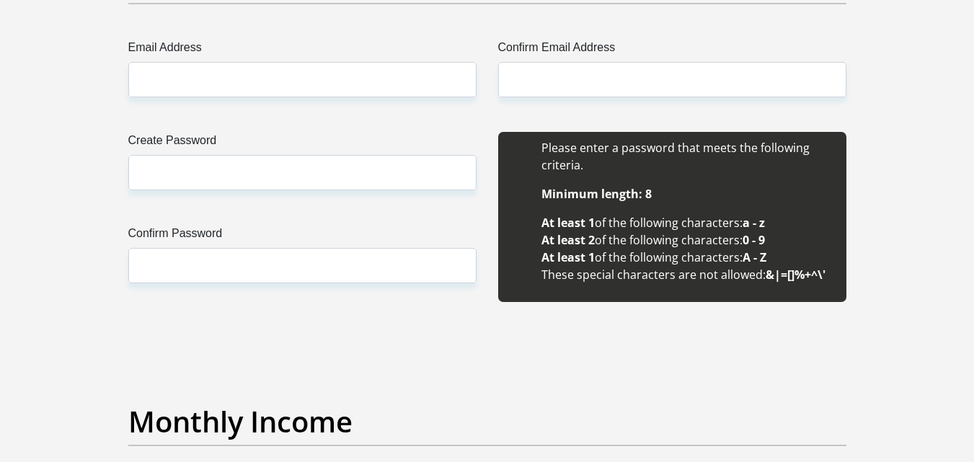
scroll to position [1326, 0]
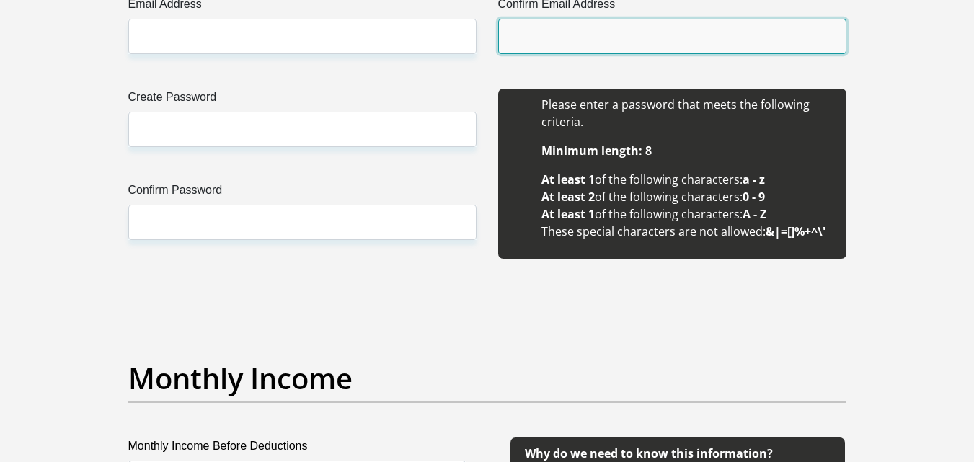
click at [579, 25] on input "Confirm Email Address" at bounding box center [672, 36] width 348 height 35
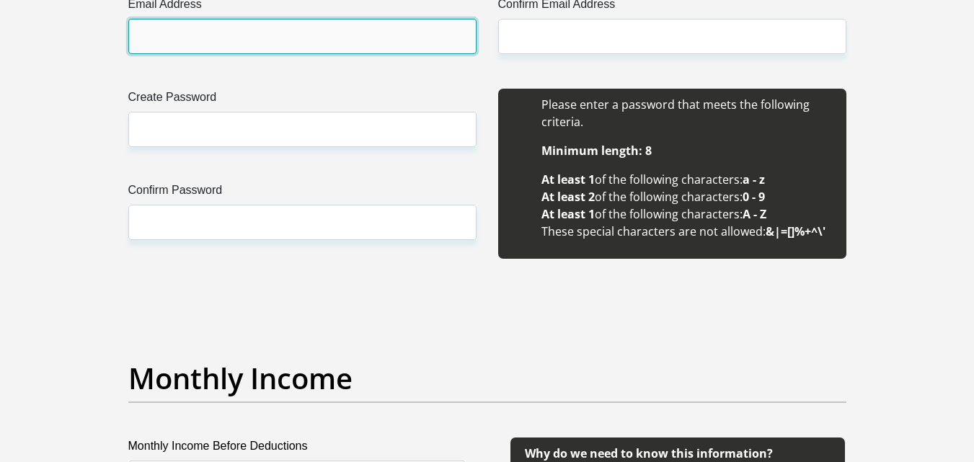
click at [357, 41] on input "Email Address" at bounding box center [302, 36] width 348 height 35
type input "tpmasiteng1997@gmail.com"
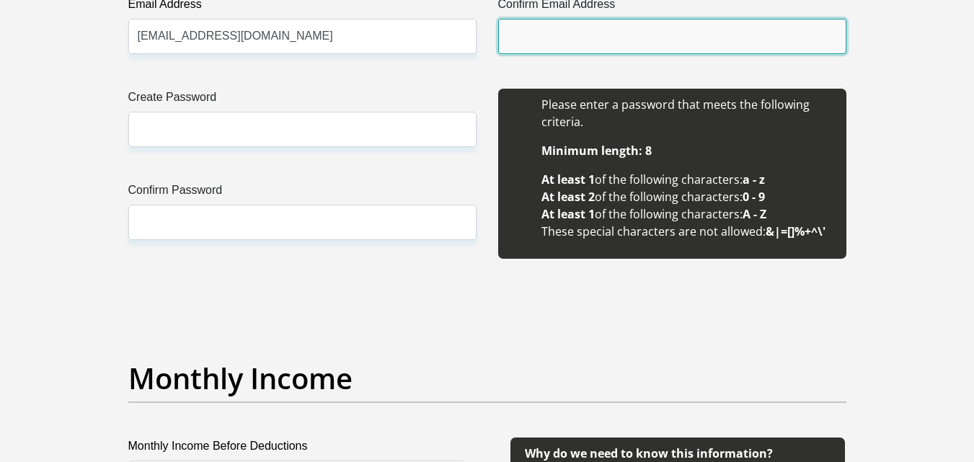
click at [615, 33] on input "Confirm Email Address" at bounding box center [672, 36] width 348 height 35
type input "tpmasiteng1997@gmail.com"
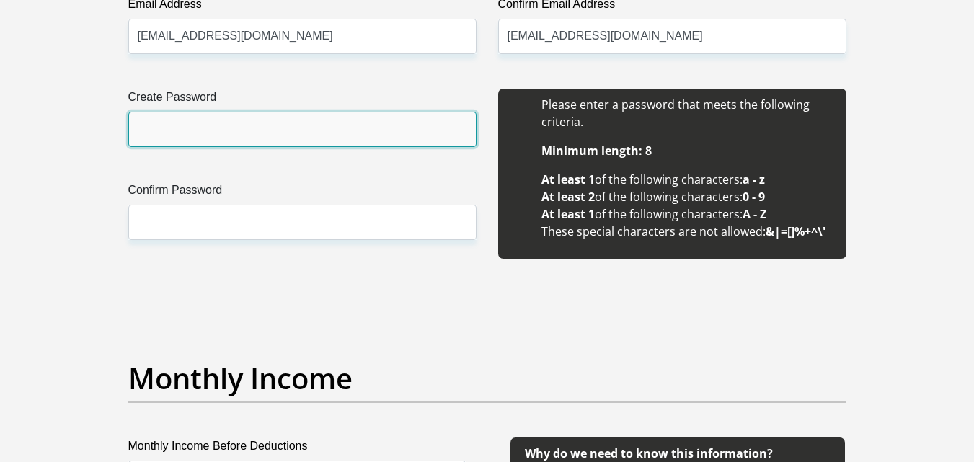
click at [318, 131] on input "Create Password" at bounding box center [302, 129] width 348 height 35
type input "Sinegugu@24"
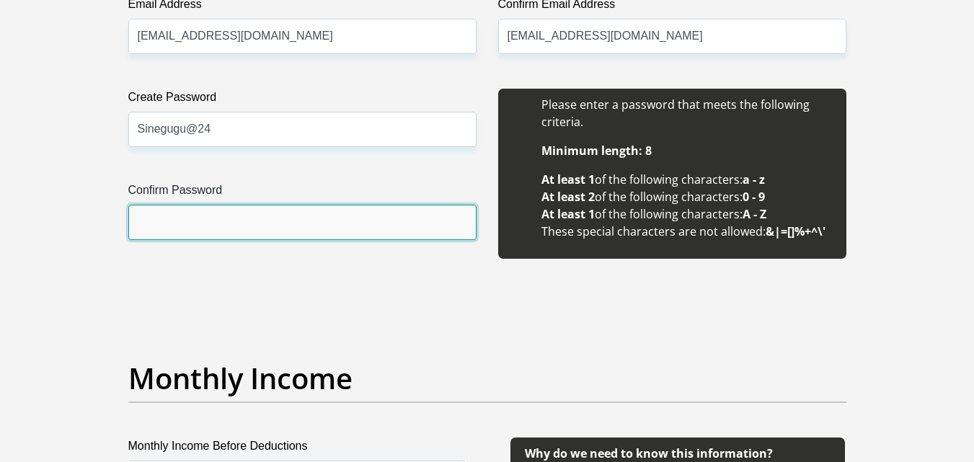
click at [182, 230] on input "Confirm Password" at bounding box center [302, 222] width 348 height 35
type input "Sinegugu@24"
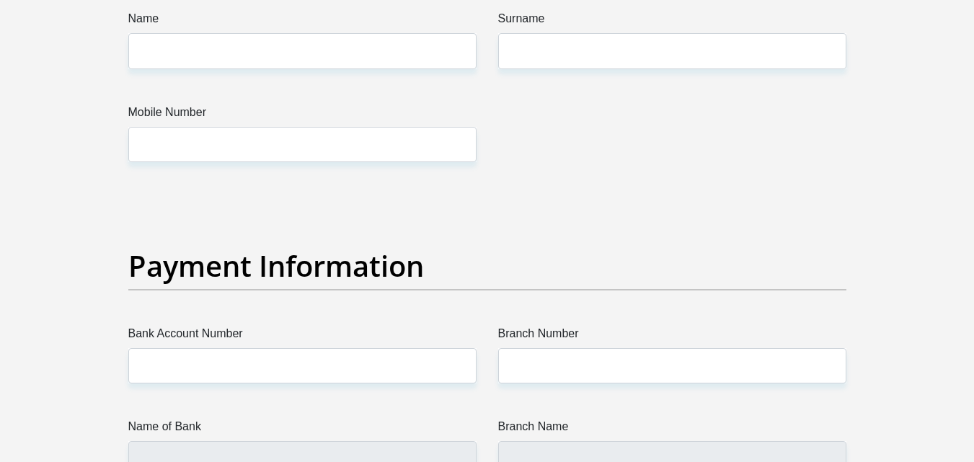
scroll to position [3214, 0]
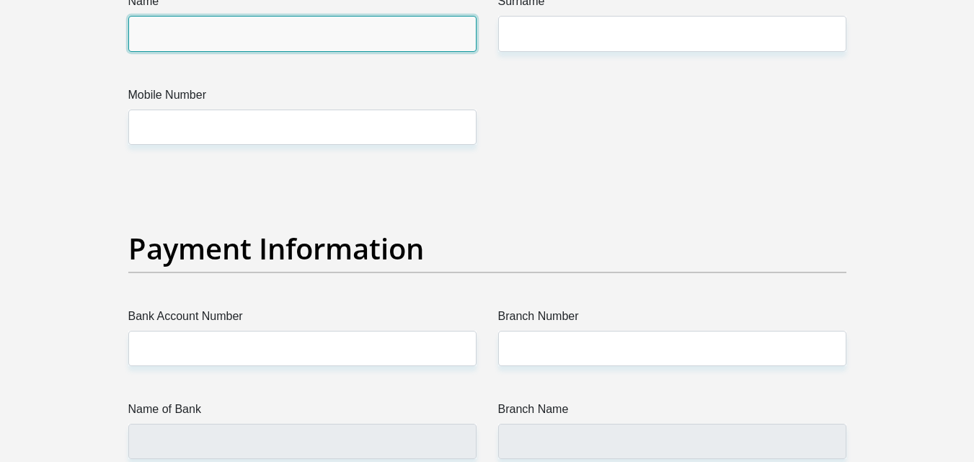
click at [333, 48] on input "Name" at bounding box center [302, 33] width 348 height 35
type input "Tshepo"
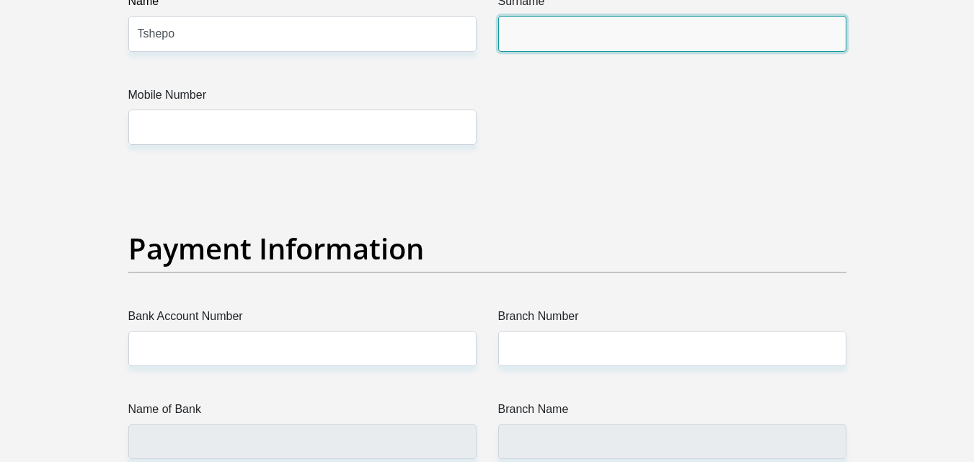
click at [565, 27] on input "Surname" at bounding box center [672, 33] width 348 height 35
type input "Khunong"
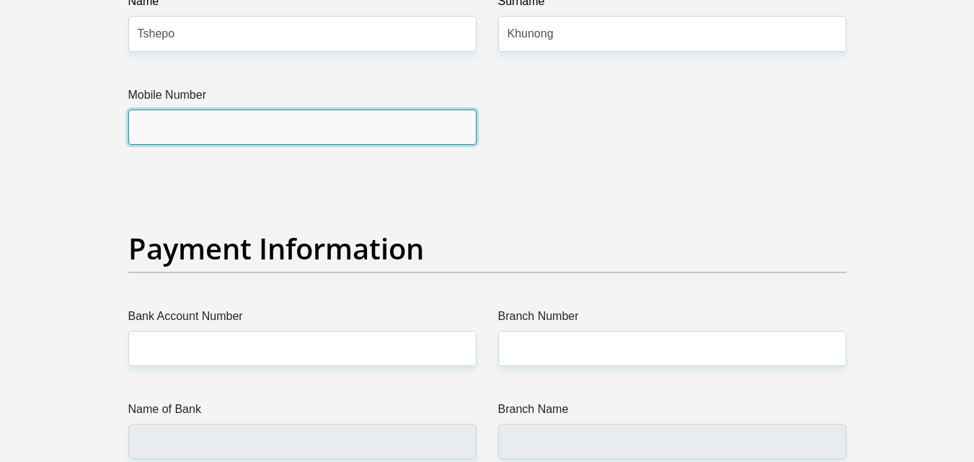
click at [394, 123] on input "Mobile Number" at bounding box center [302, 127] width 348 height 35
type input "0633020394"
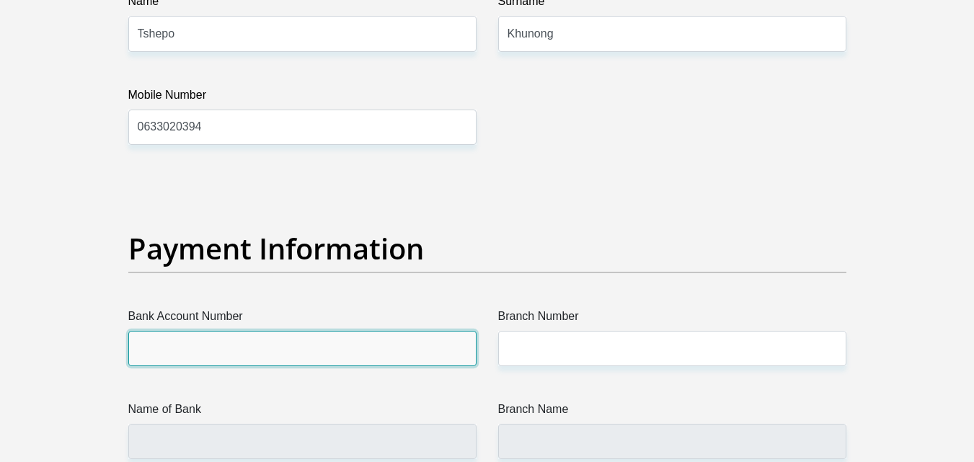
click at [209, 353] on input "Bank Account Number" at bounding box center [302, 348] width 348 height 35
type input "2"
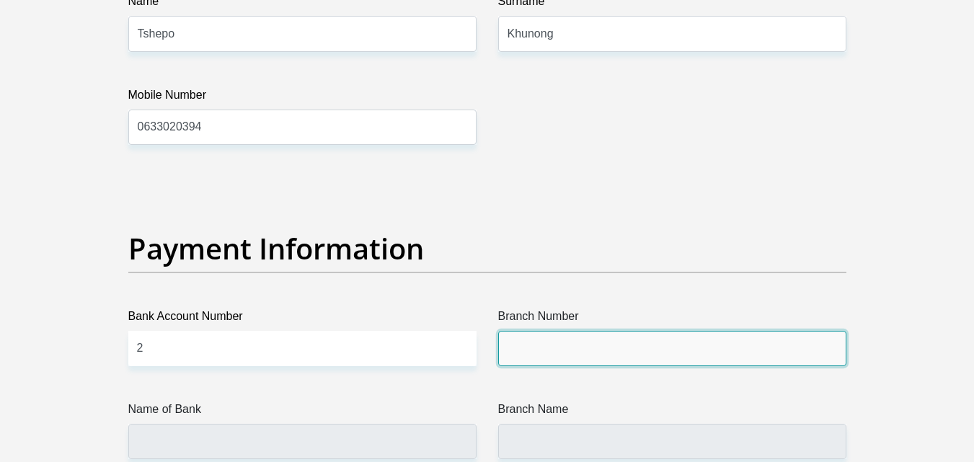
click at [590, 358] on input "Branch Number" at bounding box center [672, 348] width 348 height 35
type input "470010"
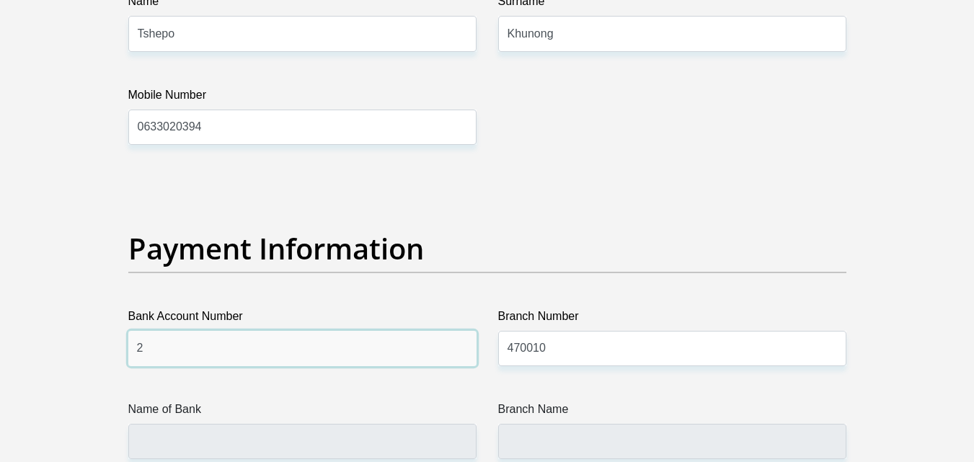
click at [234, 357] on input "2" at bounding box center [302, 348] width 348 height 35
type input "CAPITEC BANK LIMITED"
type input "CAPITEC BANK CPC"
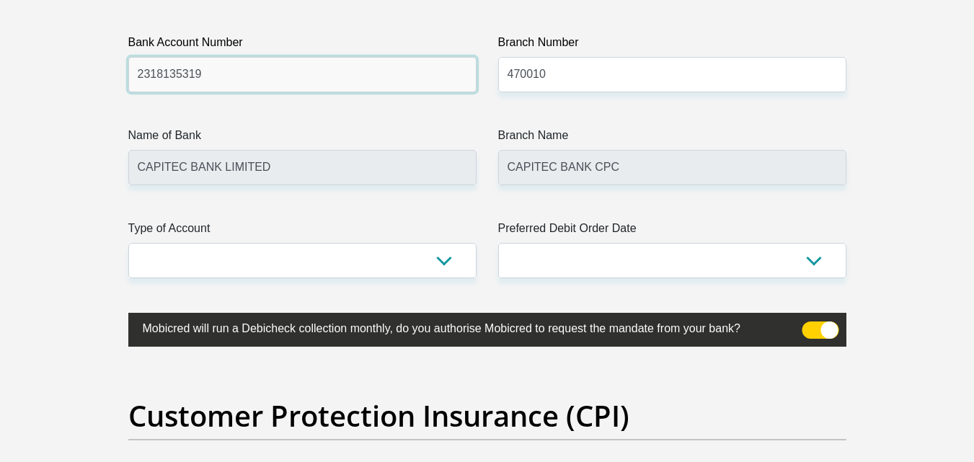
scroll to position [3503, 0]
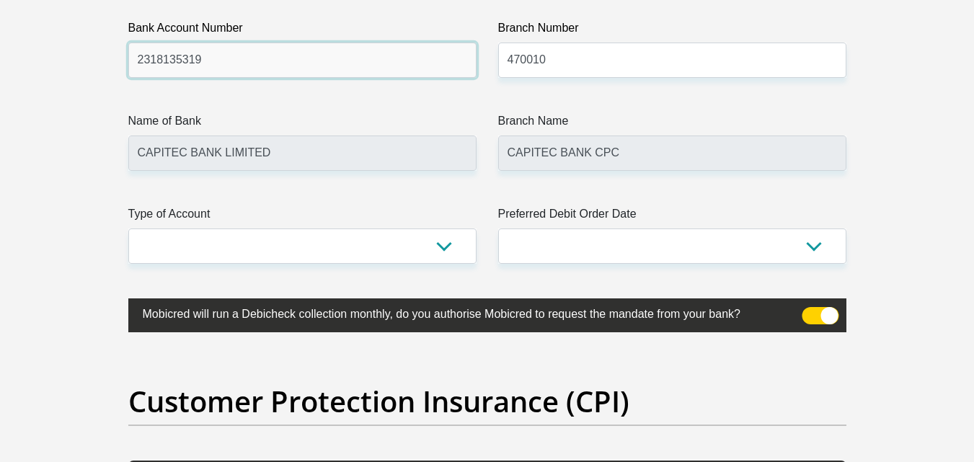
type input "2318135319"
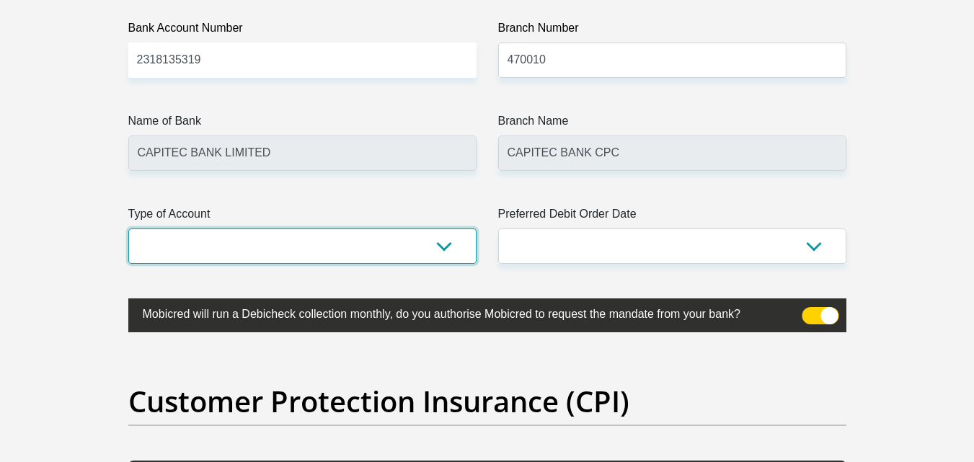
click at [435, 245] on select "Cheque Savings" at bounding box center [302, 246] width 348 height 35
select select "SAV"
click at [128, 229] on select "Cheque Savings" at bounding box center [302, 246] width 348 height 35
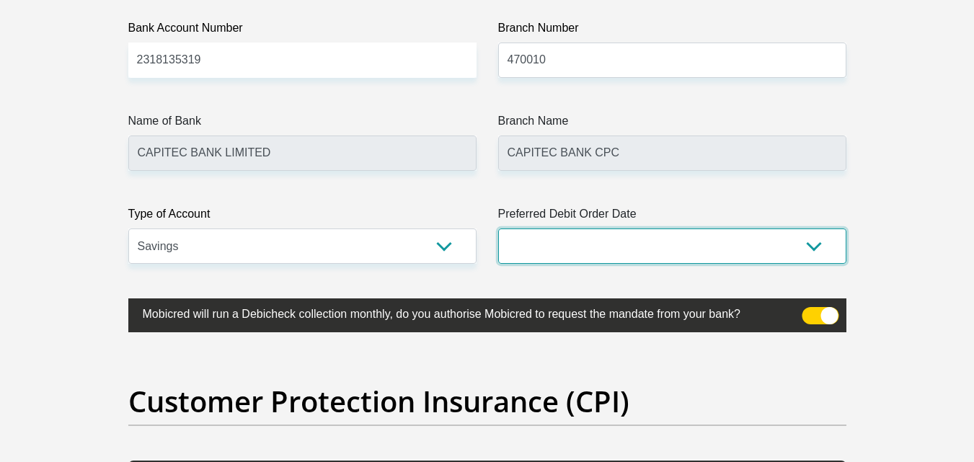
click at [606, 234] on select "1st 2nd 3rd 4th 5th 7th 18th 19th 20th 21st 22nd 23rd 24th 25th 26th 27th 28th …" at bounding box center [672, 246] width 348 height 35
select select "30"
click at [498, 229] on select "1st 2nd 3rd 4th 5th 7th 18th 19th 20th 21st 22nd 23rd 24th 25th 26th 27th 28th …" at bounding box center [672, 246] width 348 height 35
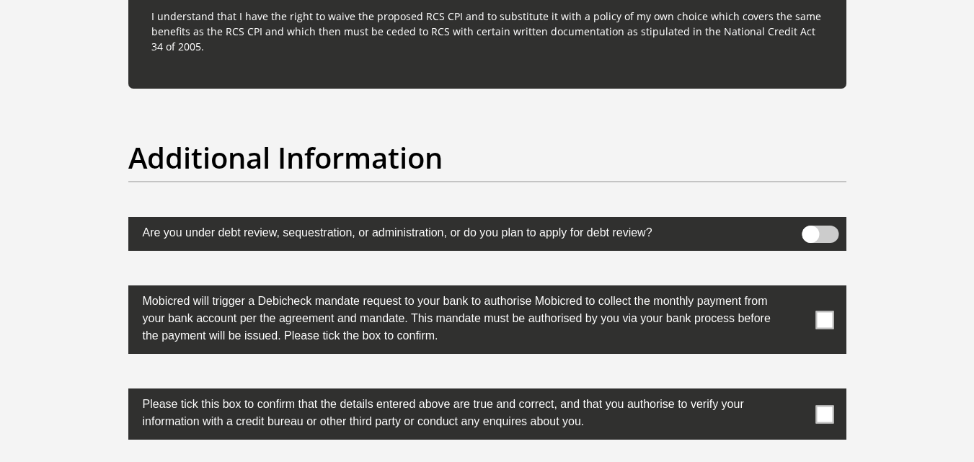
scroll to position [4493, 0]
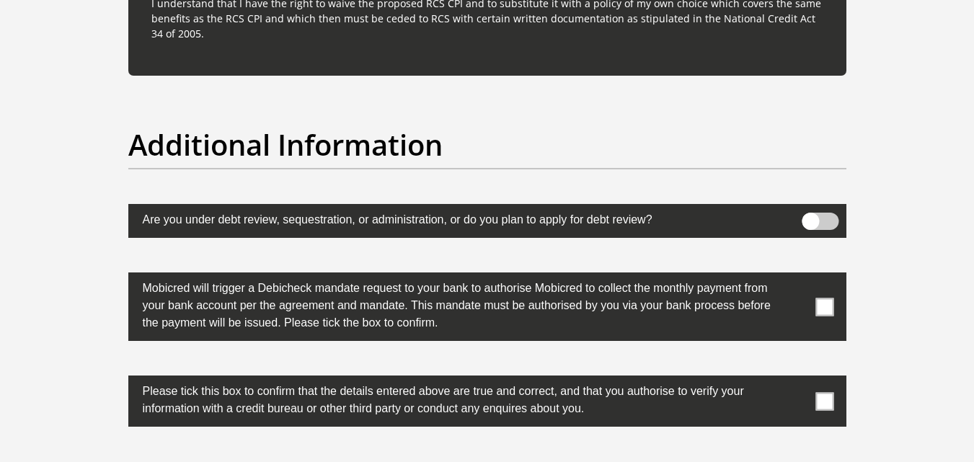
click at [830, 307] on span at bounding box center [824, 307] width 18 height 18
click at [796, 276] on input "checkbox" at bounding box center [796, 276] width 0 height 0
click at [823, 396] on span at bounding box center [824, 401] width 18 height 18
click at [796, 379] on input "checkbox" at bounding box center [796, 379] width 0 height 0
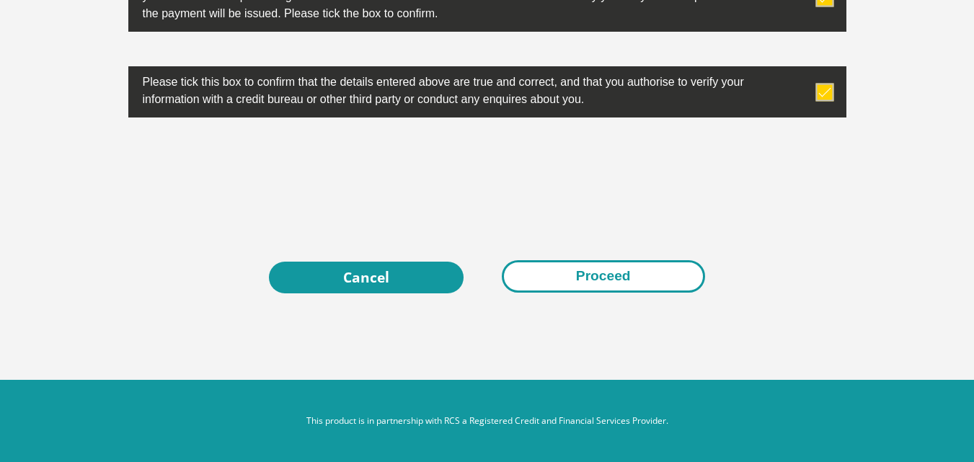
click at [608, 278] on button "Proceed" at bounding box center [603, 276] width 203 height 32
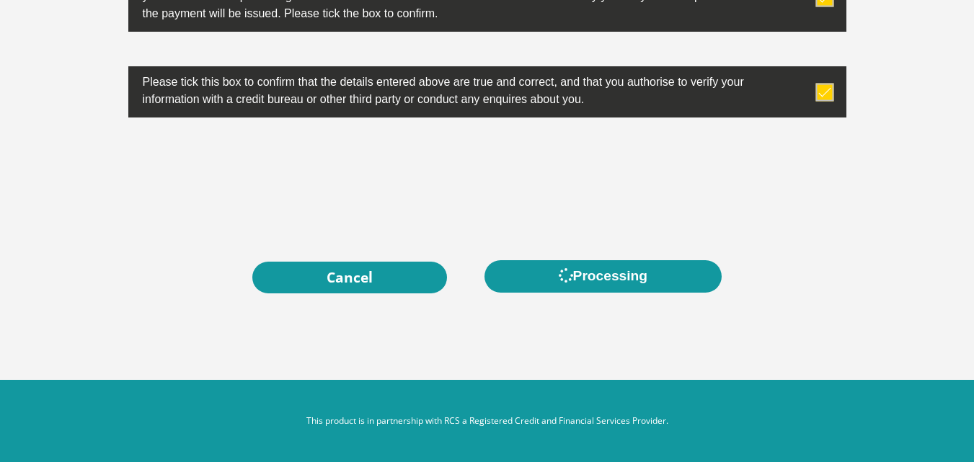
scroll to position [0, 0]
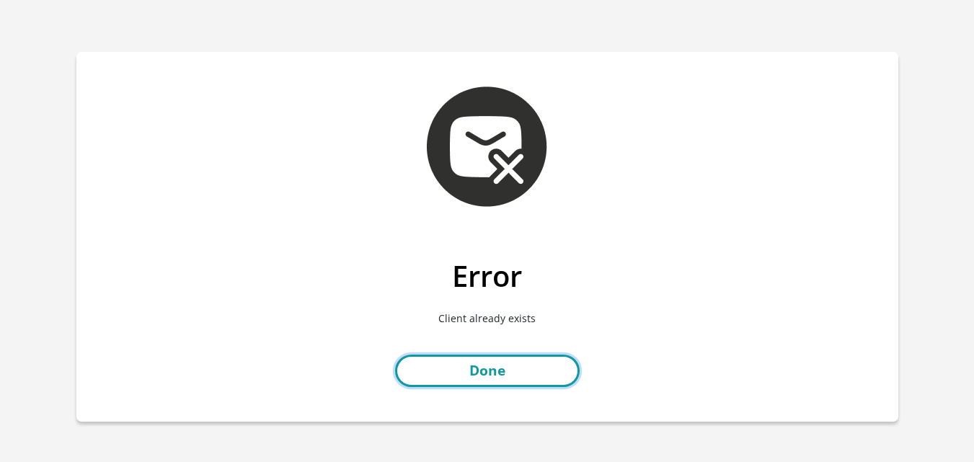
click at [505, 365] on link "Done" at bounding box center [487, 371] width 185 height 32
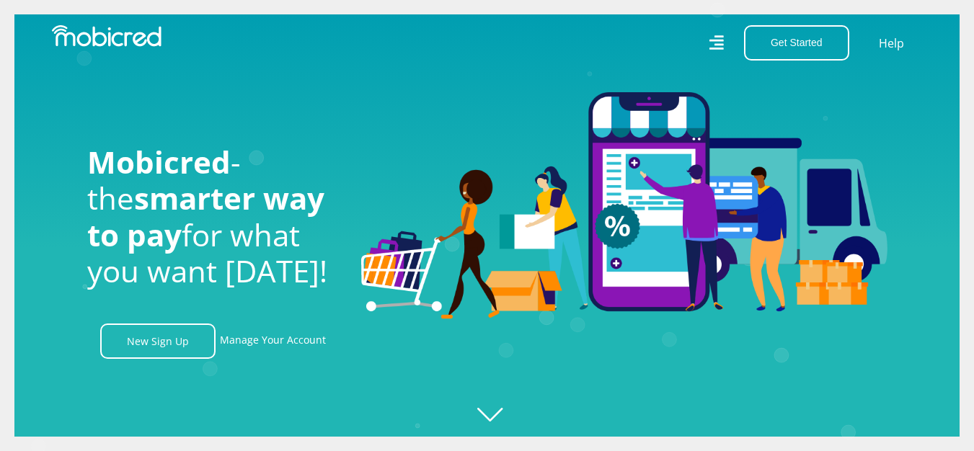
scroll to position [0, 3287]
click at [304, 340] on link "Manage Your Account" at bounding box center [273, 341] width 106 height 35
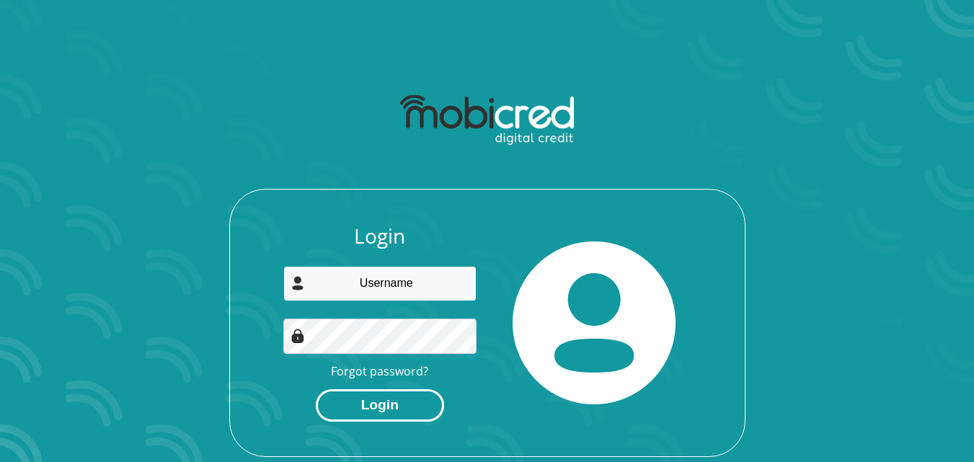
type input "[EMAIL_ADDRESS][DOMAIN_NAME]"
click at [389, 395] on button "Login" at bounding box center [380, 405] width 128 height 32
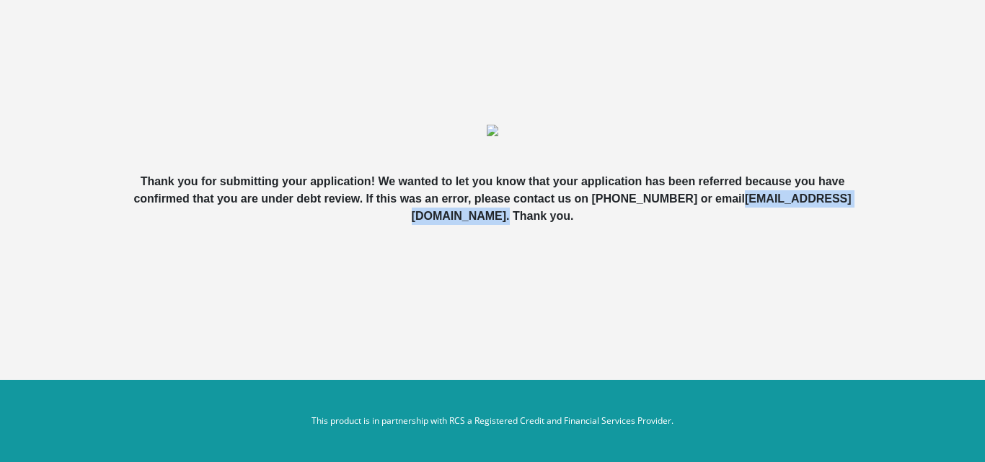
drag, startPoint x: 370, startPoint y: 218, endPoint x: 552, endPoint y: 216, distance: 182.4
click at [552, 216] on b "Thank you for submitting your application! We wanted to let you know that your …" at bounding box center [491, 198] width 717 height 47
copy b "[EMAIL_ADDRESS][DOMAIN_NAME] ."
